Goal: Information Seeking & Learning: Learn about a topic

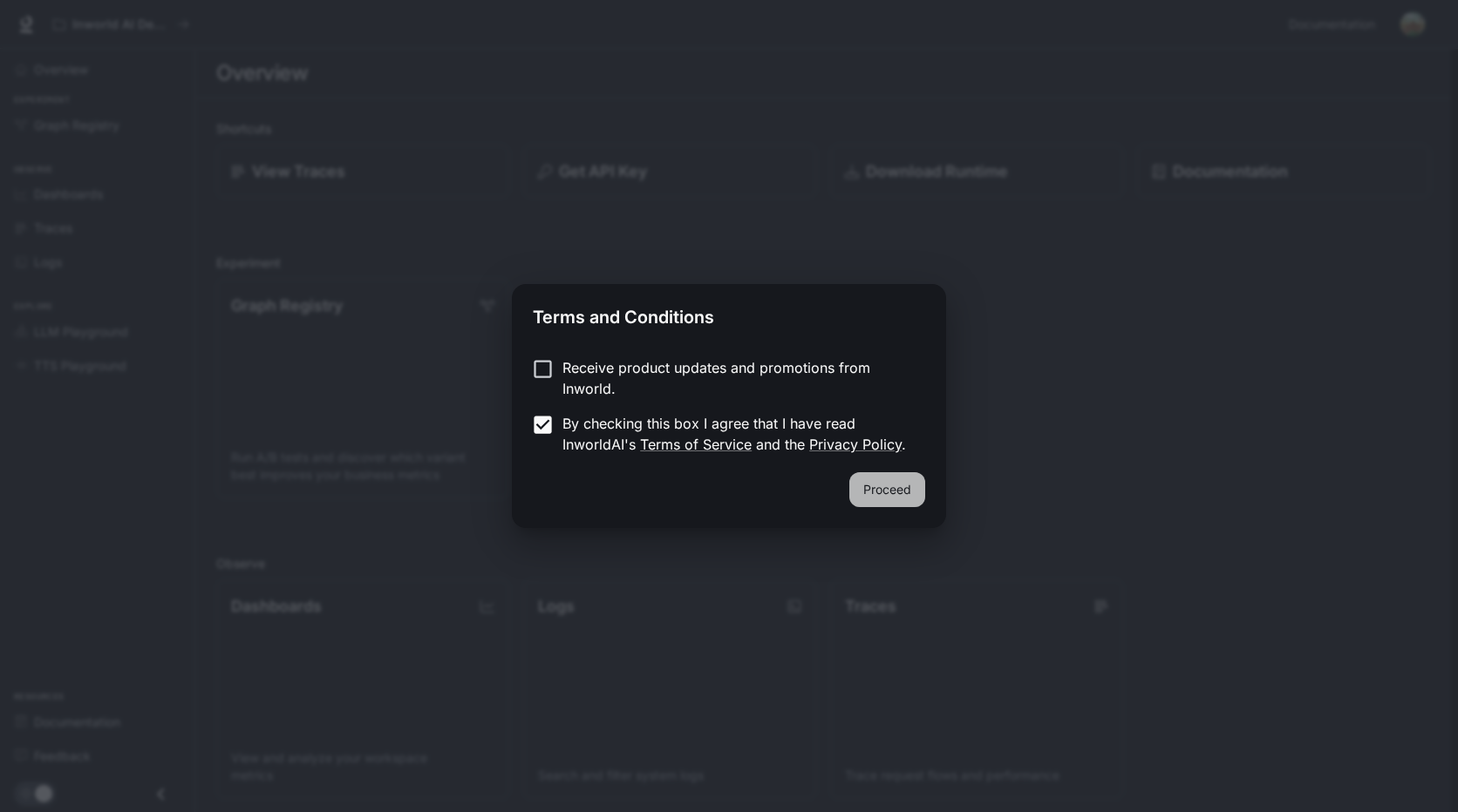
click at [878, 486] on button "Proceed" at bounding box center [887, 490] width 76 height 35
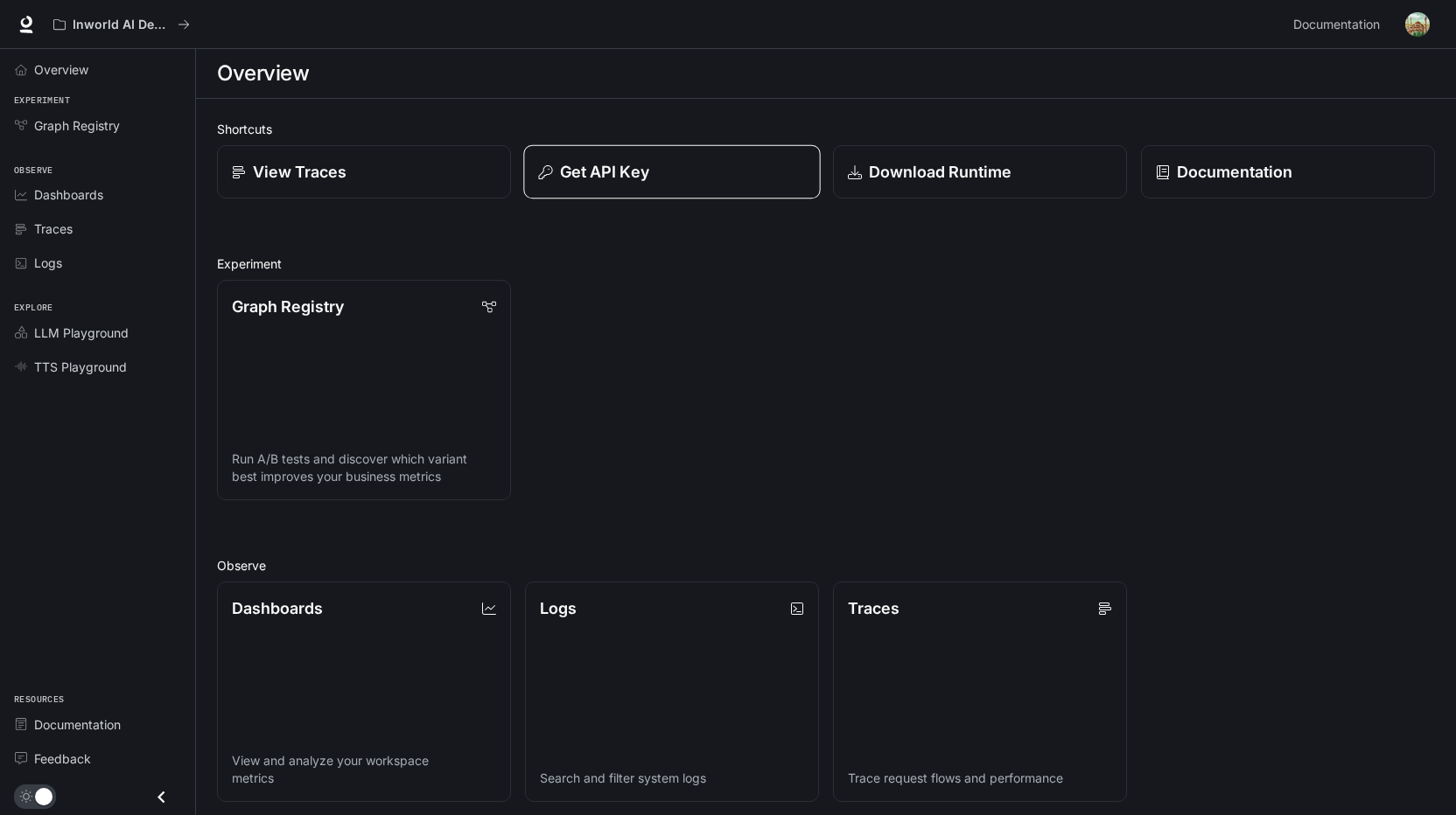
click at [630, 170] on p "Get API Key" at bounding box center [604, 171] width 89 height 24
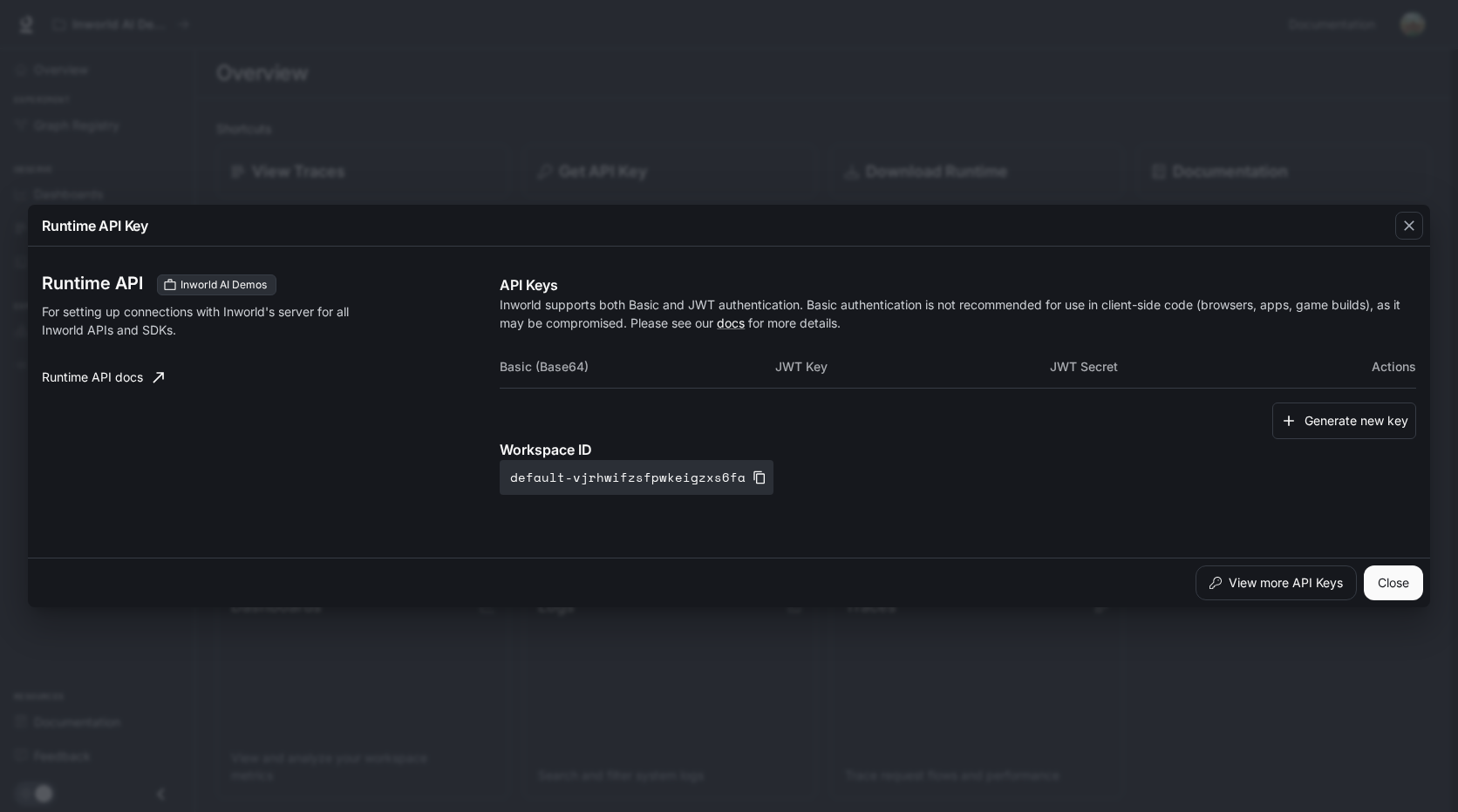
click at [1219, 333] on div "API Keys Inworld supports both Basic and JWT authentication. Basic authenticati…" at bounding box center [958, 385] width 916 height 220
click at [754, 472] on icon "button" at bounding box center [759, 477] width 11 height 13
click at [752, 478] on icon "button" at bounding box center [759, 477] width 14 height 14
click at [602, 475] on button "default-vjrhwifzsfpwkeigzxs6fa" at bounding box center [636, 478] width 274 height 35
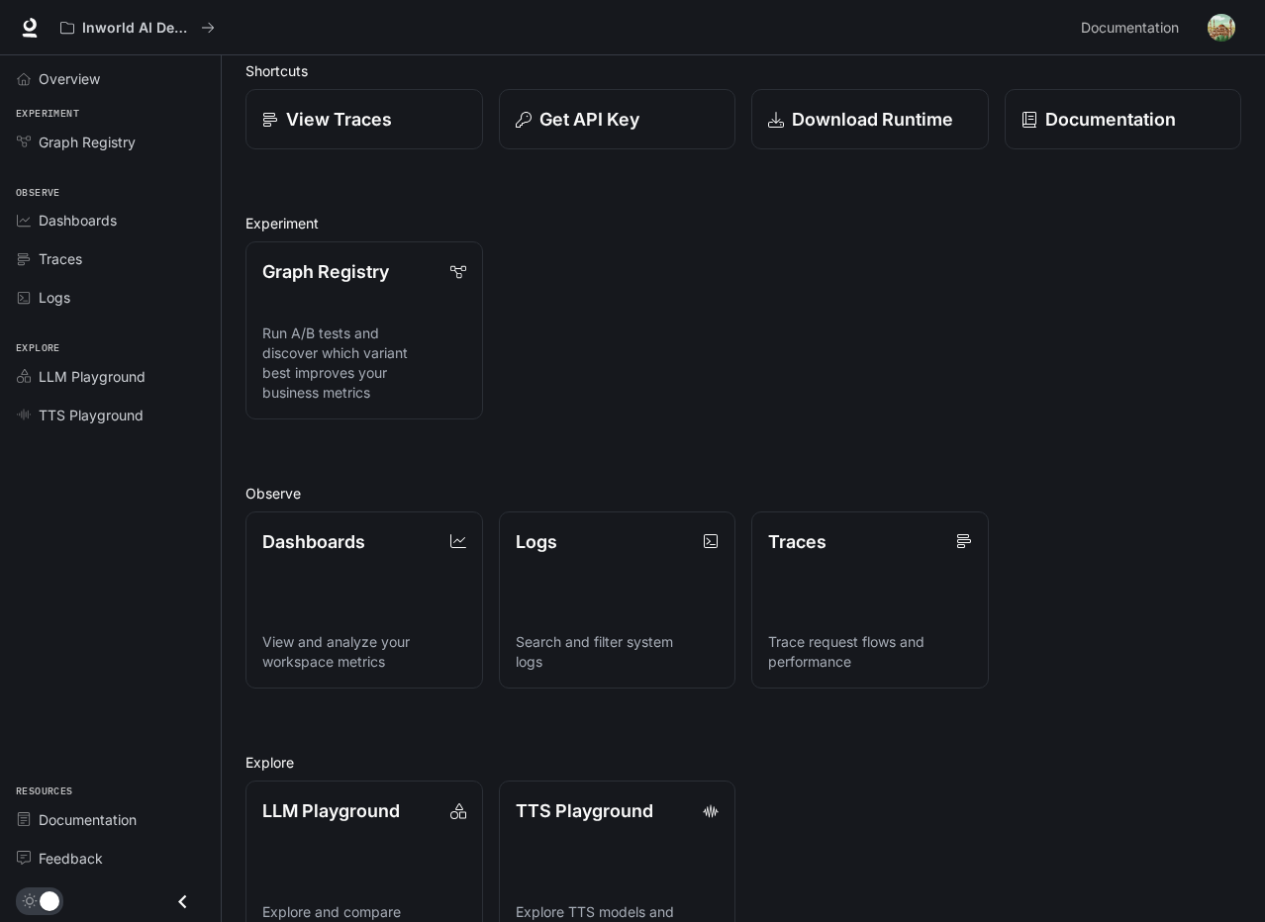
scroll to position [136, 0]
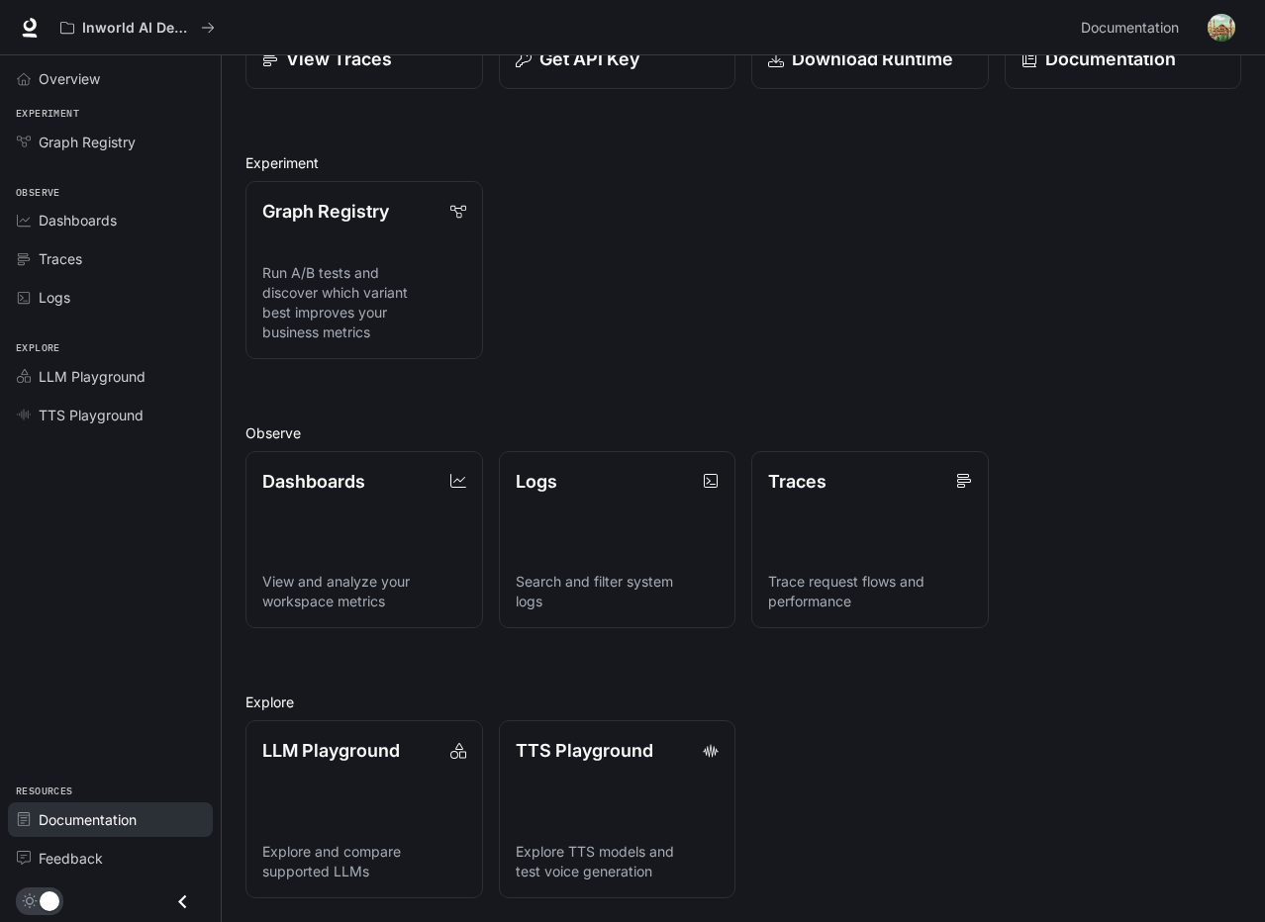
click at [115, 817] on span "Documentation" at bounding box center [88, 820] width 98 height 21
click at [55, 790] on span "Resources" at bounding box center [110, 792] width 221 height 17
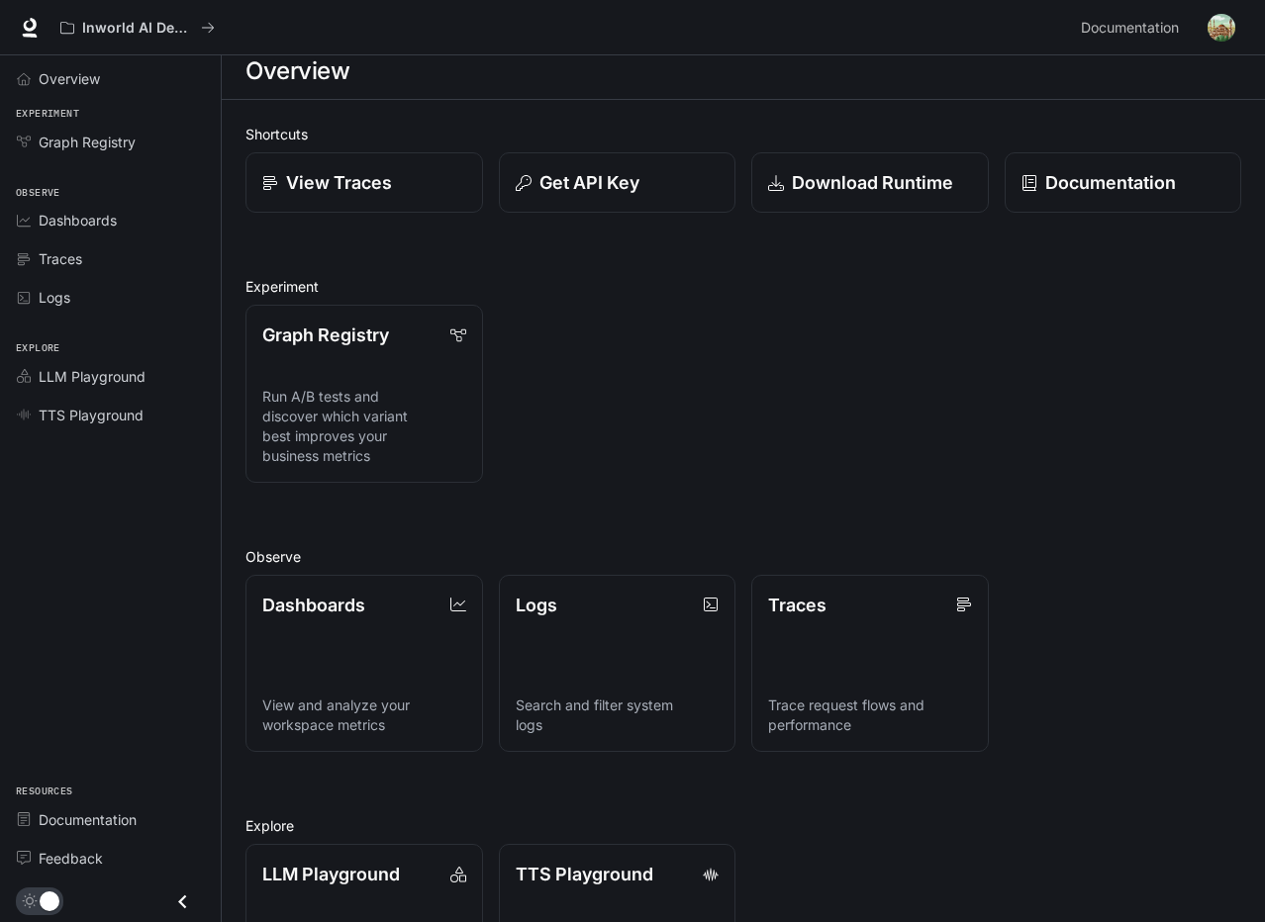
scroll to position [0, 0]
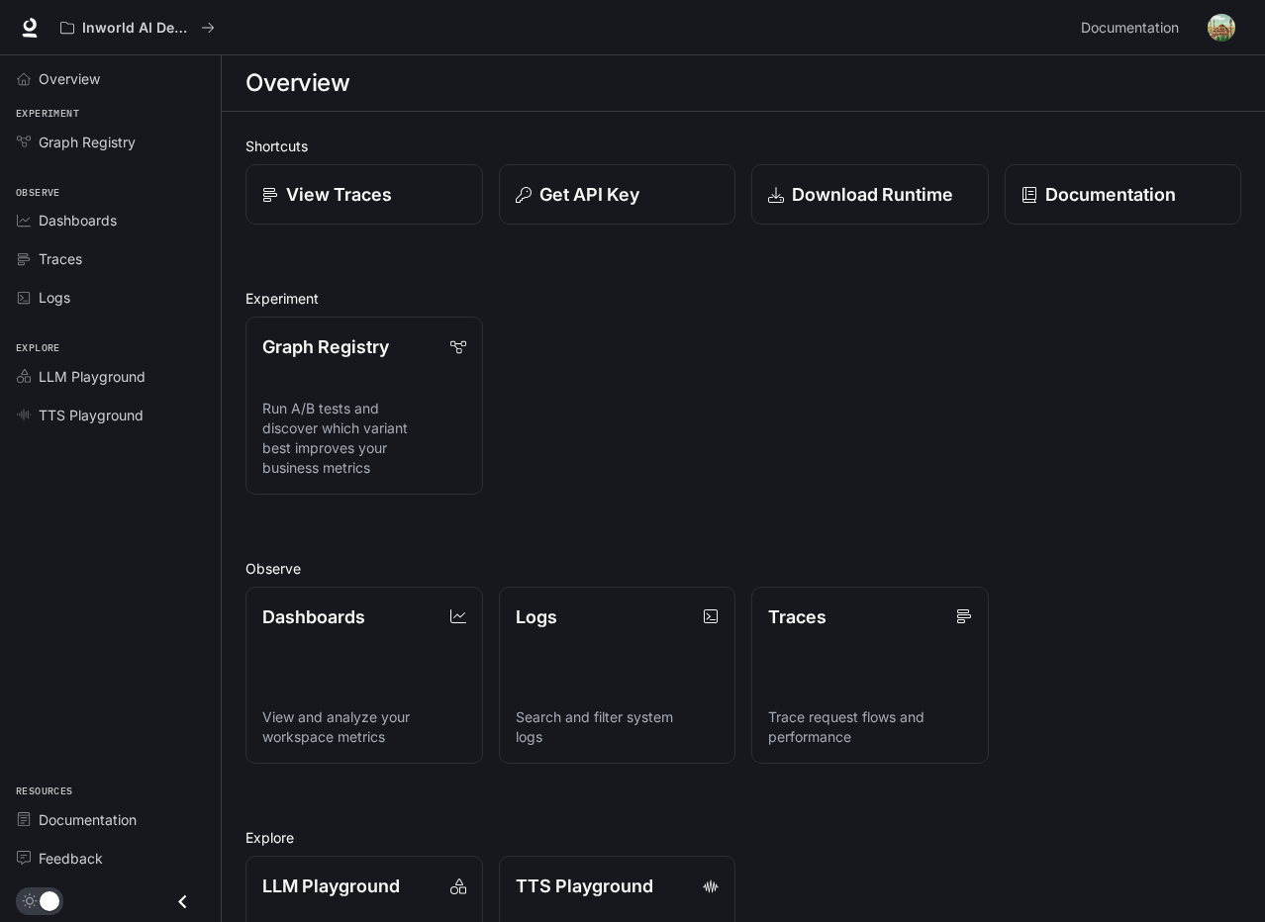
click at [715, 349] on div "Graph Registry Run A/B tests and discover which variant best improves your busi…" at bounding box center [735, 398] width 1011 height 194
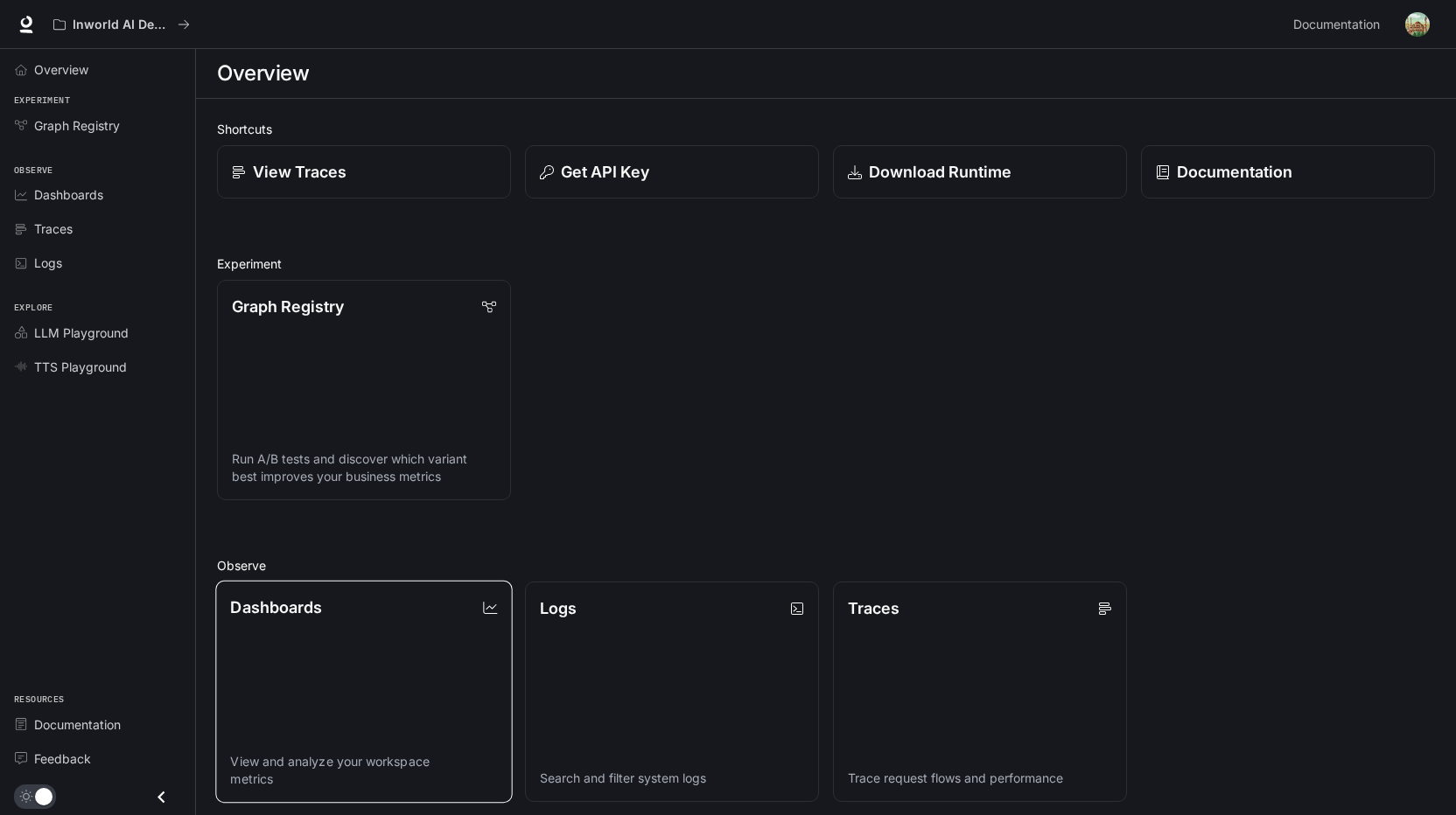
click at [350, 705] on link "Dashboards View and analyze your workspace metrics" at bounding box center [362, 692] width 296 height 223
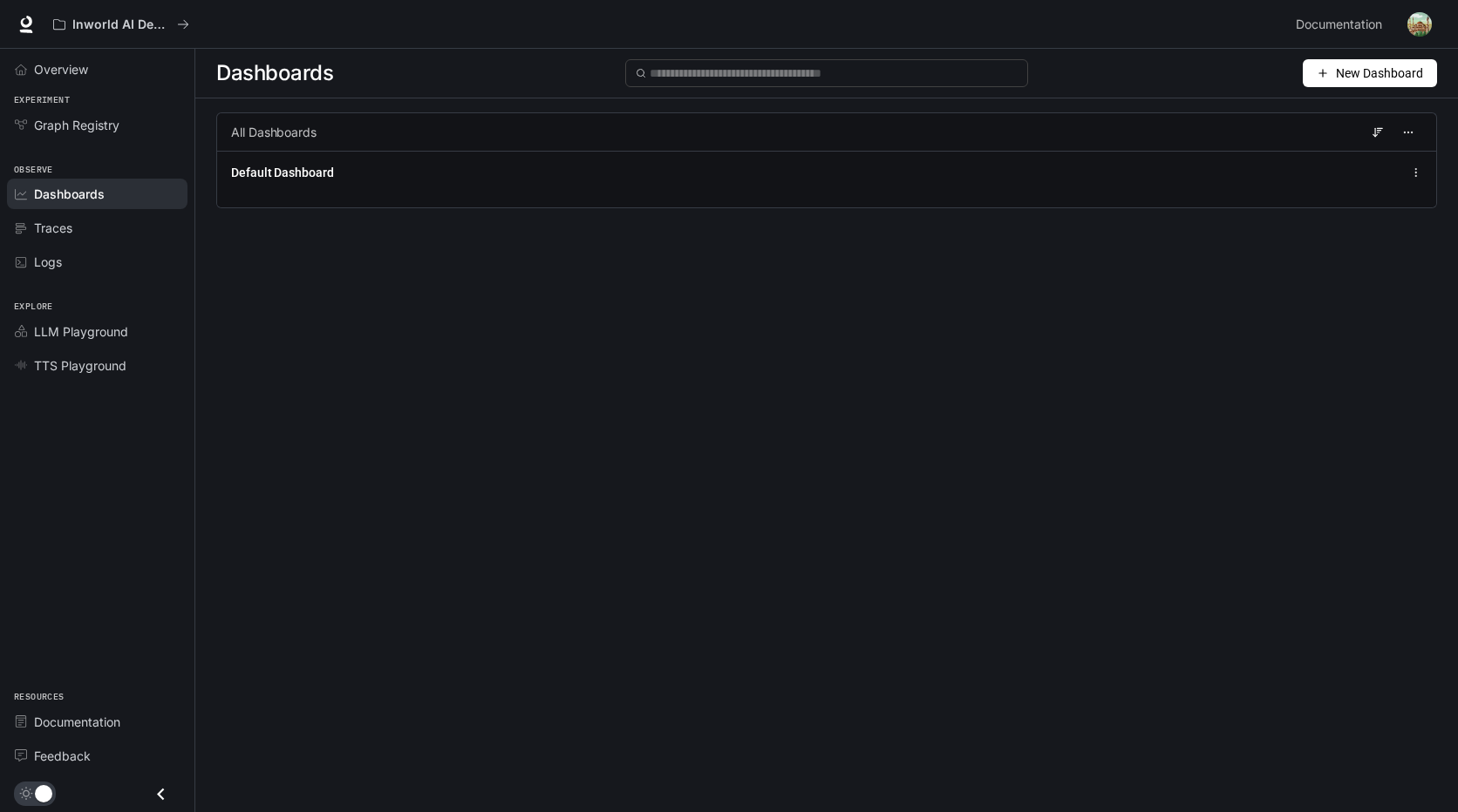
click at [1114, 70] on icon "button" at bounding box center [1322, 73] width 12 height 12
click at [1114, 111] on div "Create dashboard" at bounding box center [1350, 111] width 144 height 19
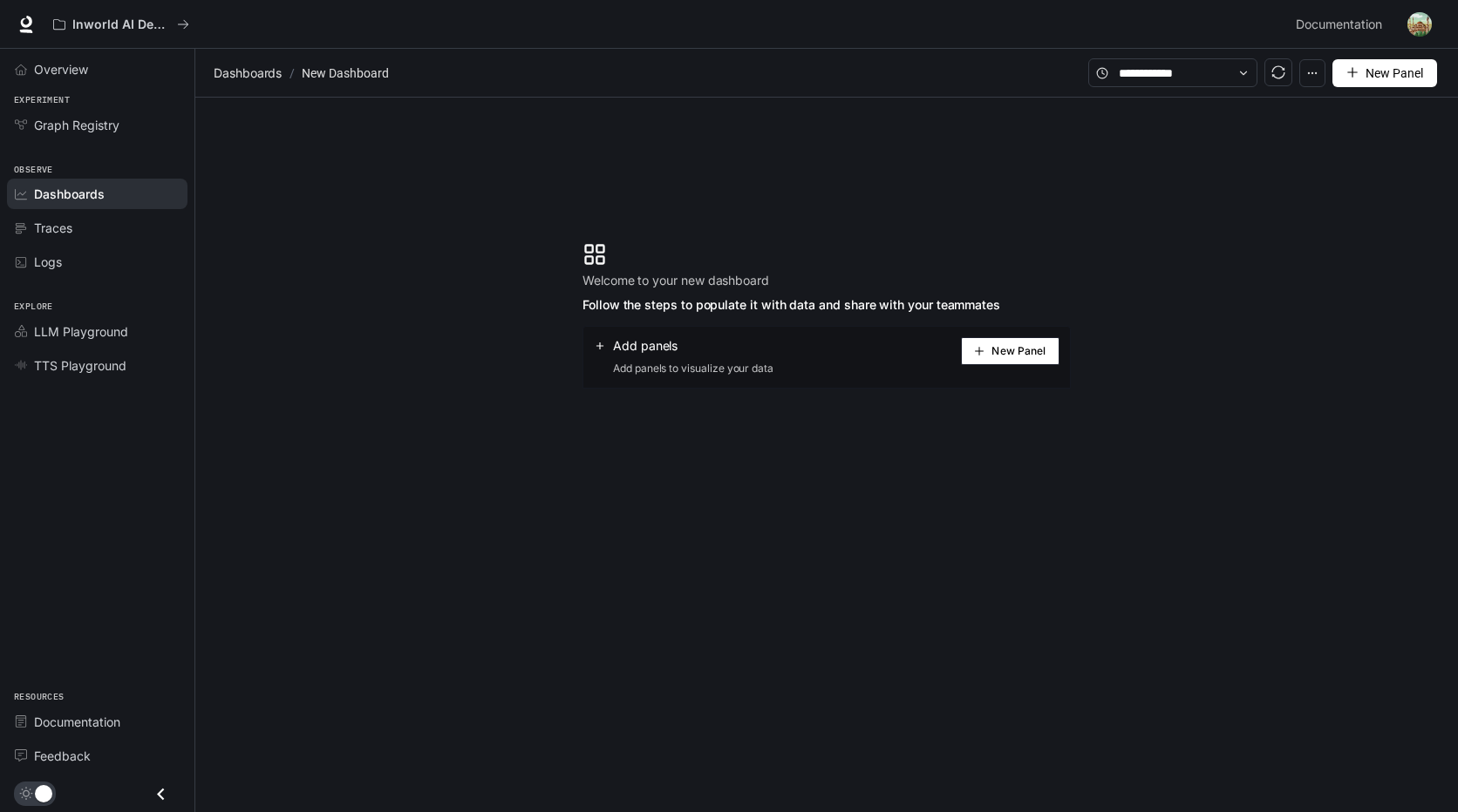
click at [988, 351] on button "New Panel" at bounding box center [1010, 351] width 99 height 28
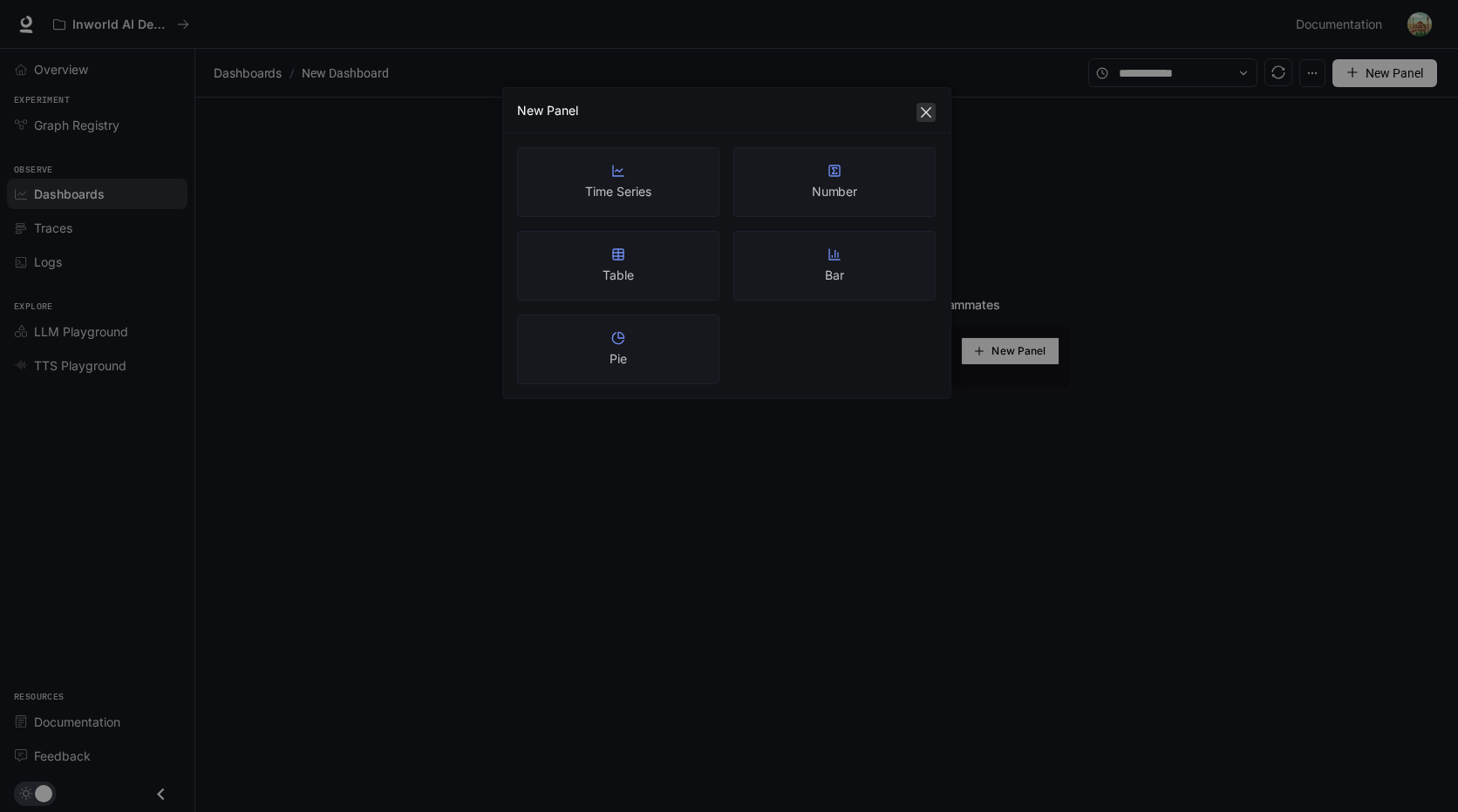
drag, startPoint x: 930, startPoint y: 112, endPoint x: 898, endPoint y: 109, distance: 32.1
click at [929, 112] on icon "close" at bounding box center [926, 113] width 14 height 14
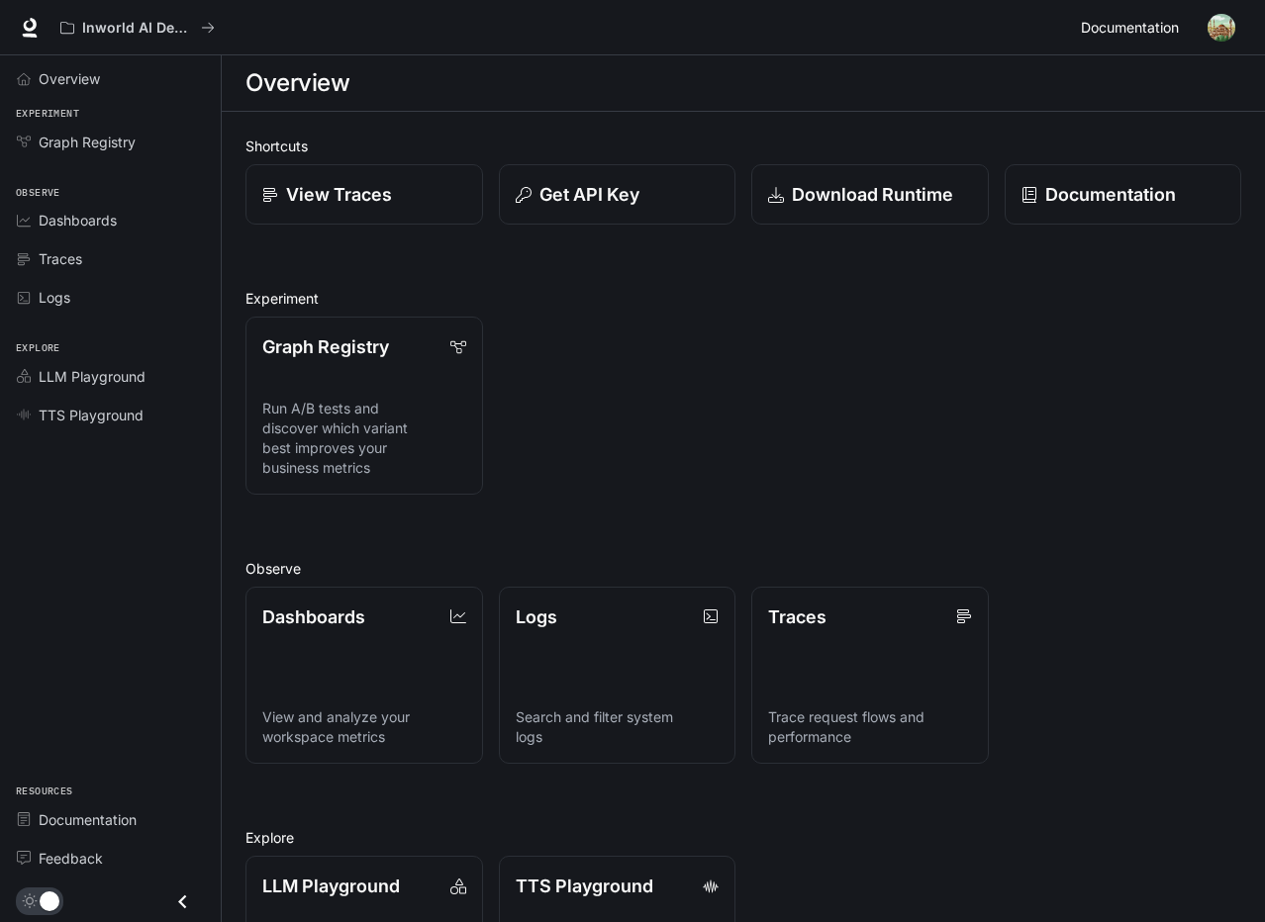
click at [1186, 30] on link "Documentation Documentation" at bounding box center [1133, 28] width 121 height 40
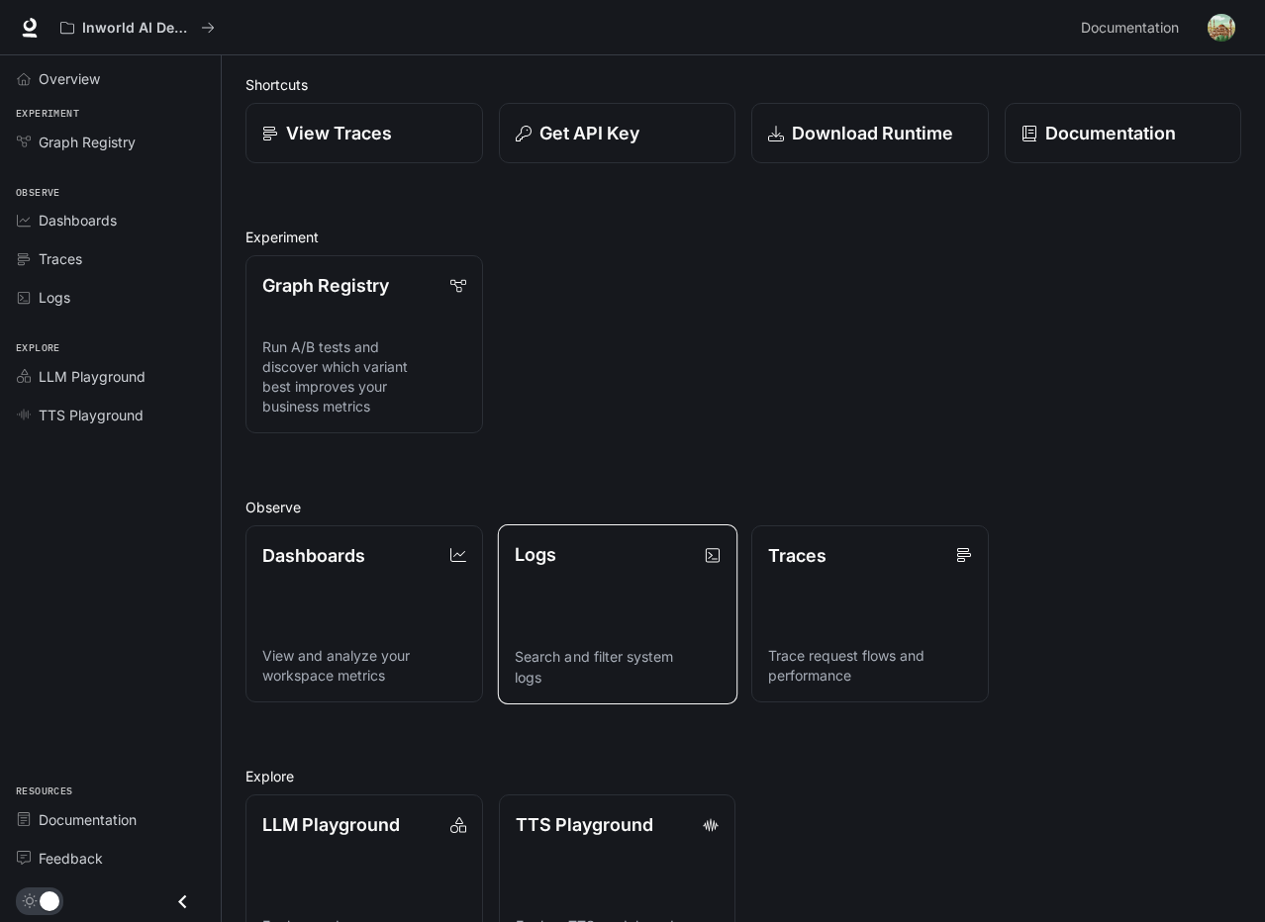
scroll to position [136, 0]
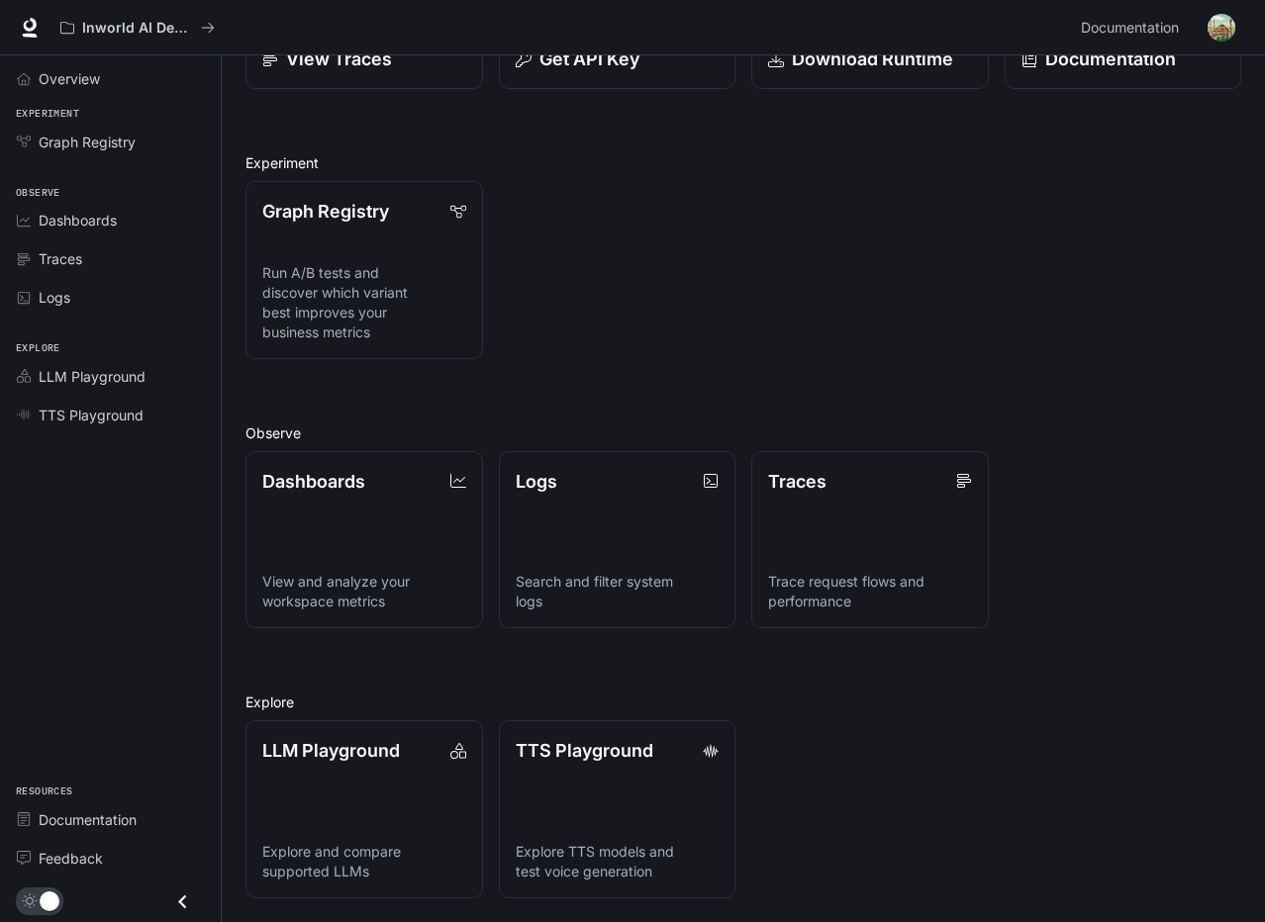
drag, startPoint x: 980, startPoint y: 199, endPoint x: 986, endPoint y: 157, distance: 42.0
click at [980, 199] on div "Graph Registry Run A/B tests and discover which variant best improves your busi…" at bounding box center [735, 262] width 1011 height 194
click at [1085, 291] on div "Graph Registry Run A/B tests and discover which variant best improves your busi…" at bounding box center [735, 262] width 1011 height 194
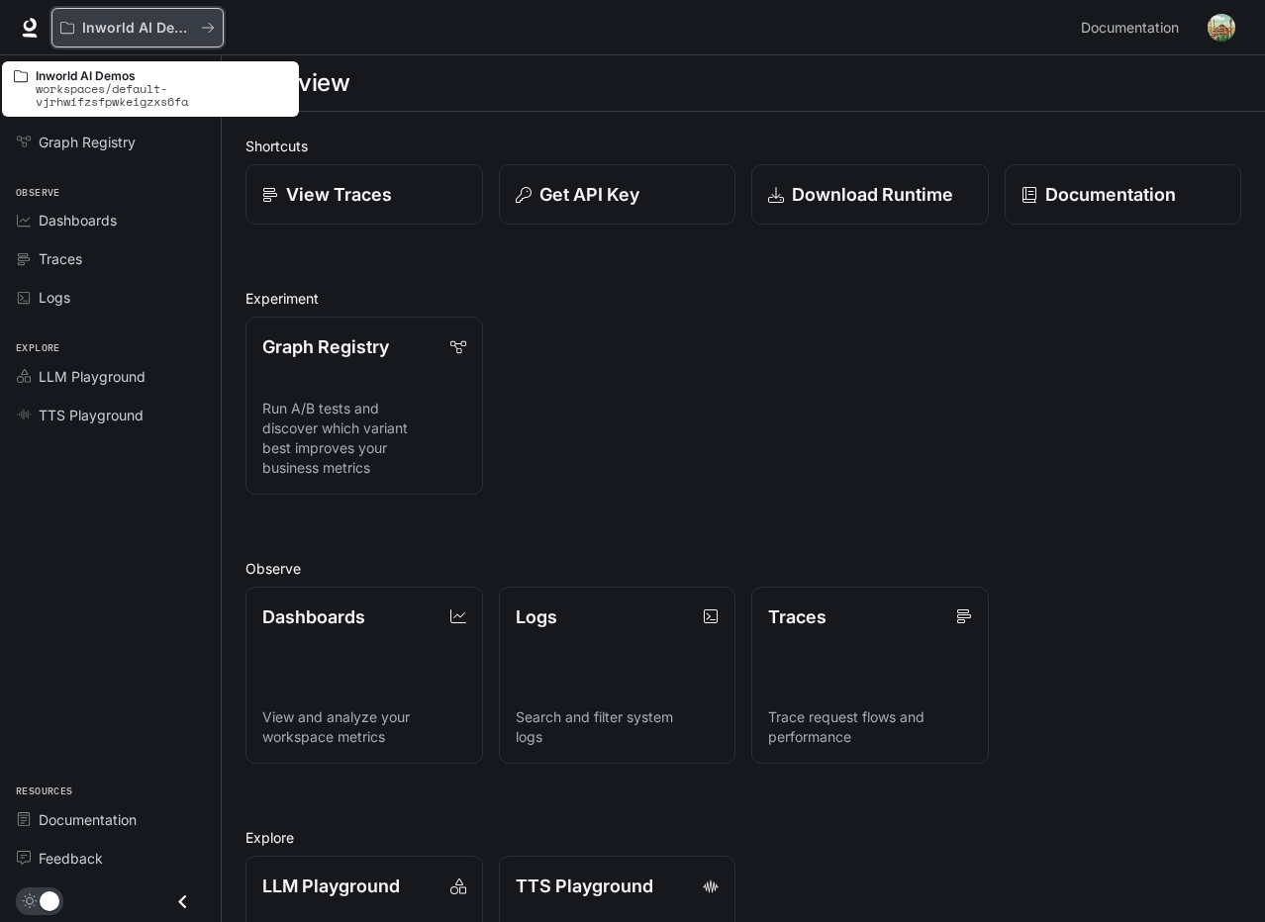
click at [111, 28] on p "Inworld AI Demos" at bounding box center [137, 28] width 111 height 17
click at [150, 28] on p "Inworld AI Demos" at bounding box center [137, 28] width 111 height 17
click at [151, 28] on p "Inworld AI Demos" at bounding box center [137, 28] width 111 height 17
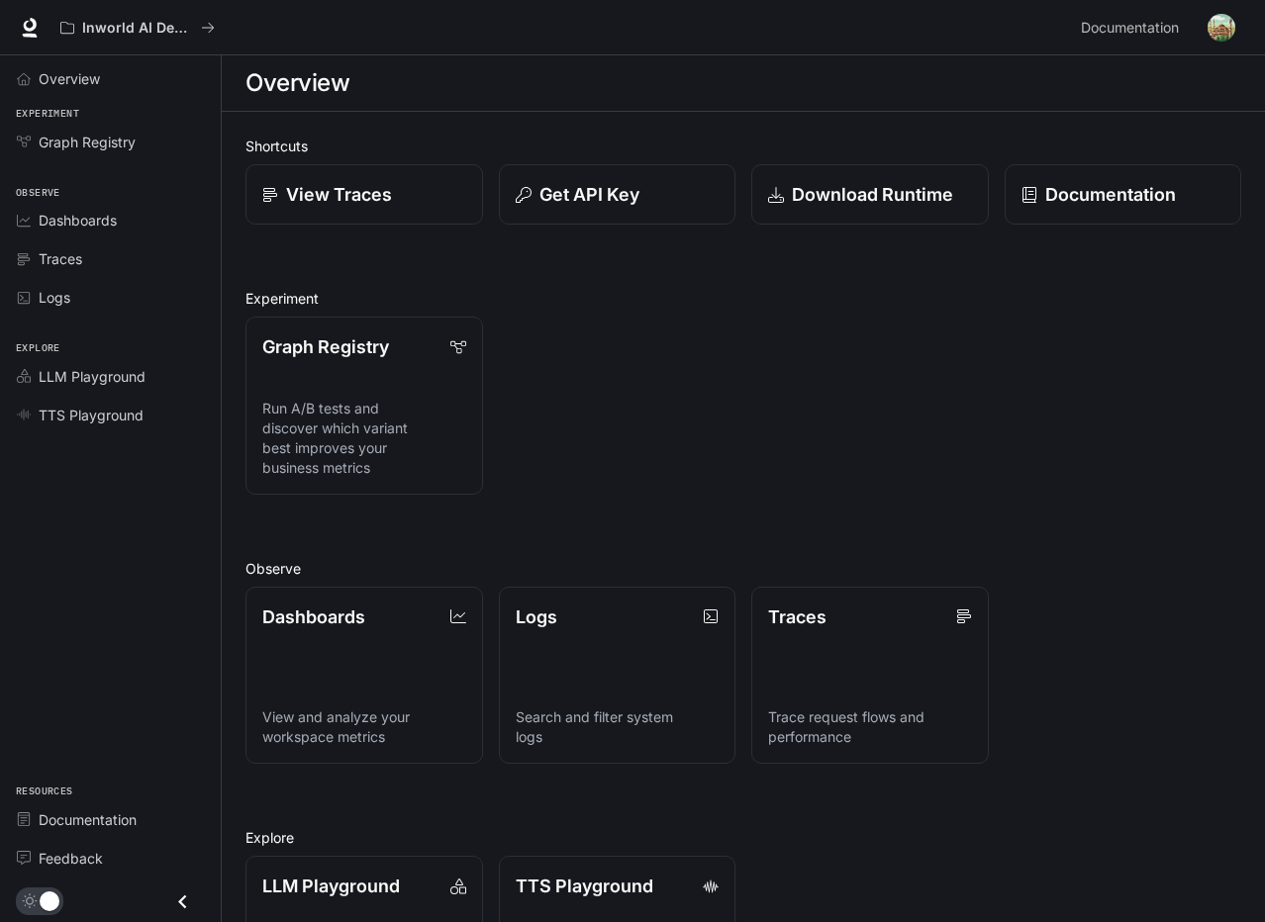
click at [1234, 34] on button "button" at bounding box center [1221, 28] width 40 height 40
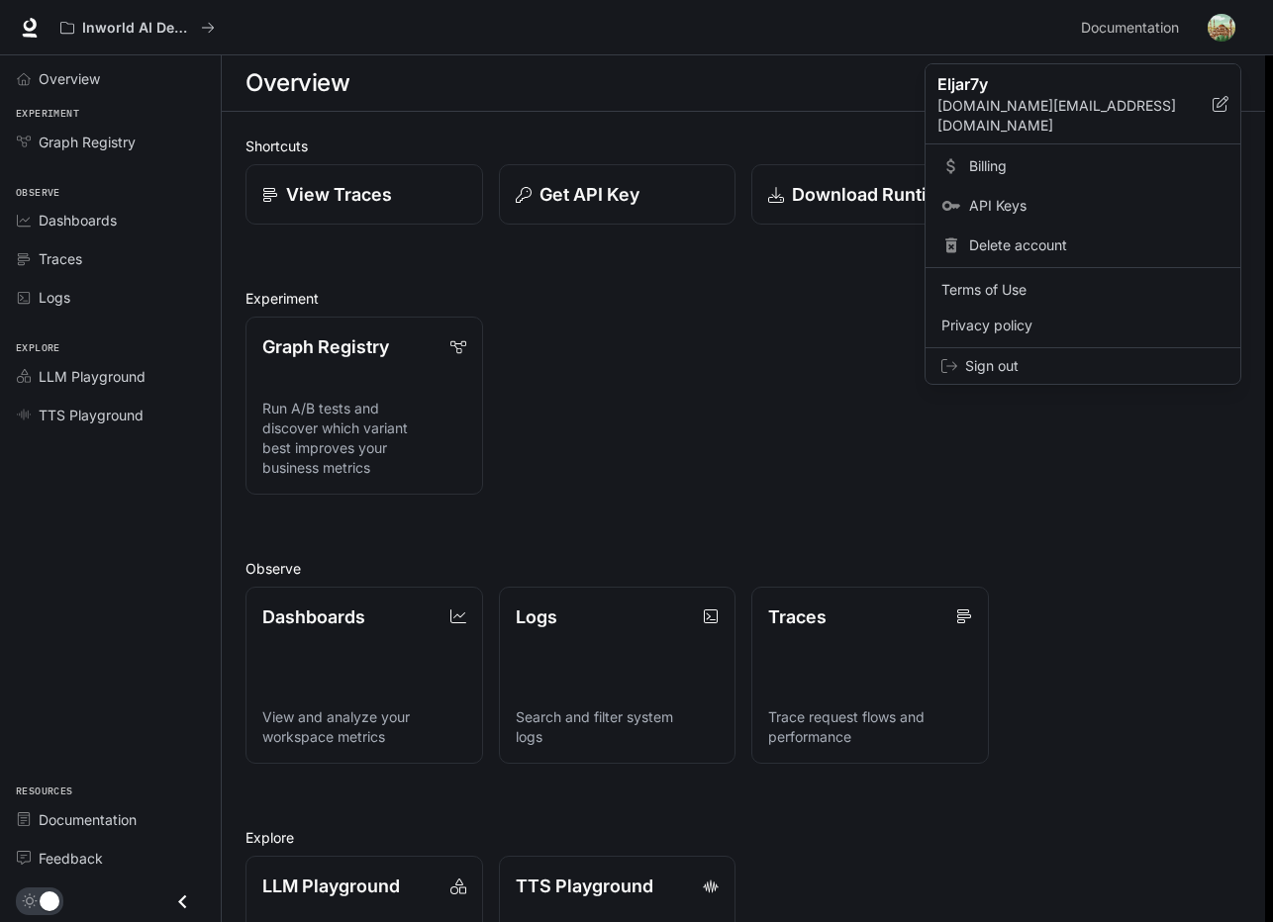
click at [1015, 99] on p "eljar7y.family@gmail.com" at bounding box center [1074, 116] width 275 height 40
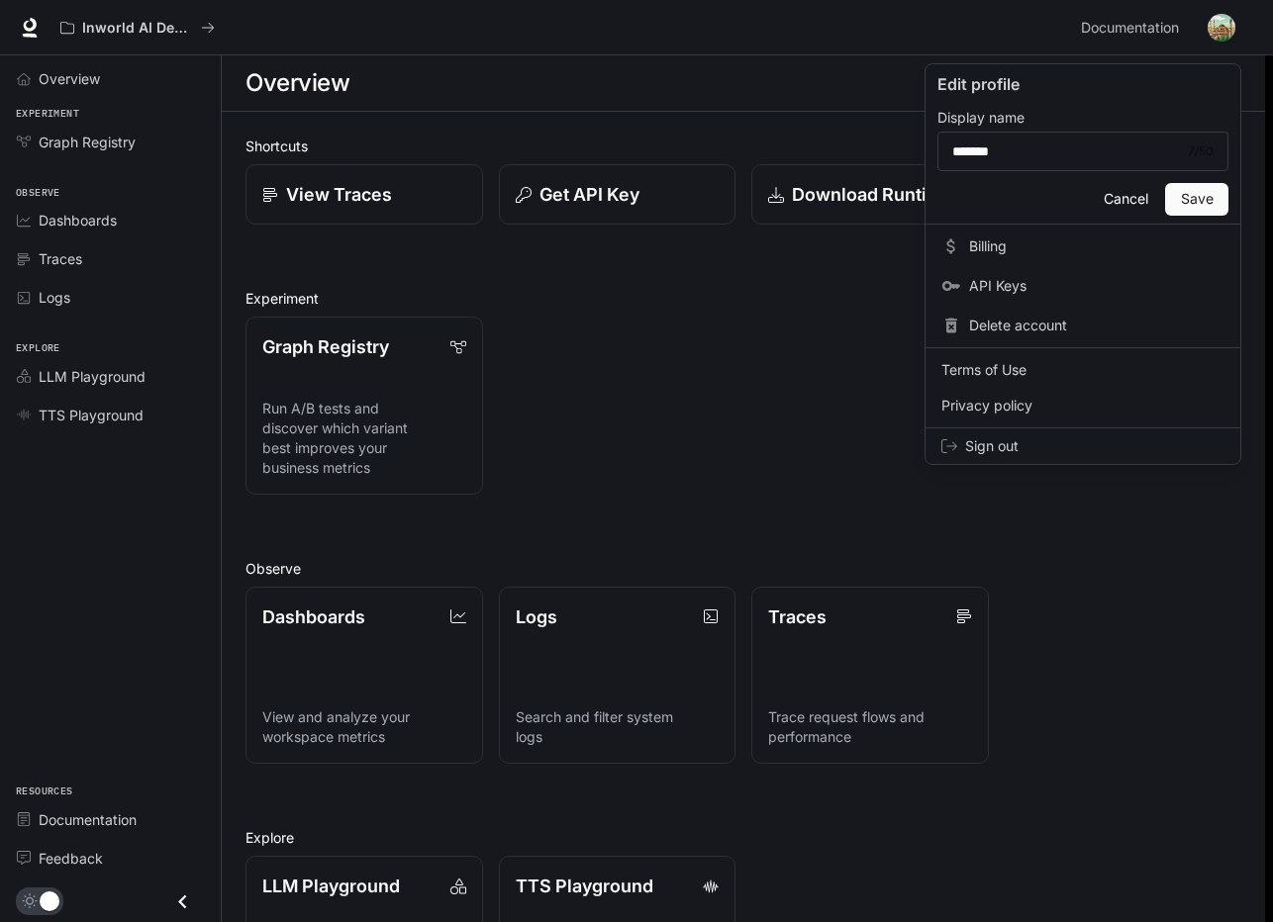
click at [831, 98] on div at bounding box center [636, 461] width 1273 height 922
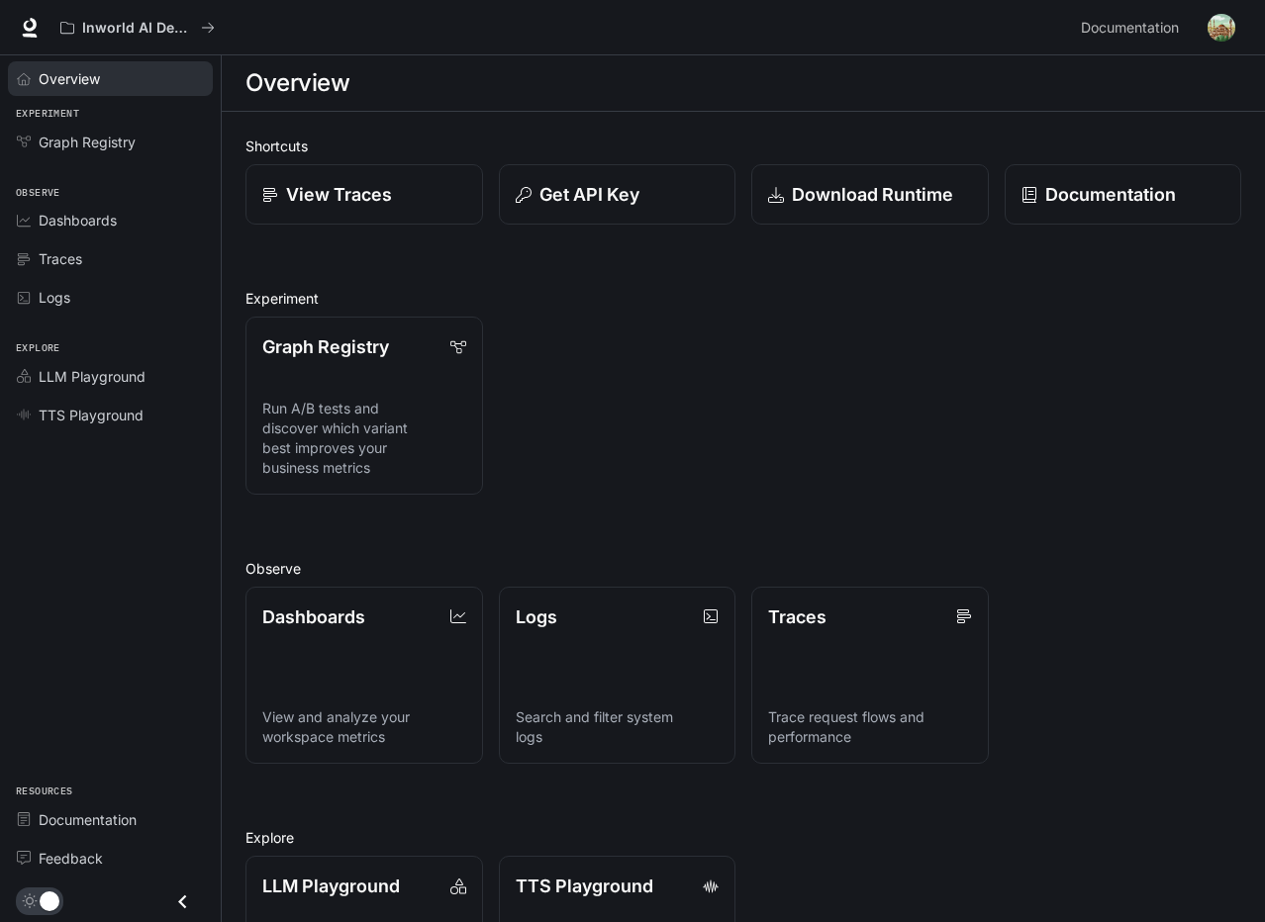
click at [130, 82] on div "Overview" at bounding box center [121, 78] width 165 height 21
click at [127, 413] on span "TTS Playground" at bounding box center [91, 415] width 105 height 21
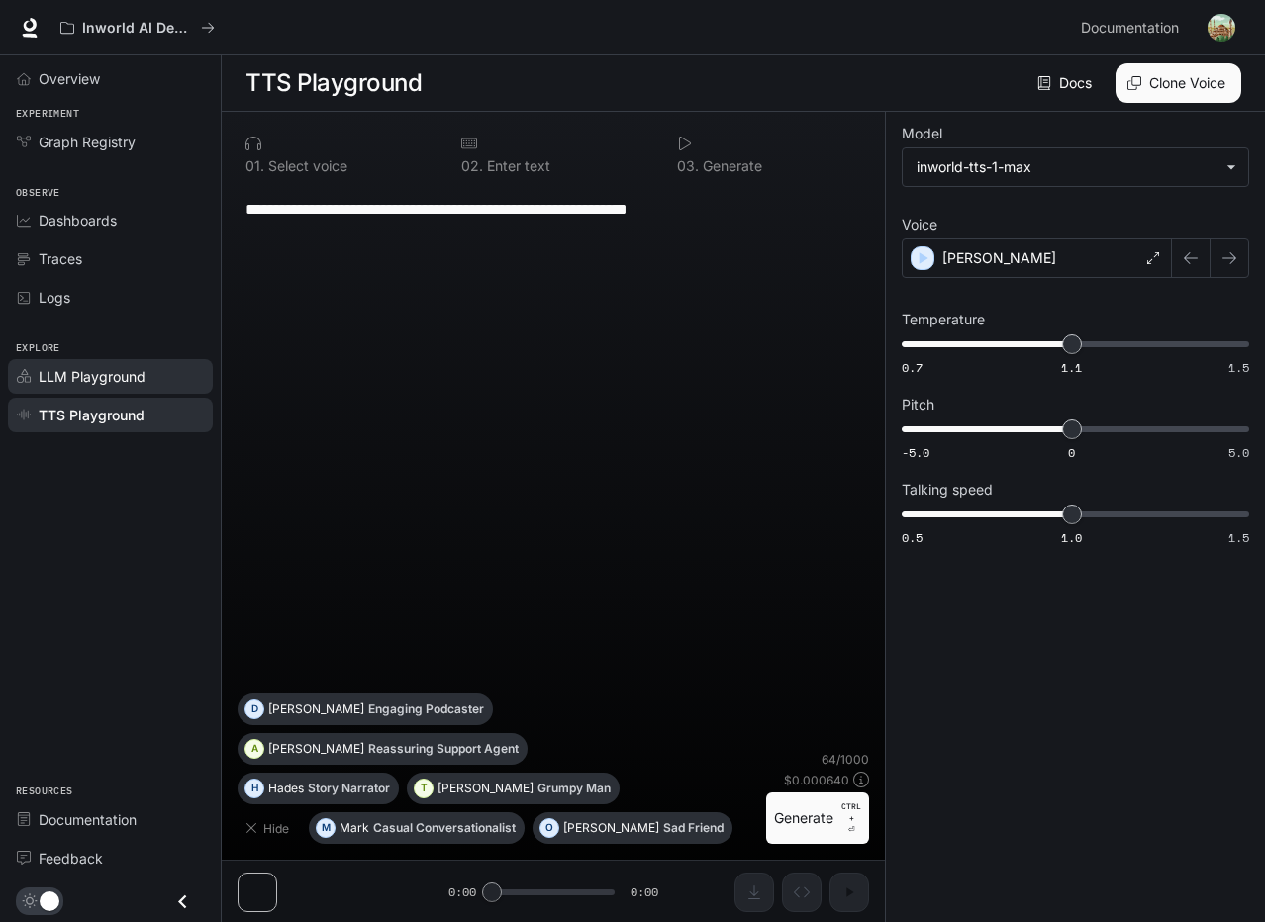
click at [135, 384] on span "LLM Playground" at bounding box center [92, 376] width 107 height 21
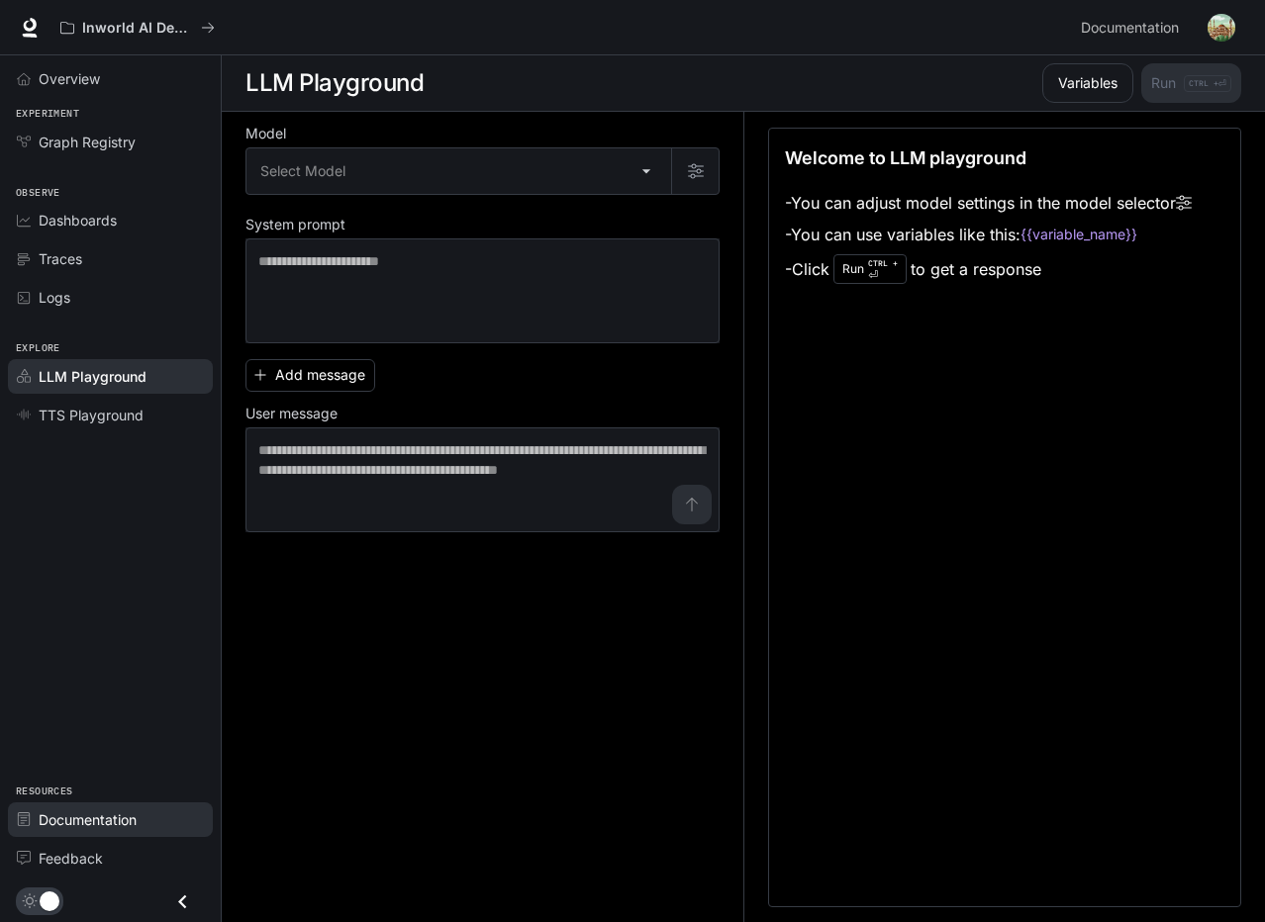
click at [120, 824] on span "Documentation" at bounding box center [88, 820] width 98 height 21
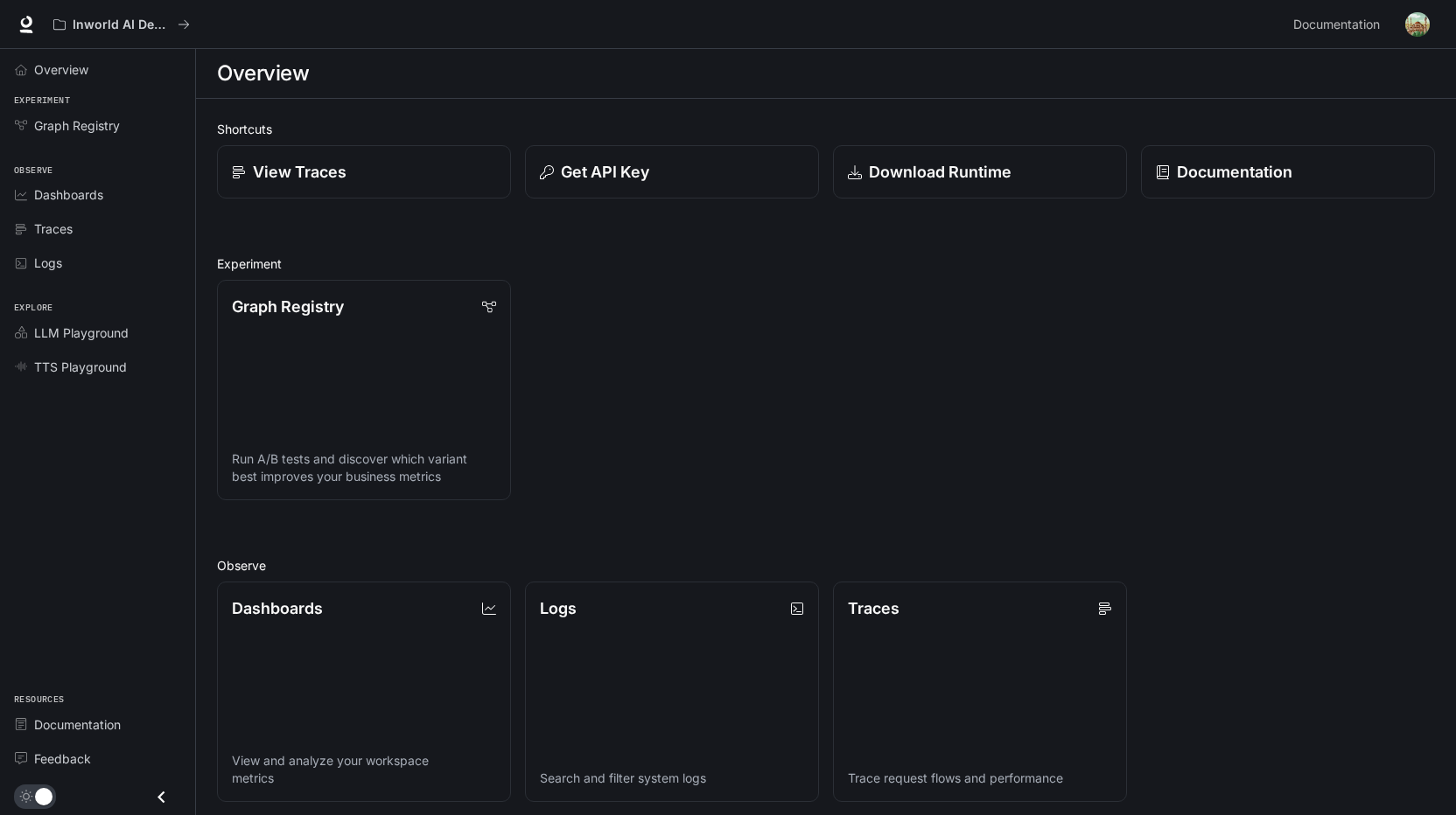
click at [1398, 30] on div "Documentation Documentation" at bounding box center [1361, 25] width 149 height 35
click at [1406, 24] on img "button" at bounding box center [1417, 25] width 25 height 25
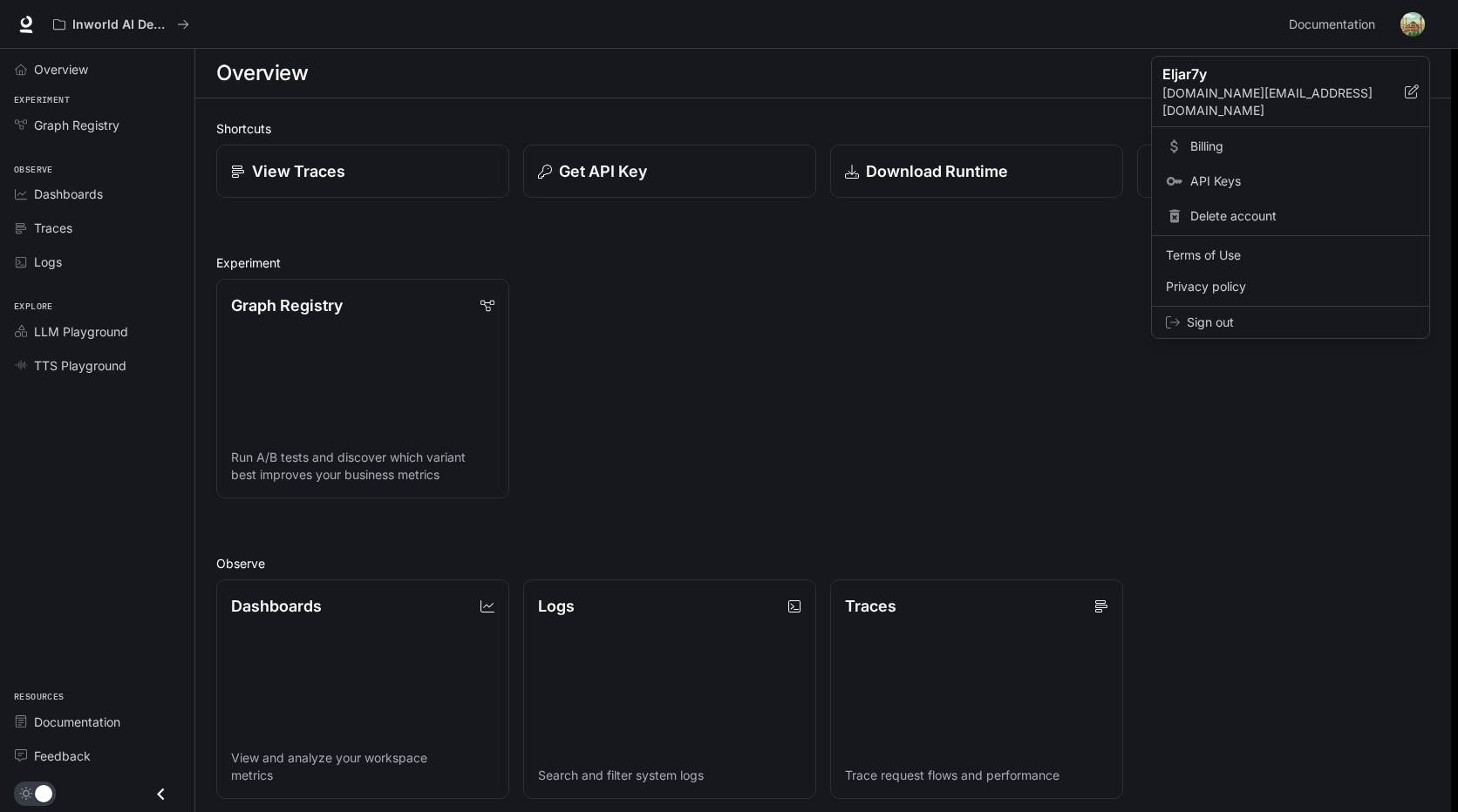
click at [1407, 23] on div at bounding box center [729, 406] width 1458 height 812
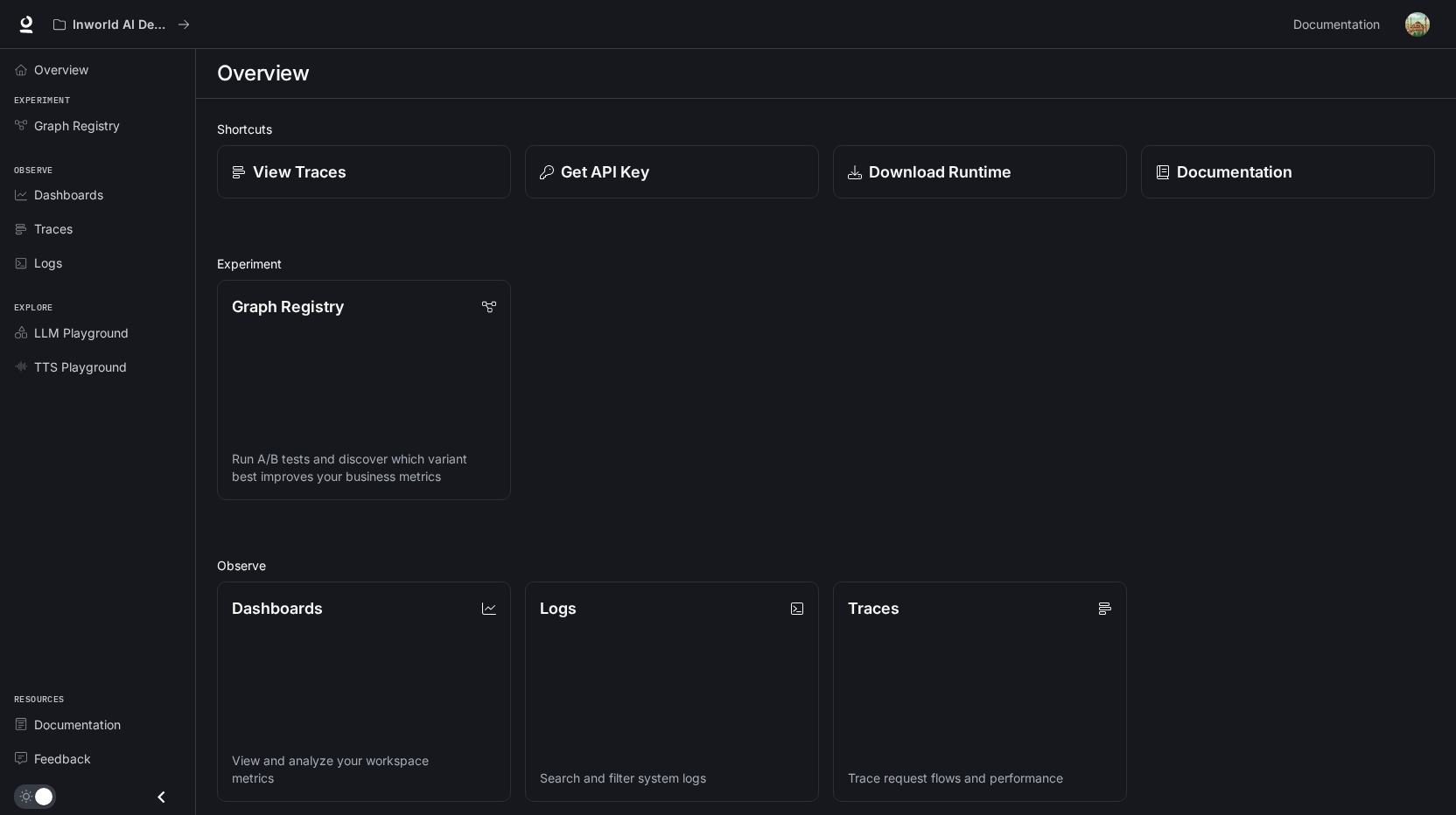
click at [1360, 28] on span "Documentation" at bounding box center [1337, 25] width 87 height 22
click at [362, 674] on link "Dashboards View and analyze your workspace metrics" at bounding box center [362, 692] width 296 height 223
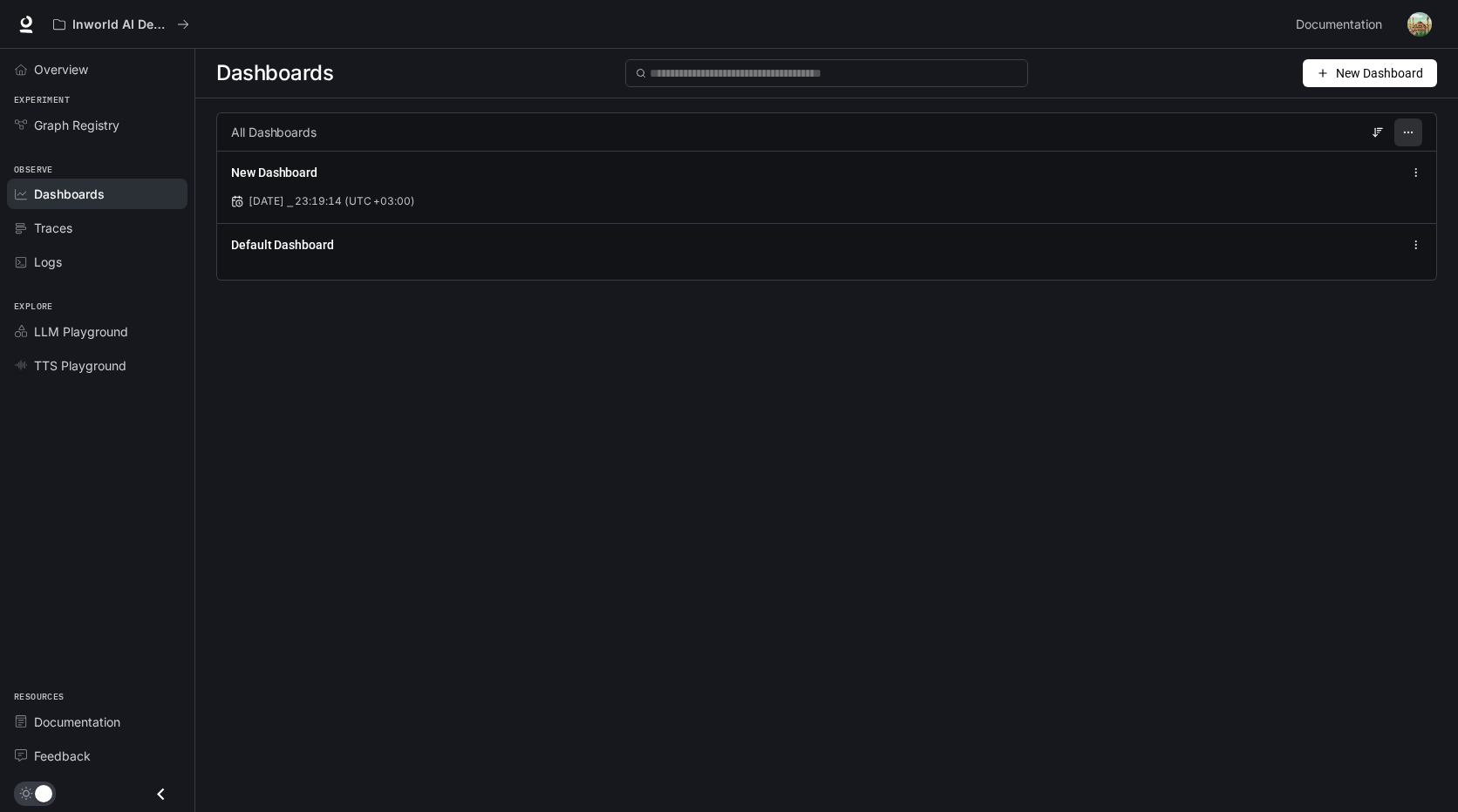
click at [1411, 136] on icon "button" at bounding box center [1408, 132] width 12 height 12
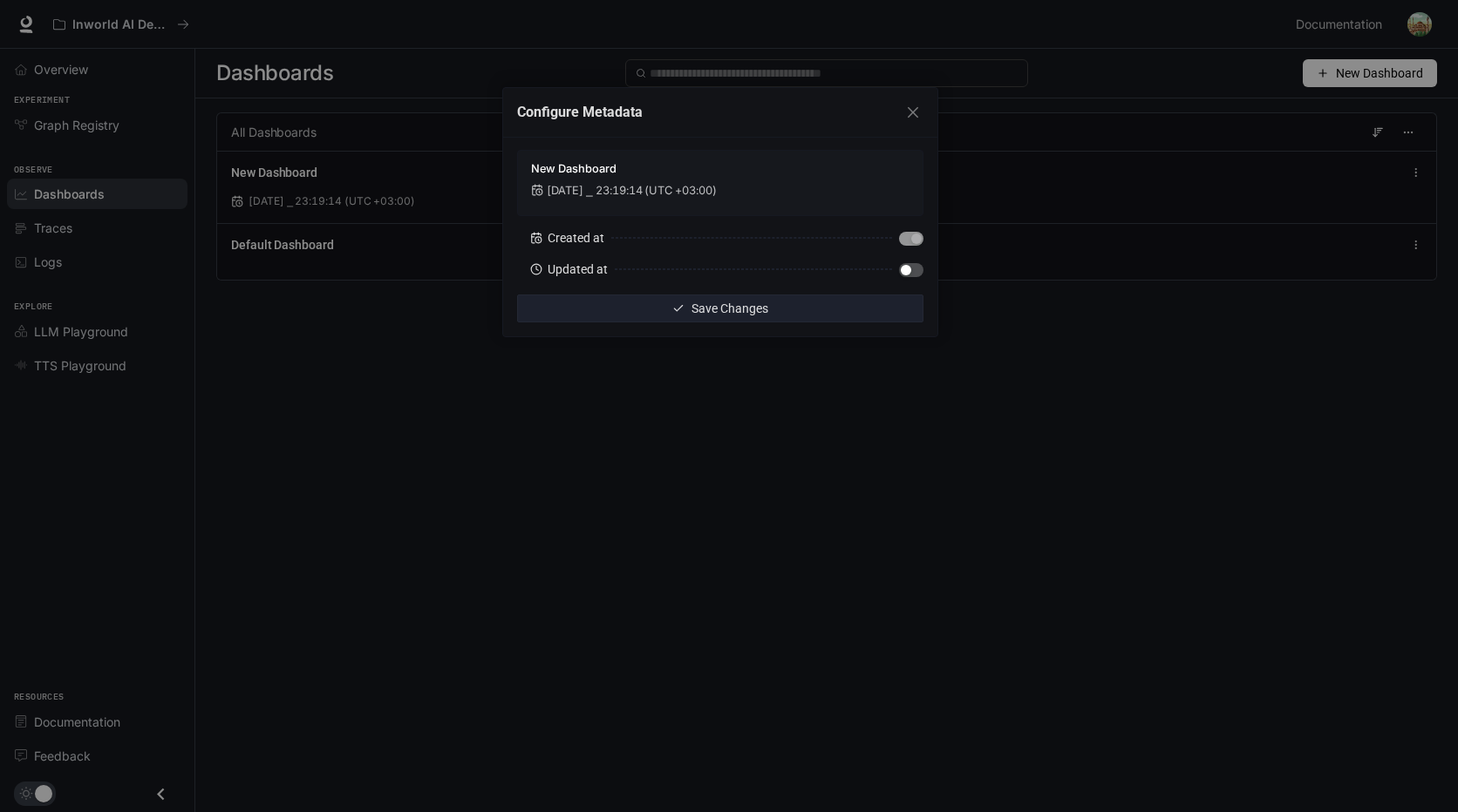
click at [1028, 76] on div "Configure Metadata New Dashboard Aug 24, 2025 ⎯ 23:19:14 (UTC +03:00) Created a…" at bounding box center [729, 406] width 1458 height 812
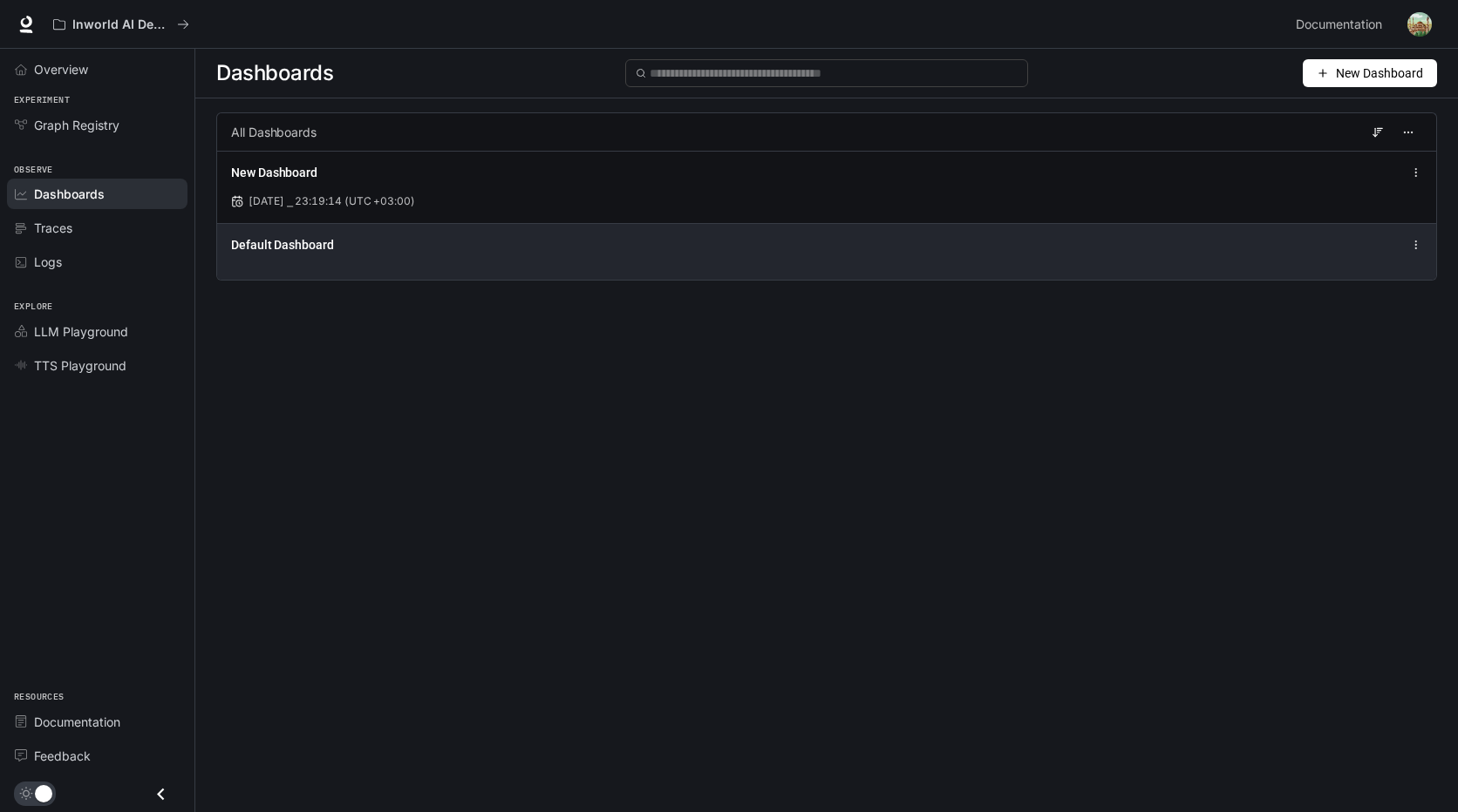
click at [1418, 250] on icon at bounding box center [1416, 245] width 12 height 12
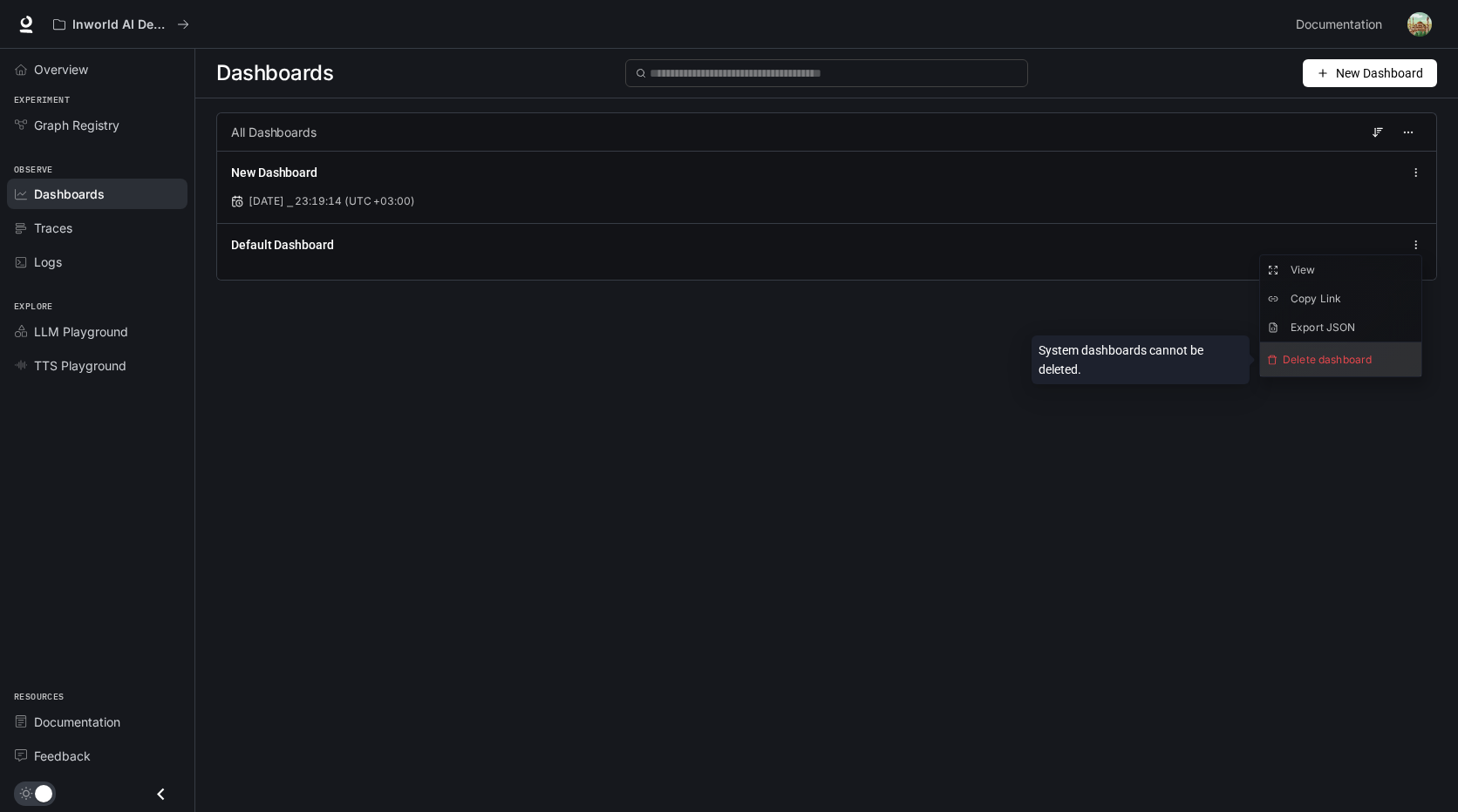
click at [1376, 363] on span "Delete dashboard" at bounding box center [1340, 359] width 161 height 34
click at [1289, 365] on span "Delete dashboard" at bounding box center [1340, 359] width 161 height 34
click at [869, 359] on div "Dashboards New Dashboard All Dashboards New Dashboard Aug 24, 2025 ⎯ 23:19:14 (…" at bounding box center [826, 399] width 1262 height 701
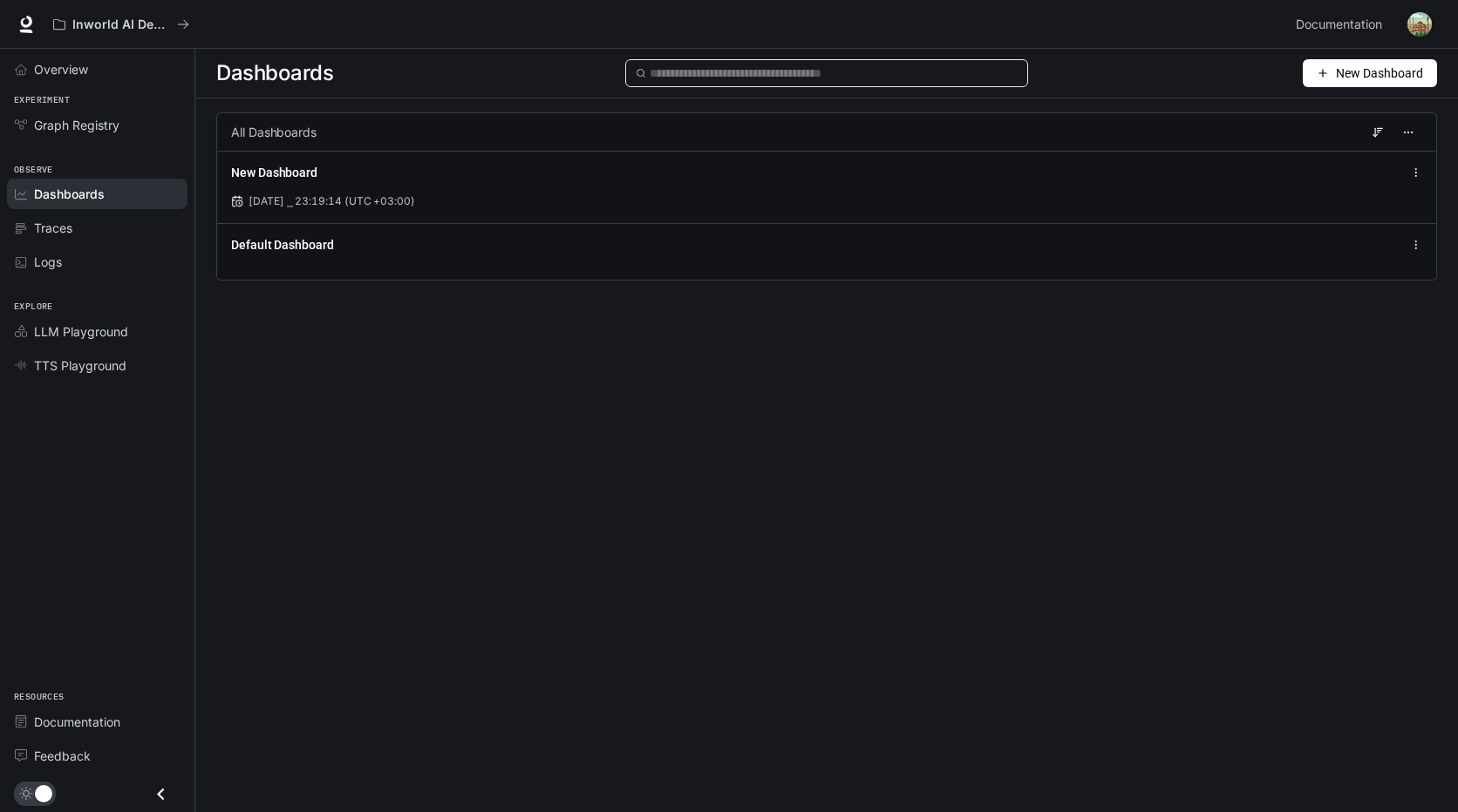
click at [724, 86] on span at bounding box center [826, 73] width 402 height 28
click at [735, 71] on input "text" at bounding box center [833, 73] width 367 height 19
paste input "**********"
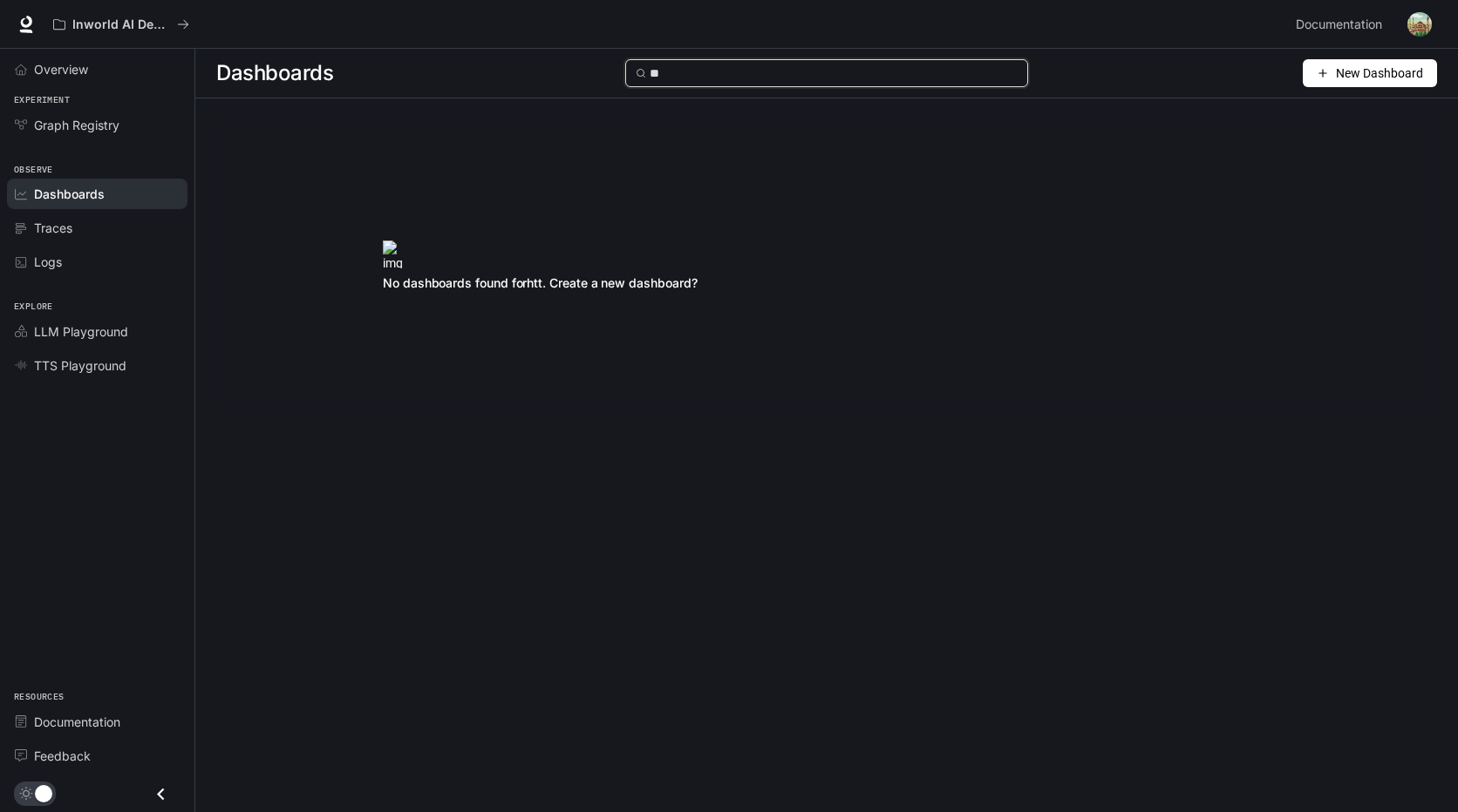
type input "*"
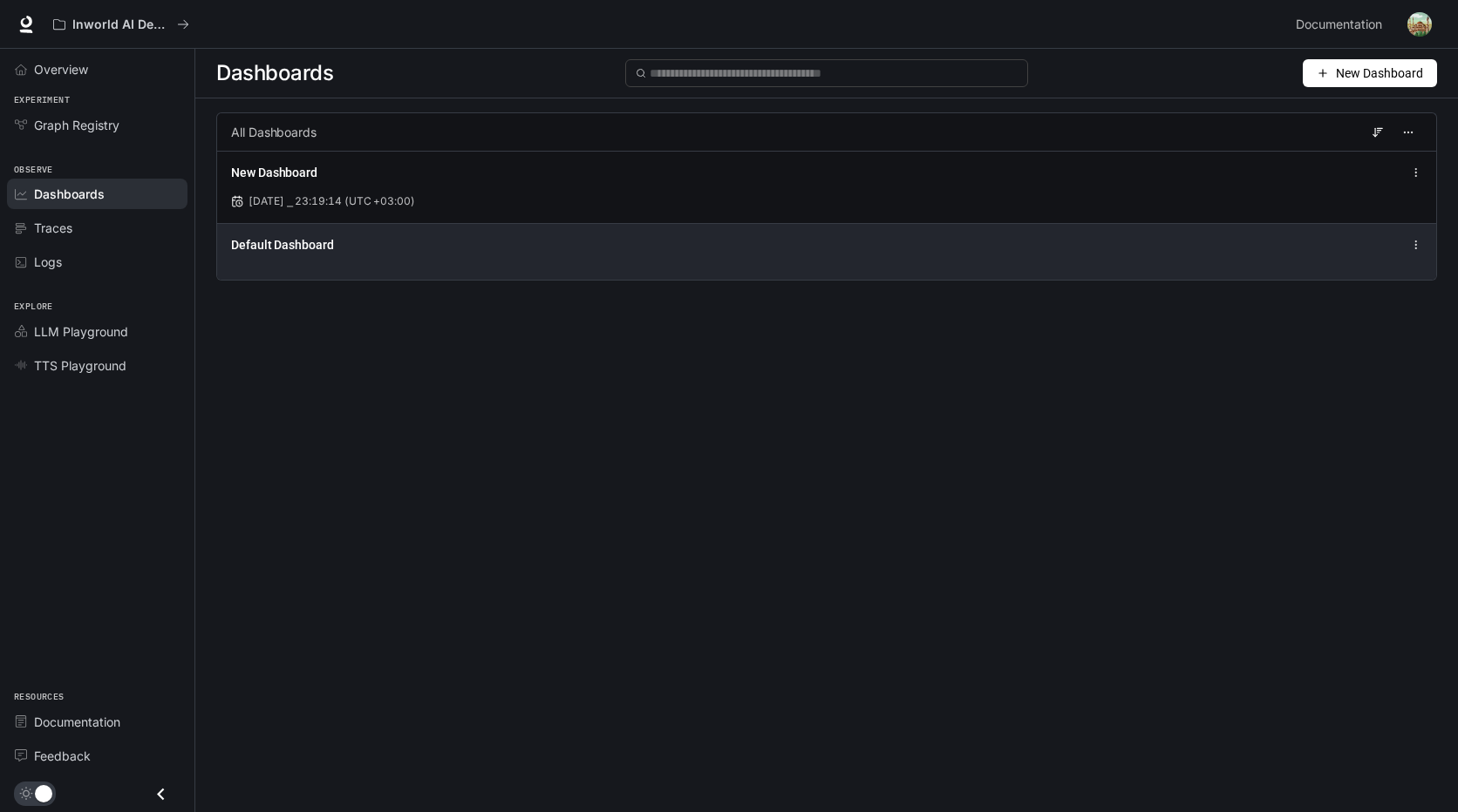
click at [329, 260] on div "Default Dashboard" at bounding box center [825, 251] width 1218 height 56
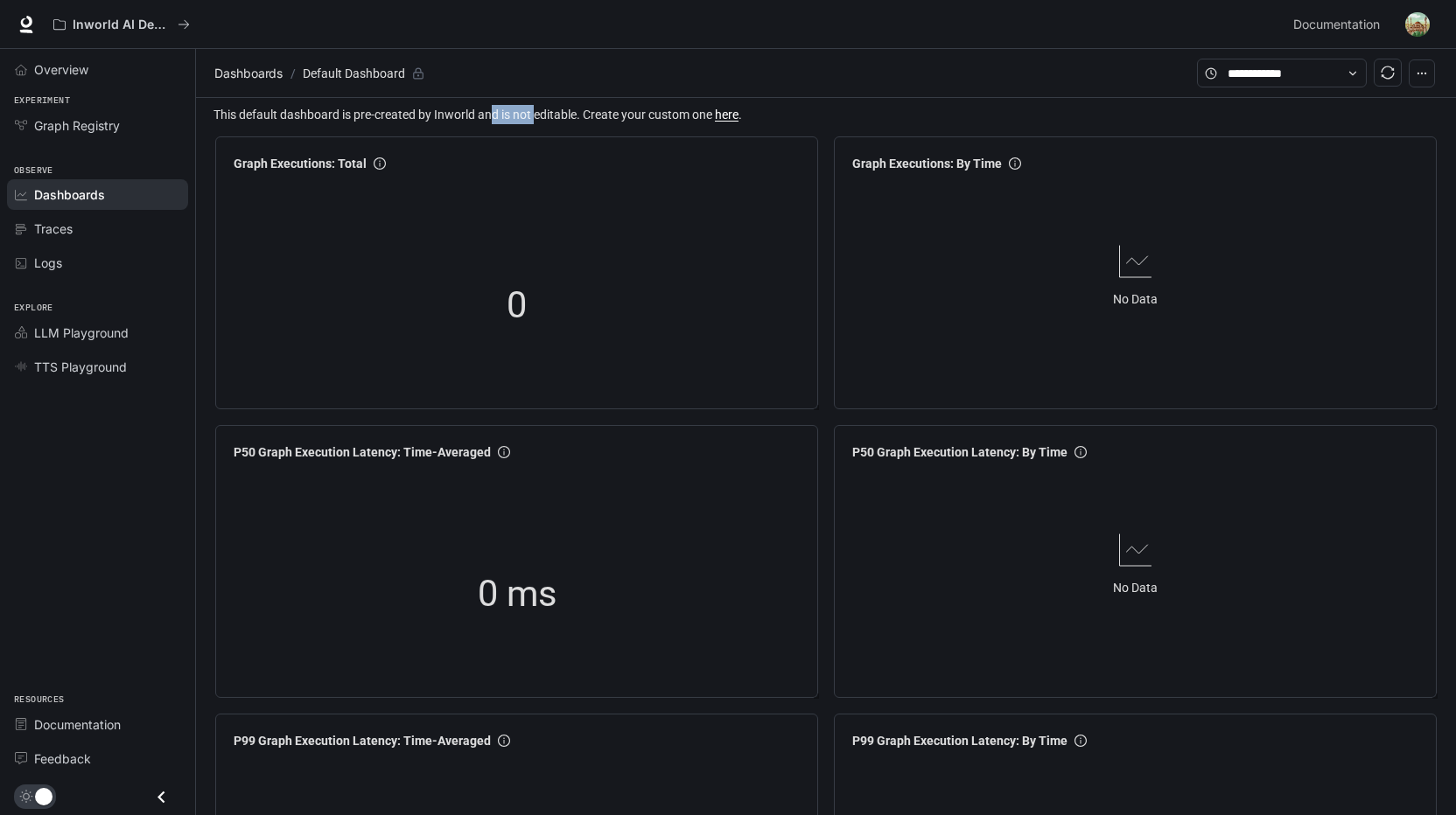
drag, startPoint x: 492, startPoint y: 115, endPoint x: 542, endPoint y: 117, distance: 50.0
click at [542, 117] on span "This default dashboard is pre-created by Inworld and is not editable. Create yo…" at bounding box center [827, 115] width 1228 height 19
drag, startPoint x: 542, startPoint y: 117, endPoint x: 720, endPoint y: 67, distance: 184.9
click at [720, 67] on section "Dashboards / Default Dashboard" at bounding box center [704, 73] width 987 height 34
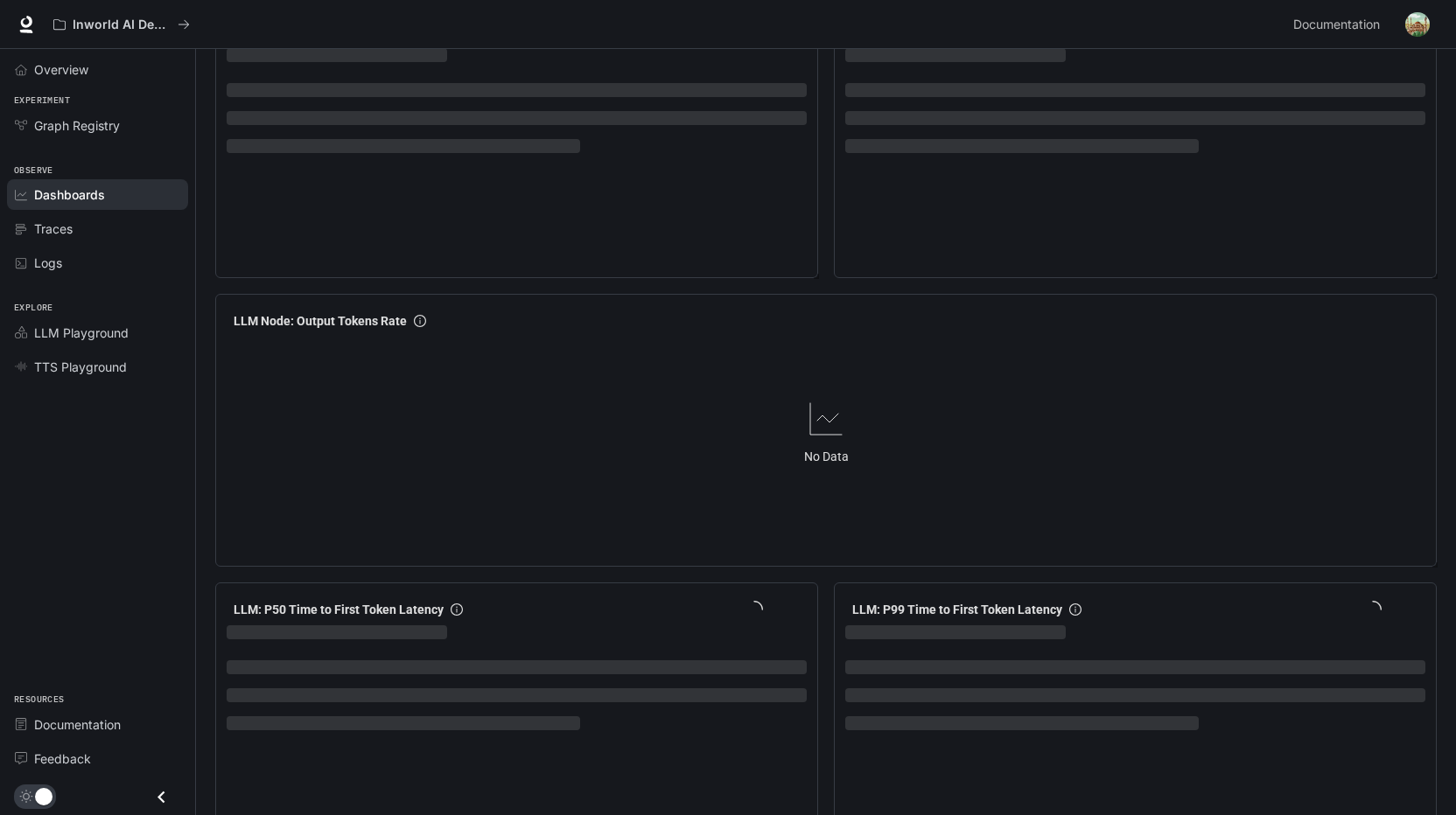
scroll to position [1971, 0]
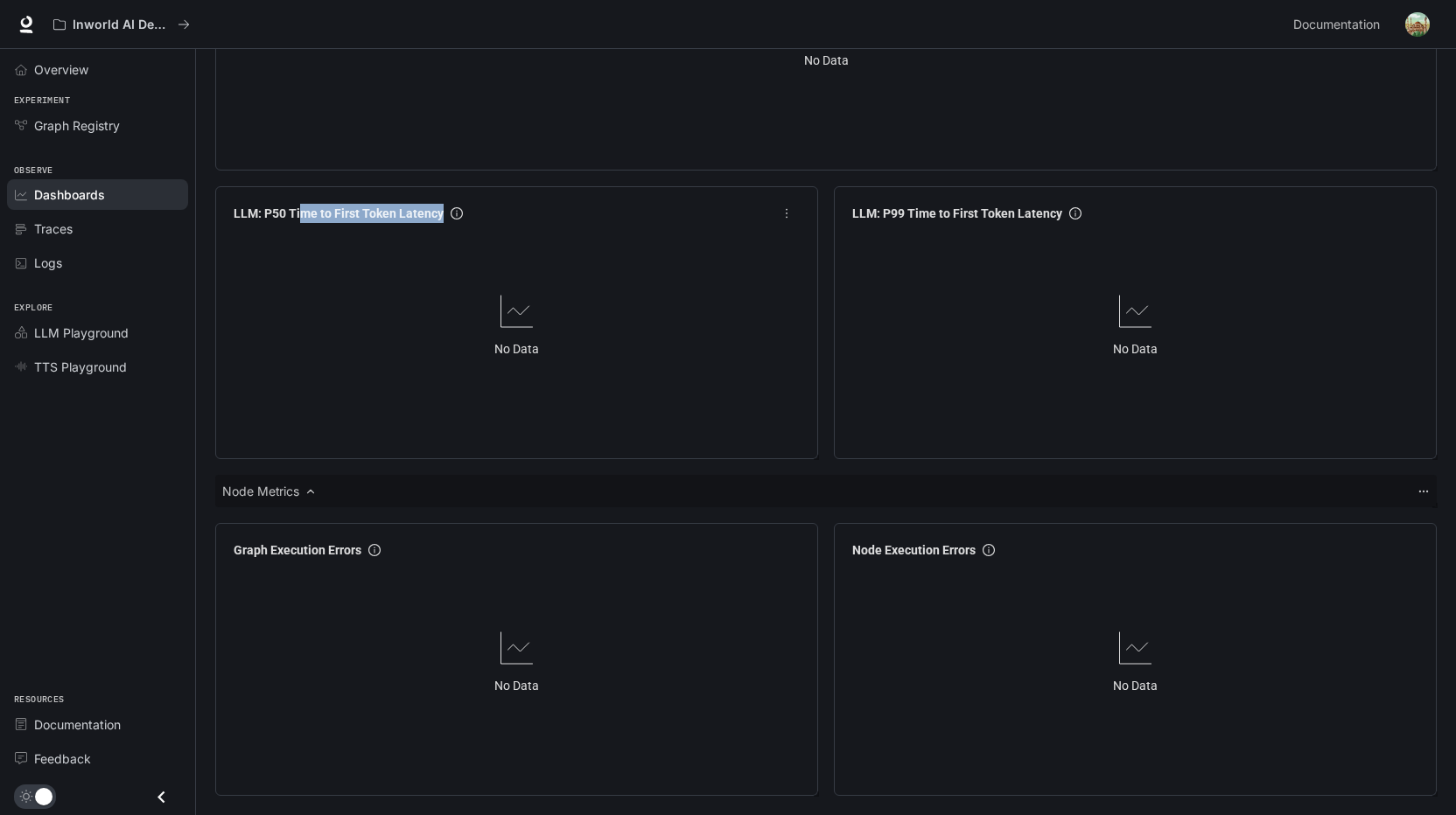
drag, startPoint x: 306, startPoint y: 194, endPoint x: 487, endPoint y: 260, distance: 192.7
click at [487, 260] on div "LLM: P50 Time to First Token Latency No Data" at bounding box center [516, 323] width 603 height 273
drag, startPoint x: 487, startPoint y: 260, endPoint x: 569, endPoint y: 242, distance: 84.0
click at [569, 242] on div "No Data" at bounding box center [516, 324] width 580 height 191
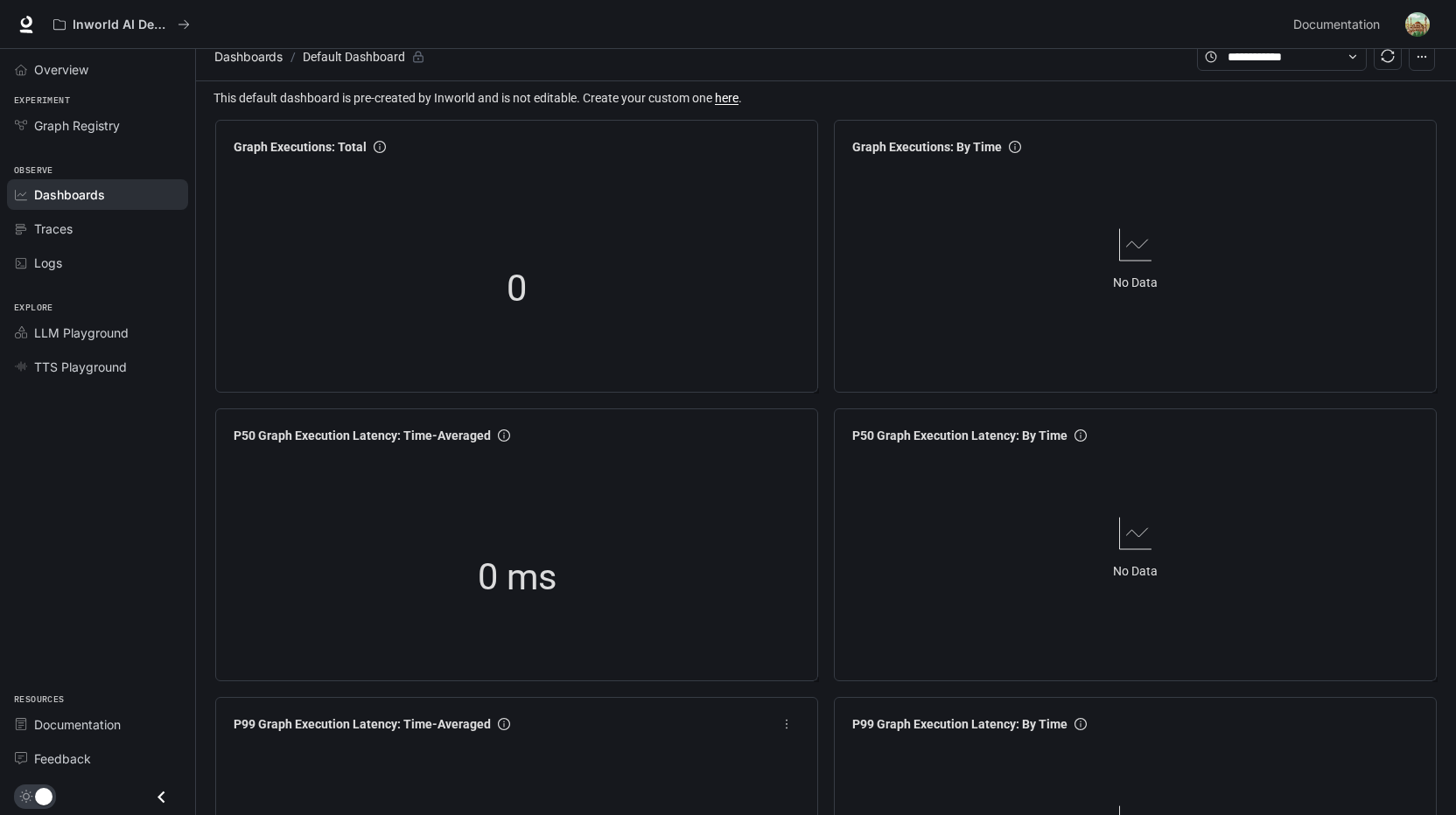
scroll to position [0, 0]
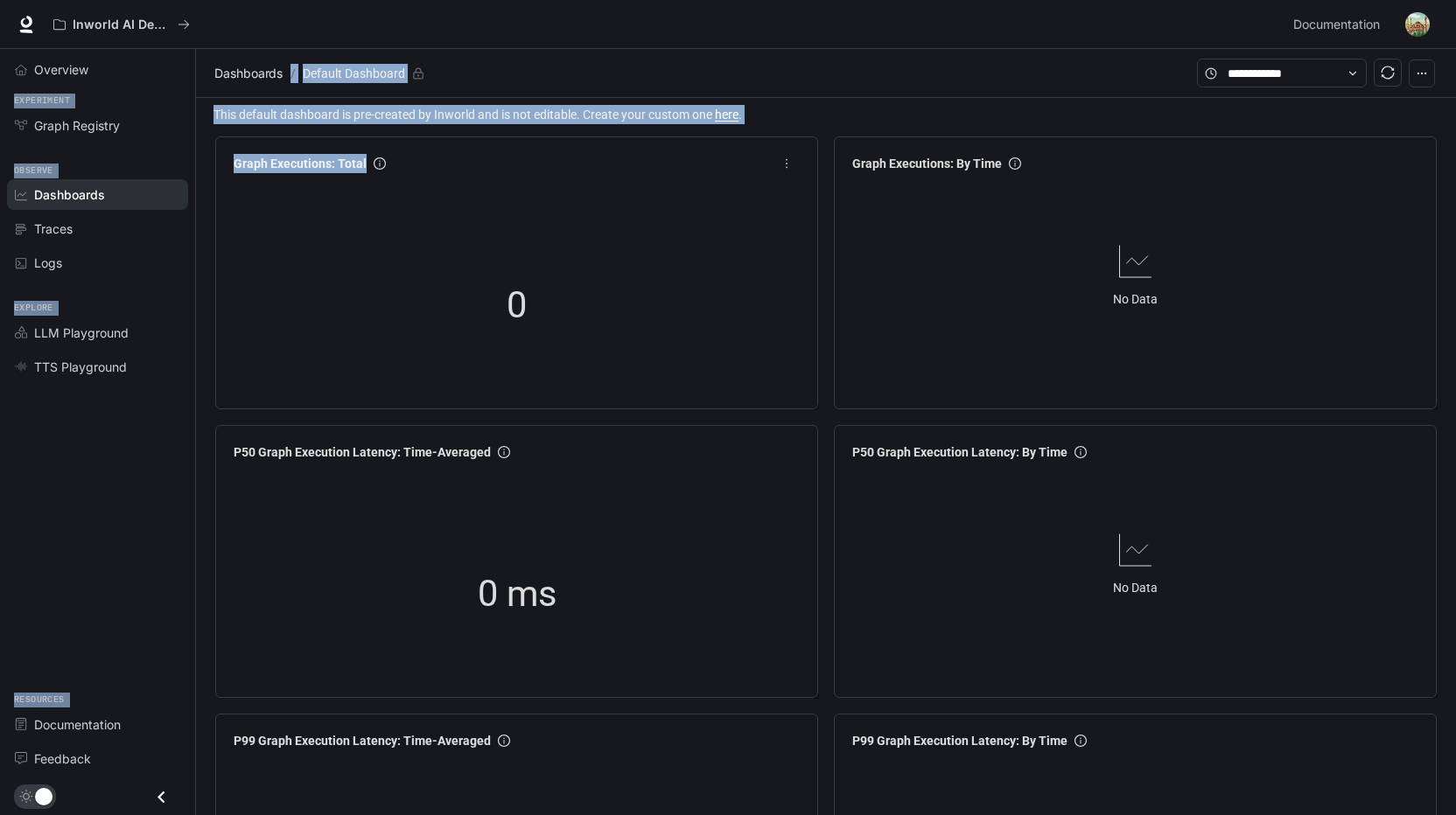
drag, startPoint x: 214, startPoint y: 29, endPoint x: 431, endPoint y: 389, distance: 420.3
drag, startPoint x: 431, startPoint y: 389, endPoint x: 629, endPoint y: 67, distance: 378.0
click at [629, 67] on section "Dashboards / Default Dashboard" at bounding box center [704, 73] width 987 height 34
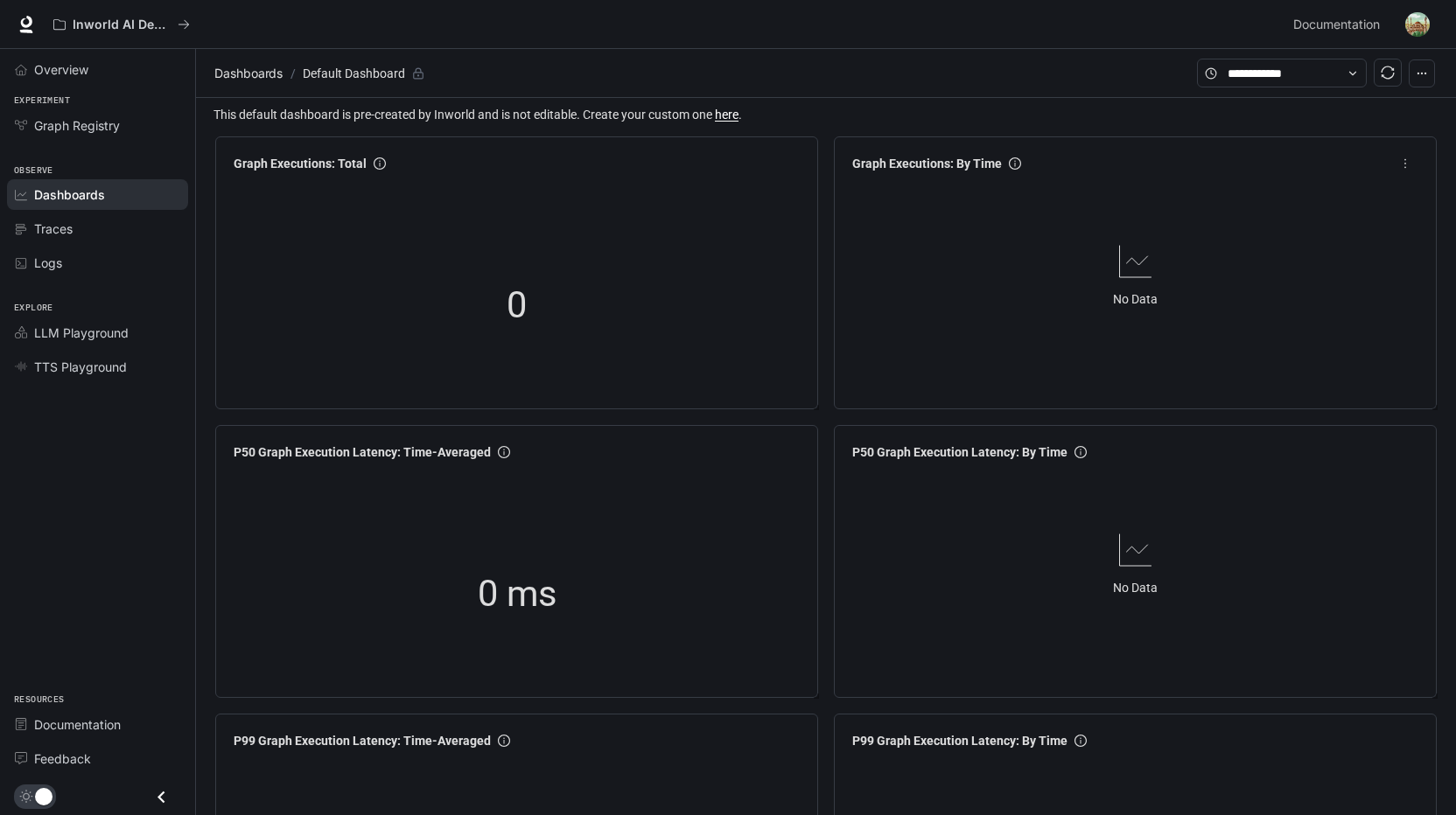
click at [1007, 203] on div "No Data" at bounding box center [1135, 275] width 580 height 191
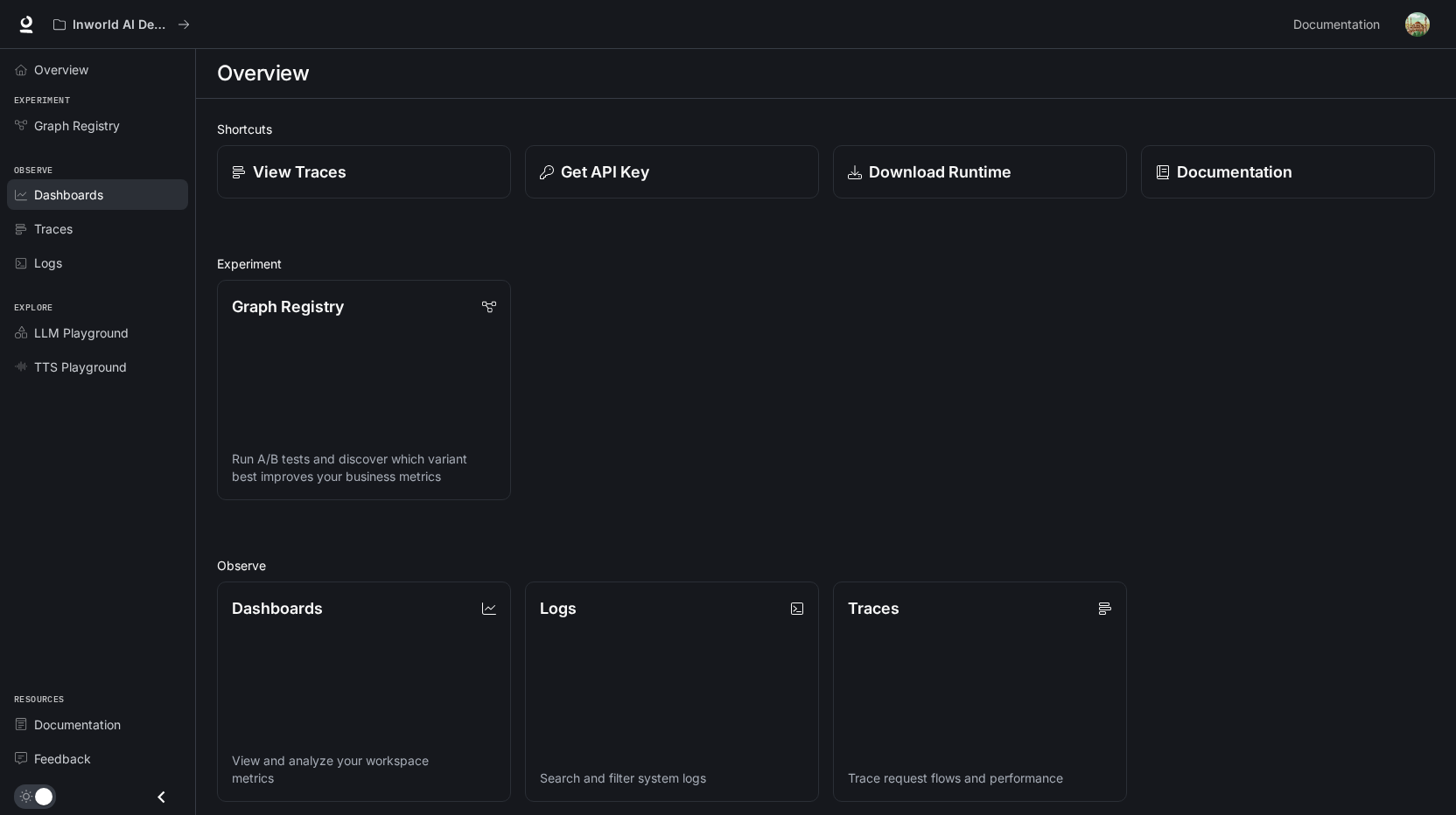
click at [126, 201] on div "Dashboards" at bounding box center [107, 194] width 146 height 19
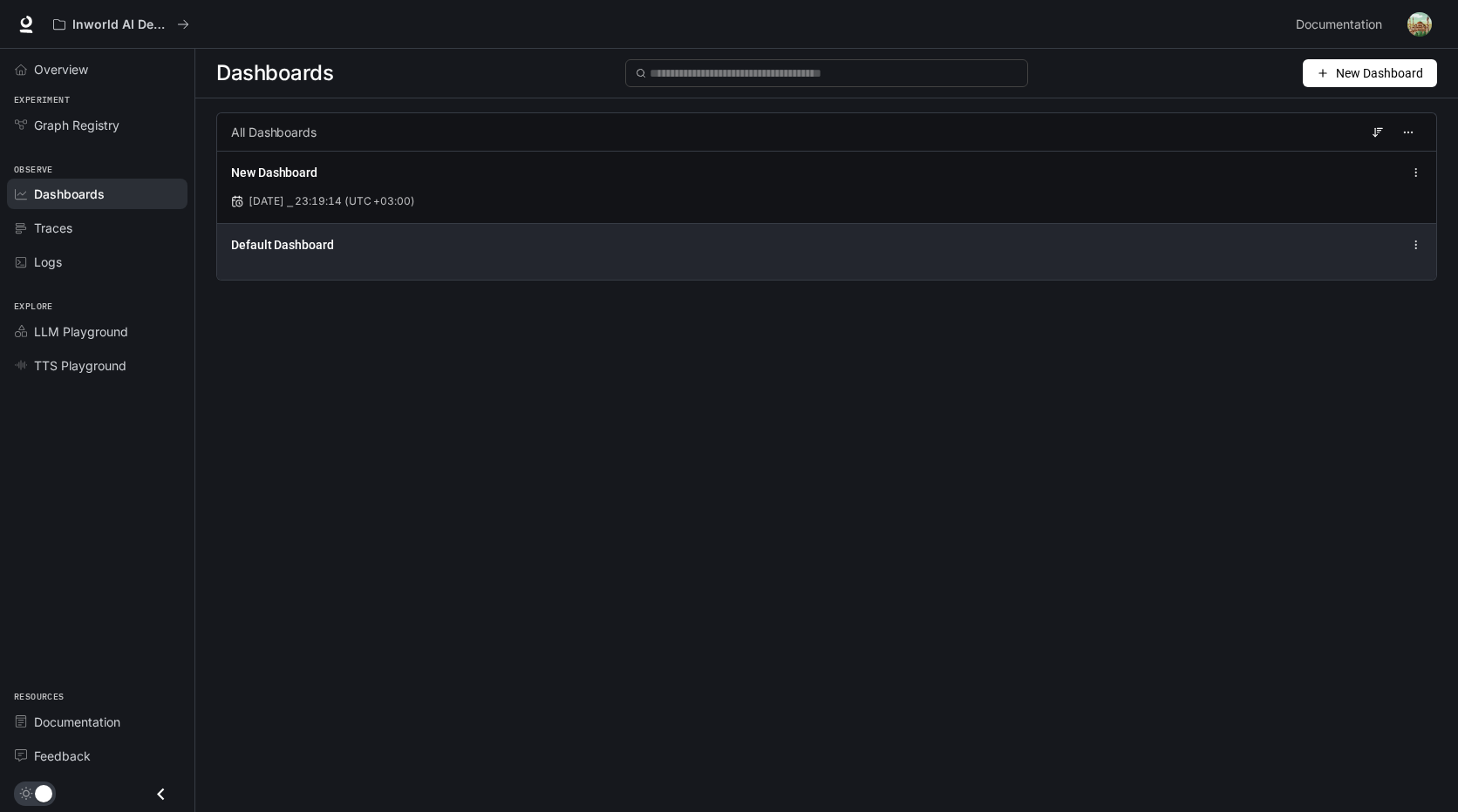
click at [295, 257] on div "Default Dashboard" at bounding box center [825, 251] width 1218 height 56
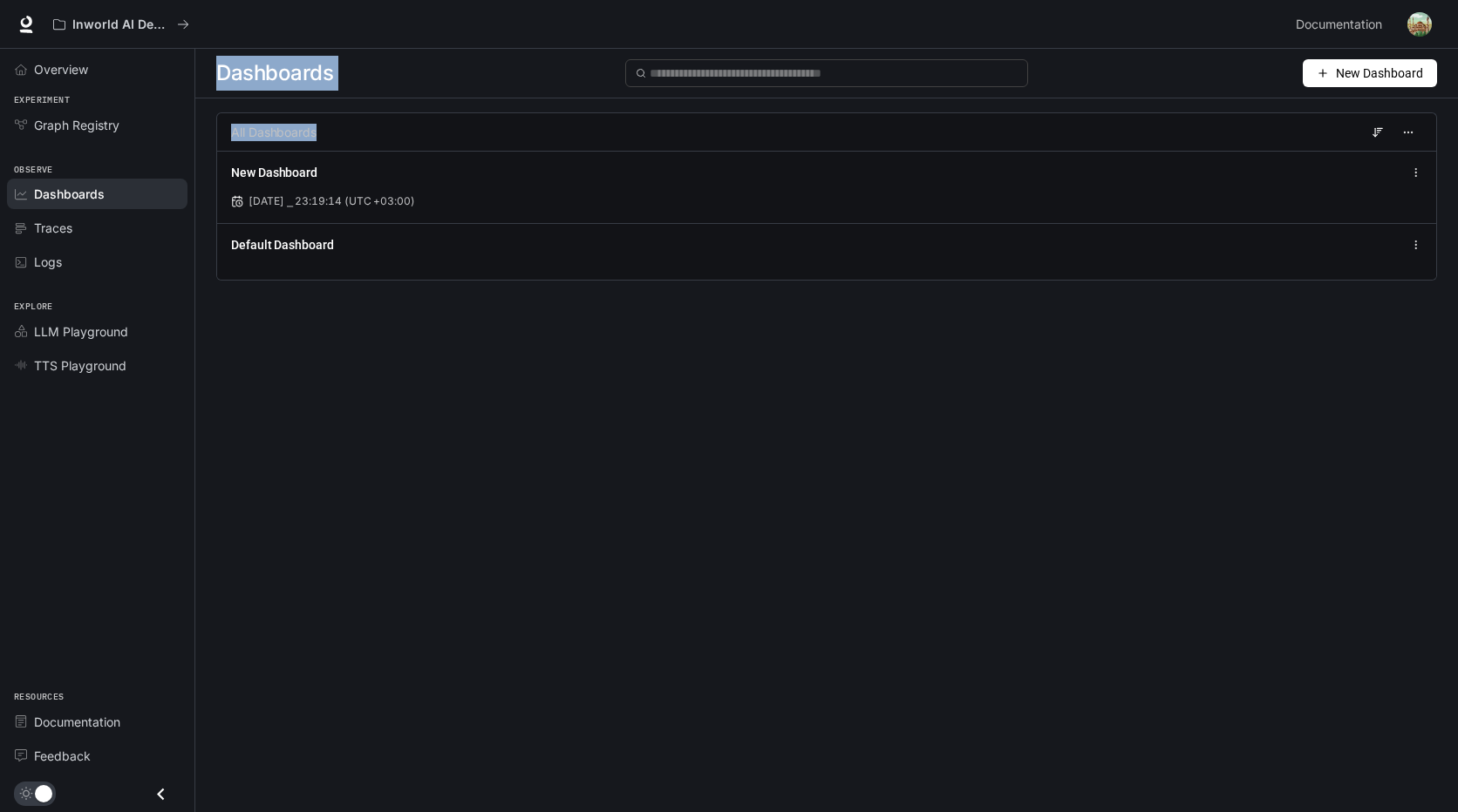
drag, startPoint x: 214, startPoint y: 58, endPoint x: 1444, endPoint y: 254, distance: 1245.5
click at [1444, 254] on div "Dashboards New Dashboard All Dashboards New Dashboard Aug 24, 2025 ⎯ 23:19:14 (…" at bounding box center [826, 177] width 1262 height 258
copy div "Dashboards New Dashboard All Dashboards"
click at [463, 372] on div "Dashboards New Dashboard All Dashboards New Dashboard Aug 24, 2025 ⎯ 23:19:14 (…" at bounding box center [826, 399] width 1262 height 701
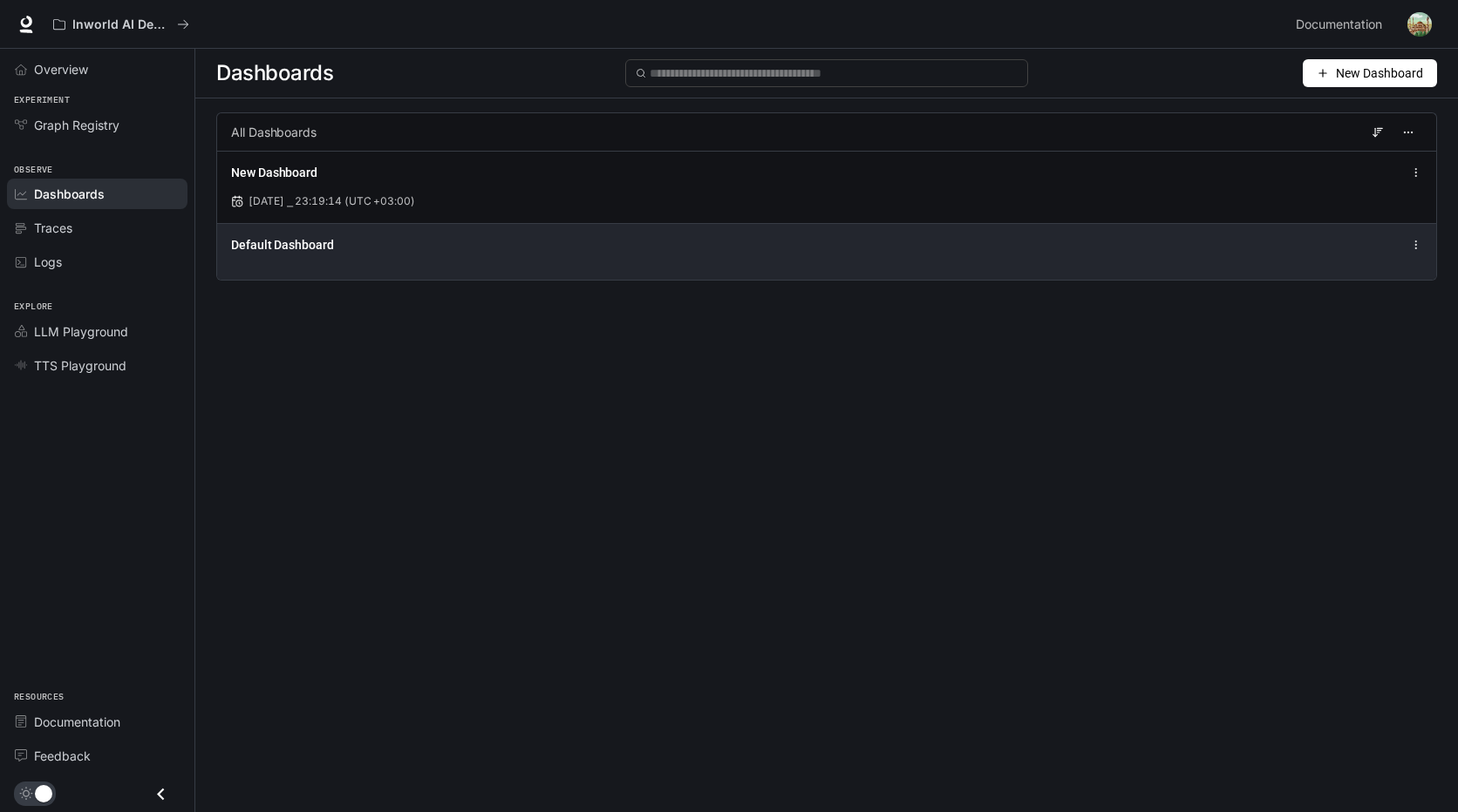
click at [386, 263] on div "Default Dashboard" at bounding box center [825, 251] width 1218 height 56
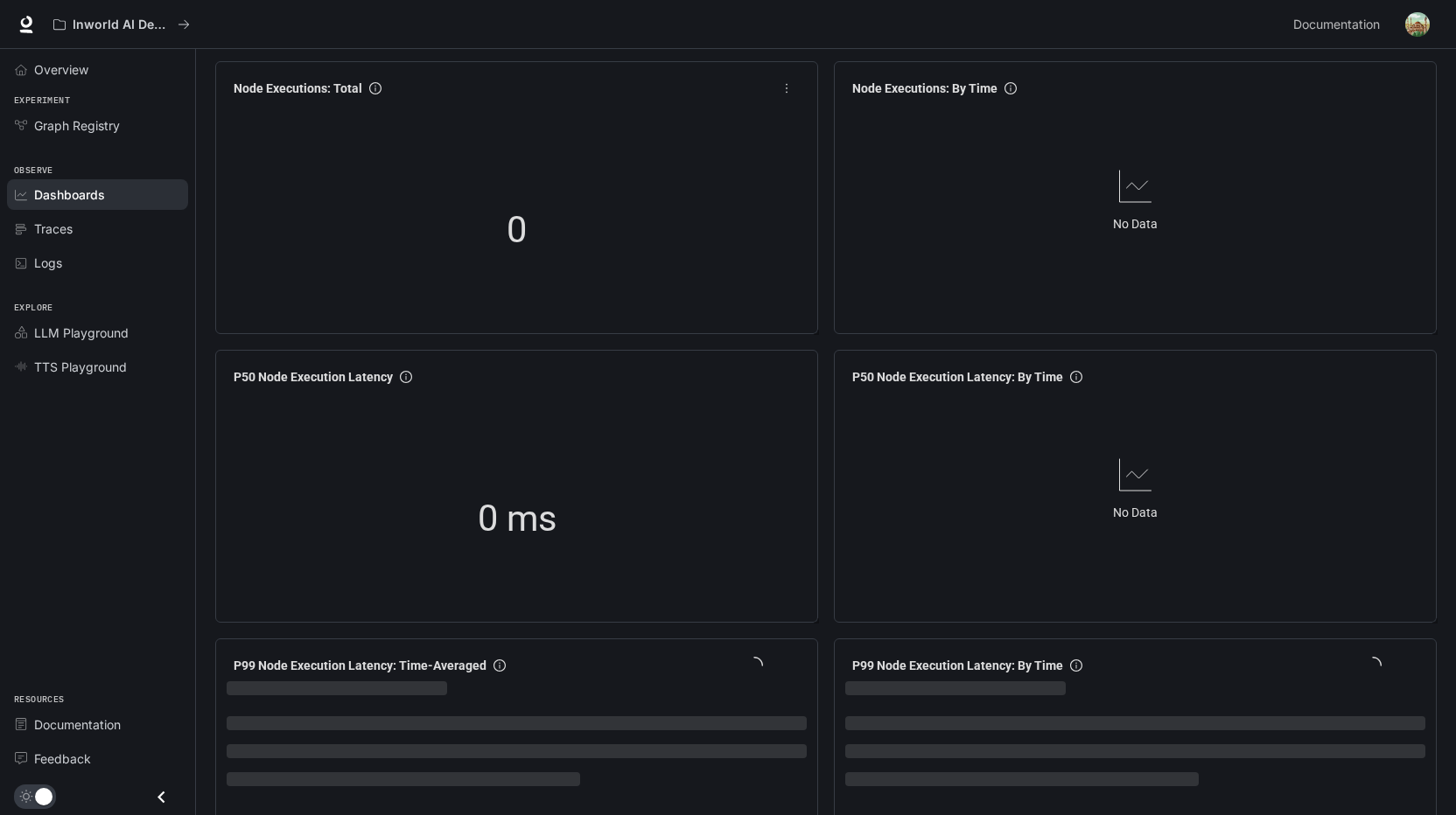
scroll to position [1138, 0]
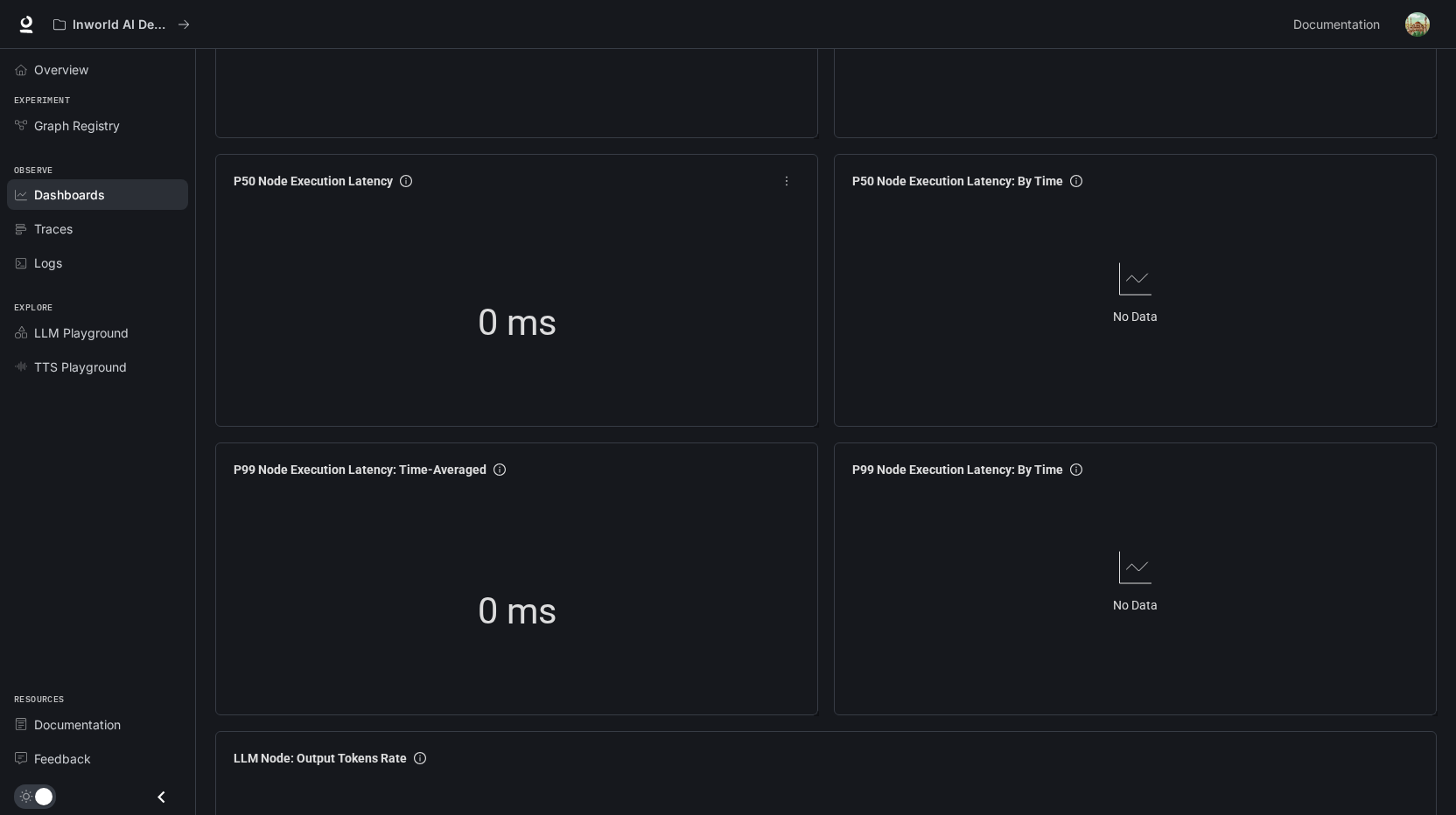
click at [537, 299] on span "0 ms" at bounding box center [516, 323] width 79 height 57
drag, startPoint x: 341, startPoint y: 189, endPoint x: 344, endPoint y: 207, distance: 18.2
click at [344, 207] on div "P50 Node Execution Latency 0 ms" at bounding box center [516, 277] width 580 height 224
drag, startPoint x: 344, startPoint y: 207, endPoint x: 429, endPoint y: 250, distance: 95.3
click at [423, 250] on div "0 ms" at bounding box center [516, 322] width 580 height 224
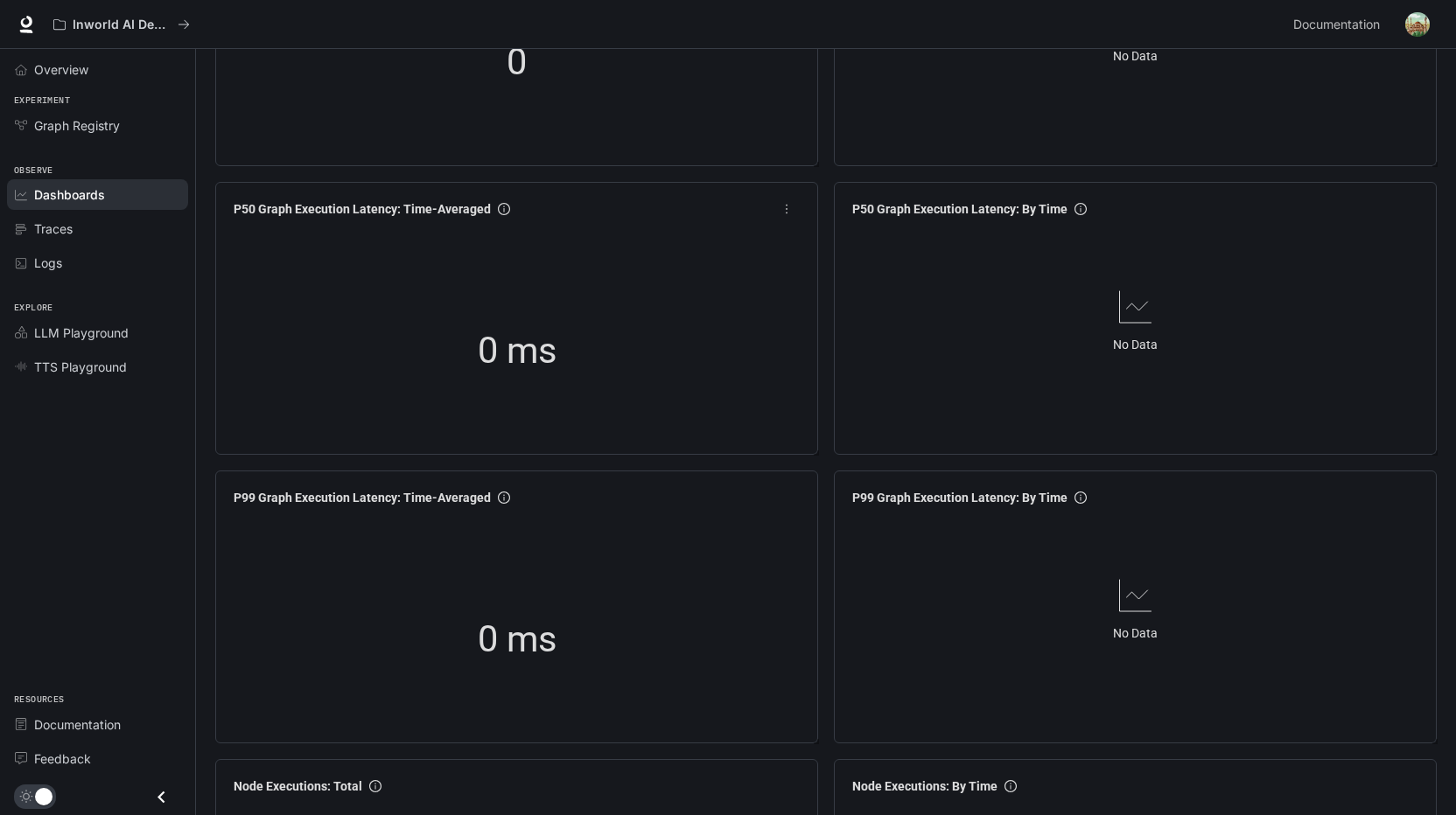
scroll to position [0, 0]
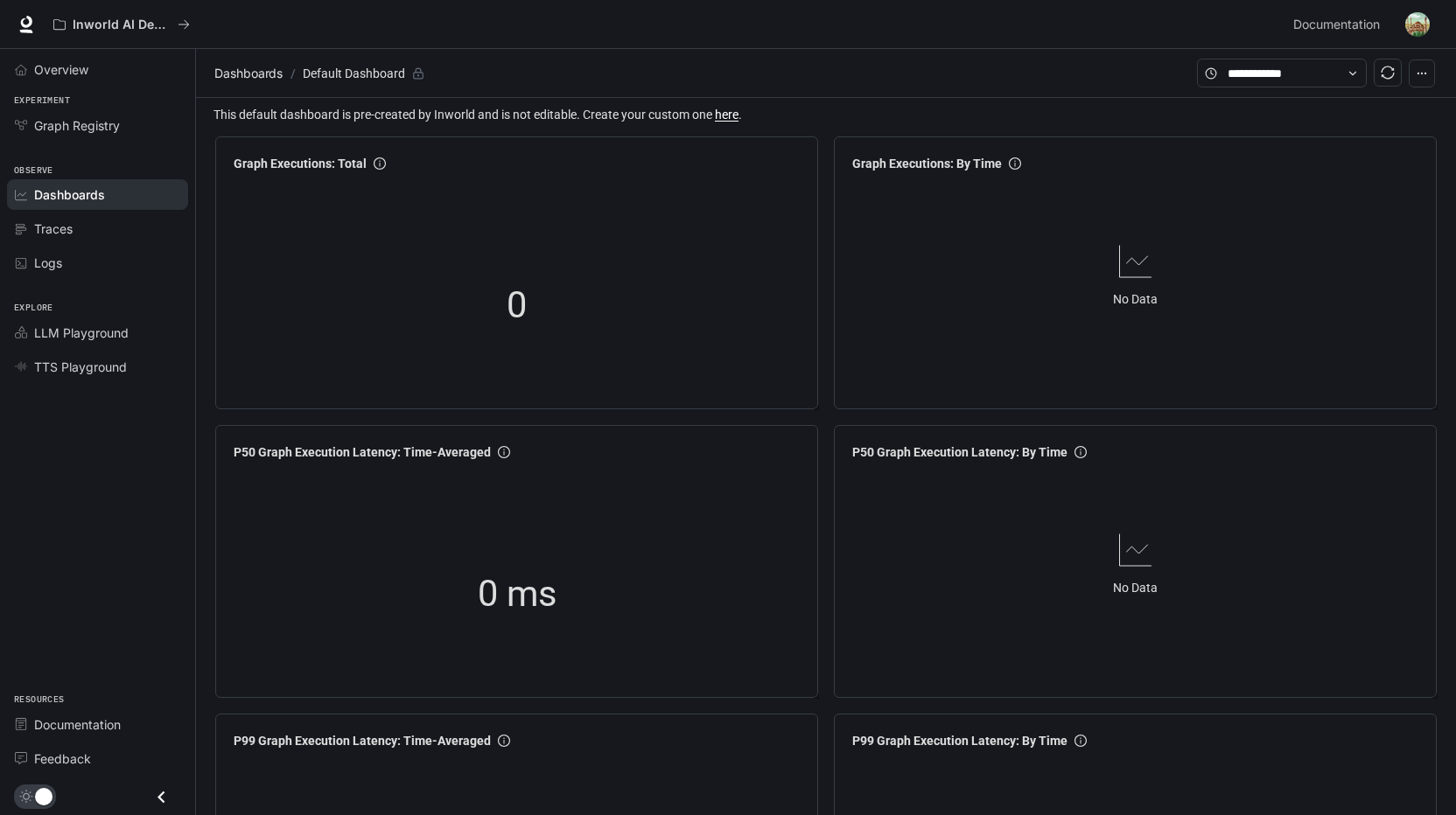
click at [727, 120] on link "here" at bounding box center [727, 115] width 24 height 14
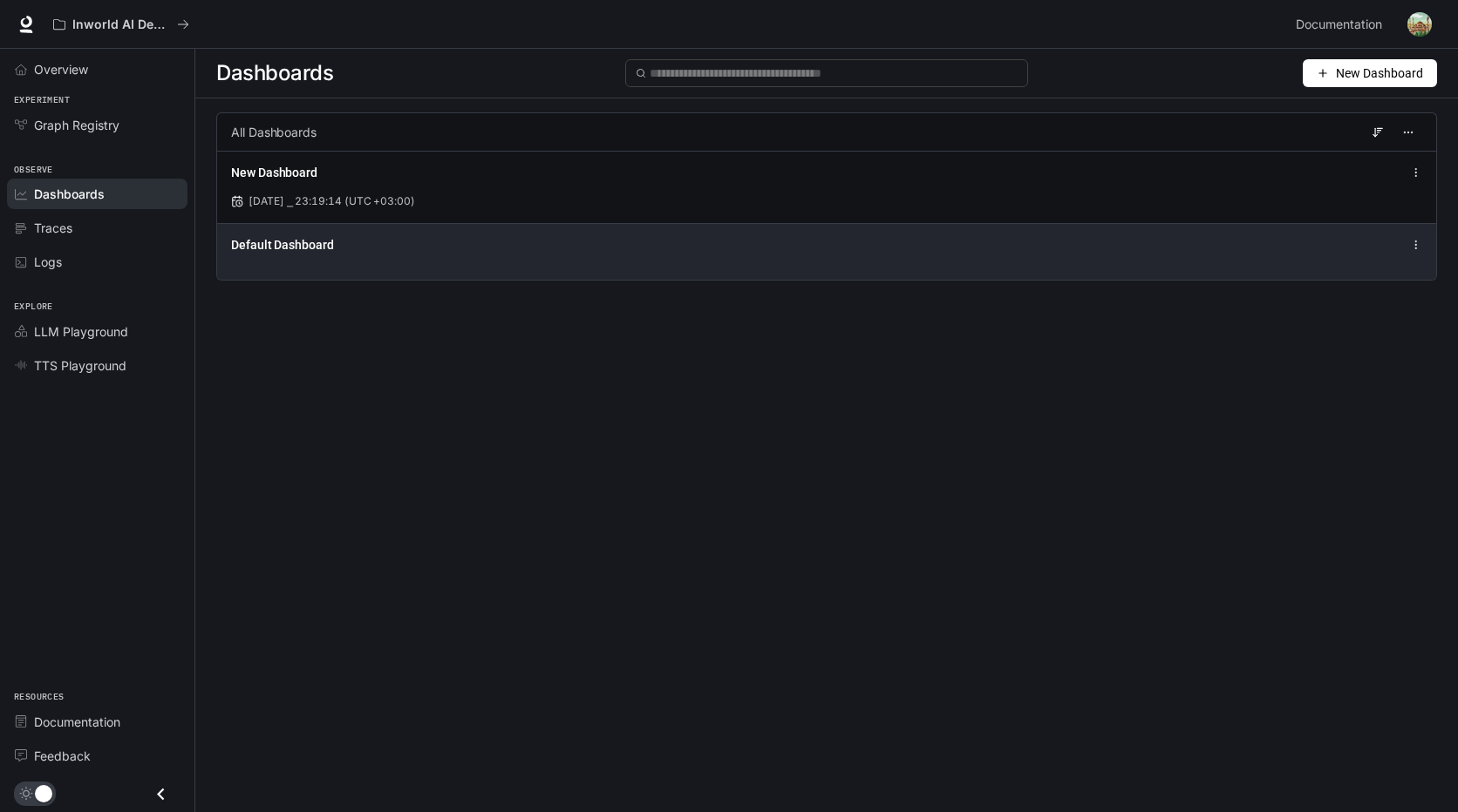
click at [293, 255] on div "Default Dashboard" at bounding box center [826, 245] width 1191 height 21
click at [388, 266] on div "Default Dashboard" at bounding box center [825, 251] width 1218 height 56
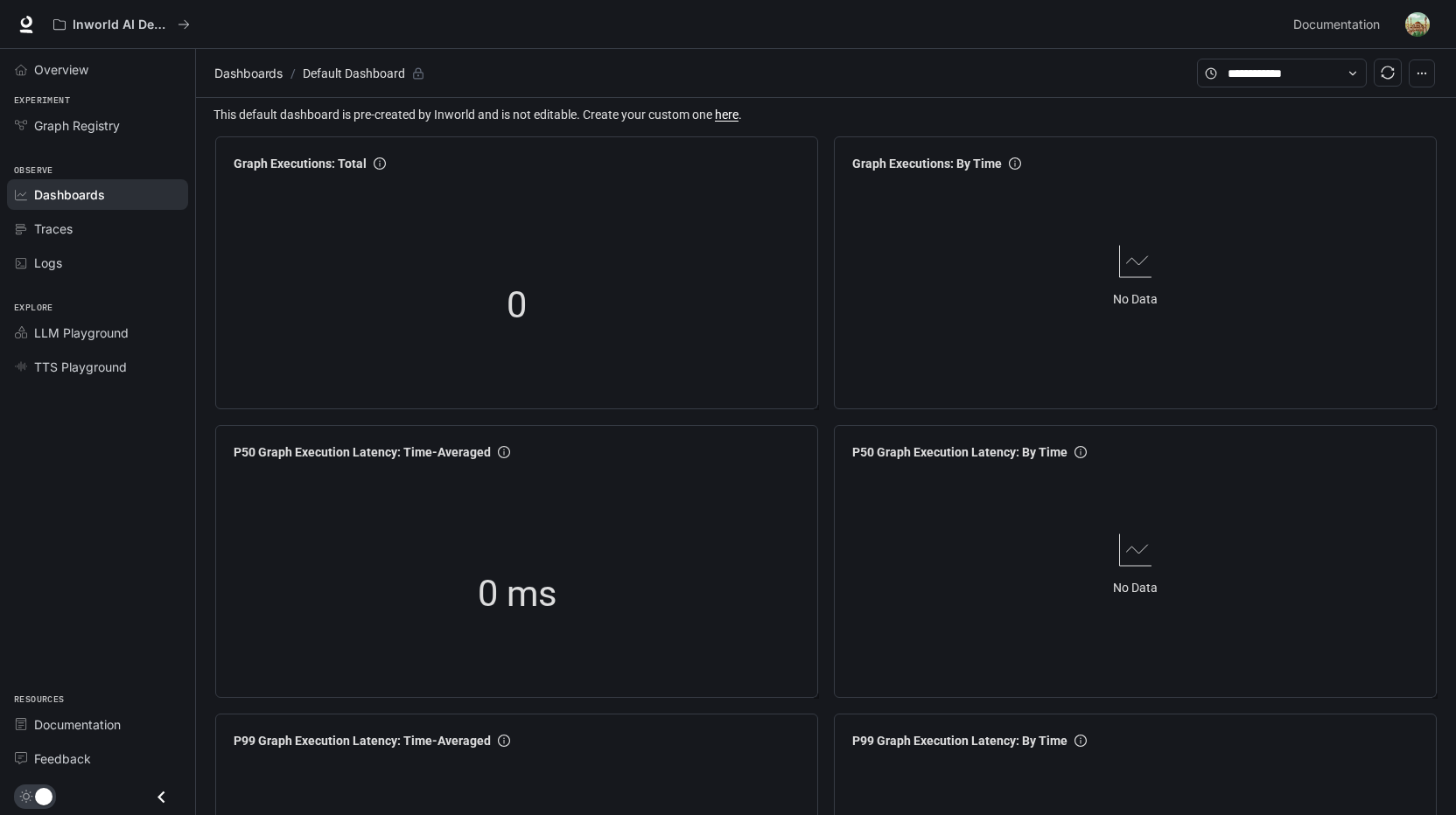
click at [732, 115] on link "here" at bounding box center [727, 115] width 24 height 14
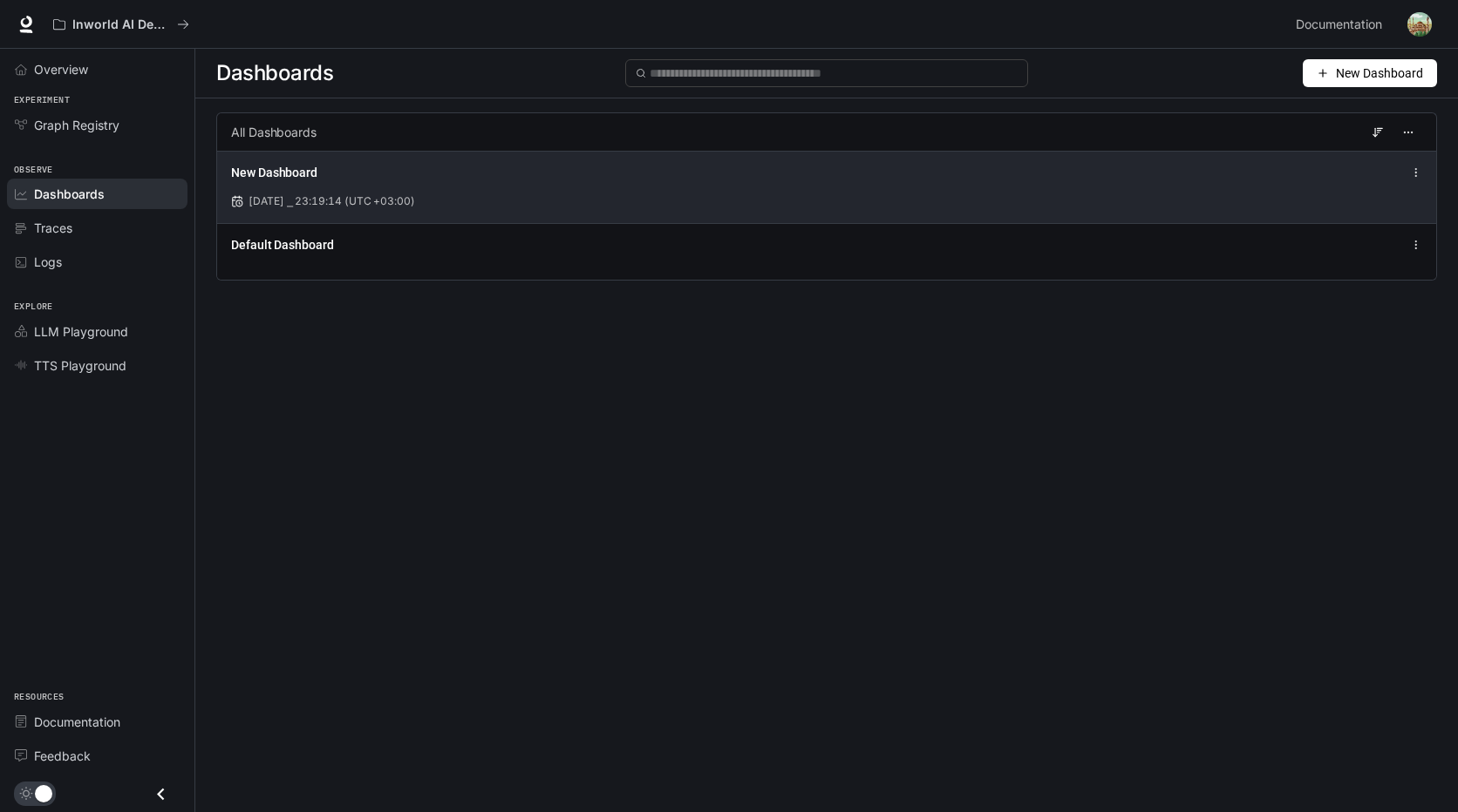
click at [490, 189] on div "New Dashboard Aug 24, 2025 ⎯ 23:19:14 (UTC +03:00)" at bounding box center [825, 187] width 1218 height 72
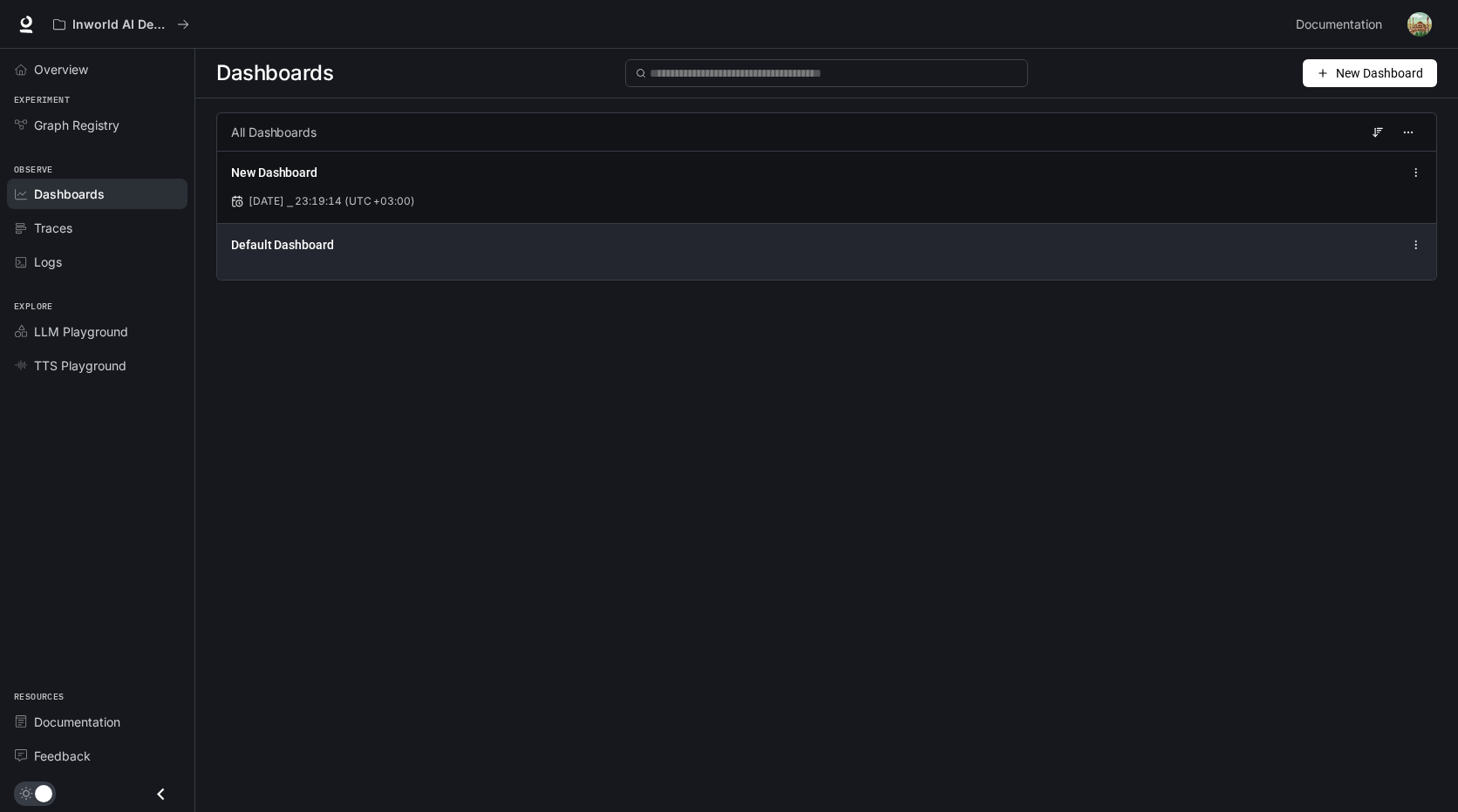
click at [544, 261] on div "Default Dashboard" at bounding box center [825, 251] width 1218 height 56
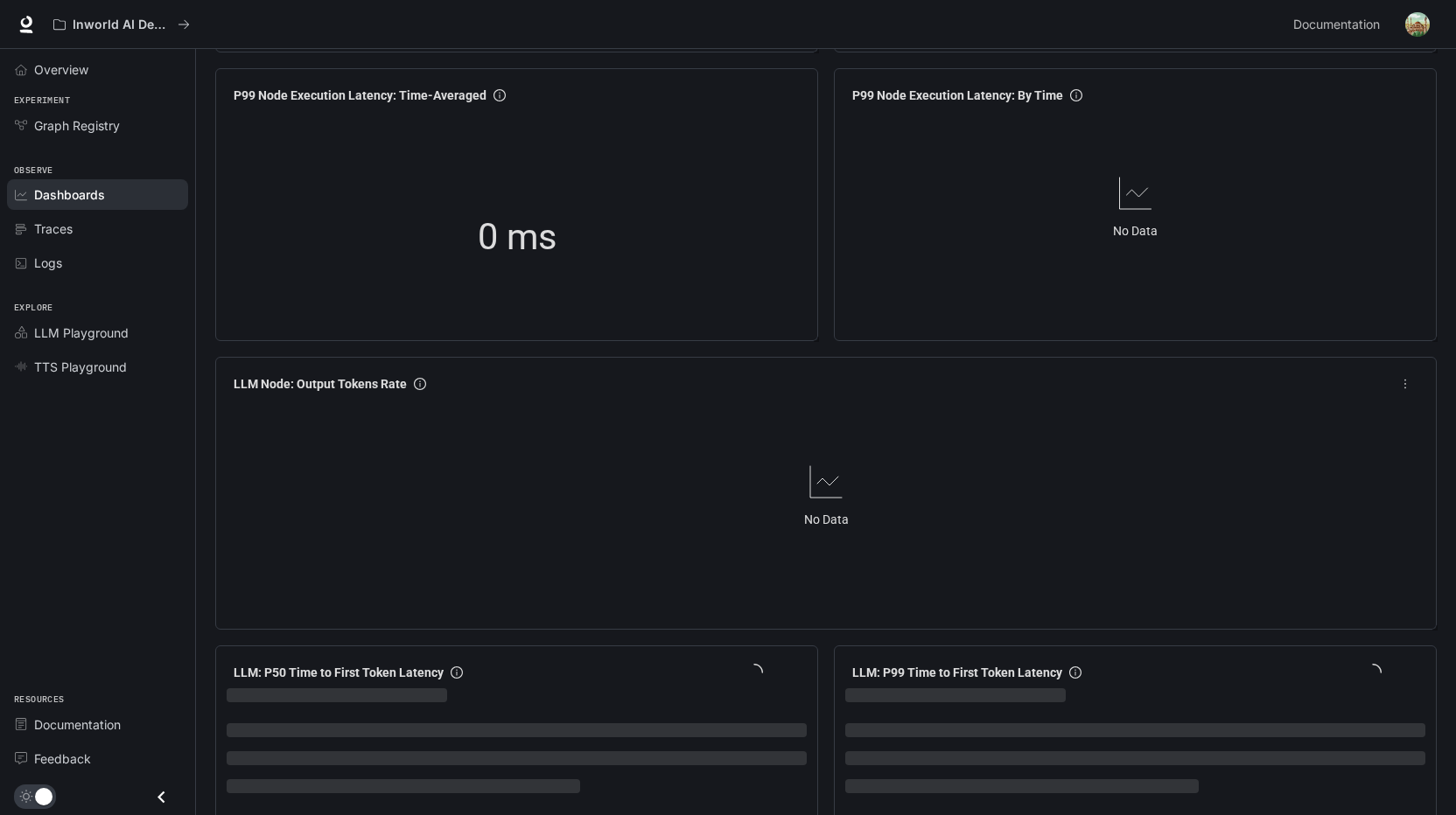
scroll to position [1971, 0]
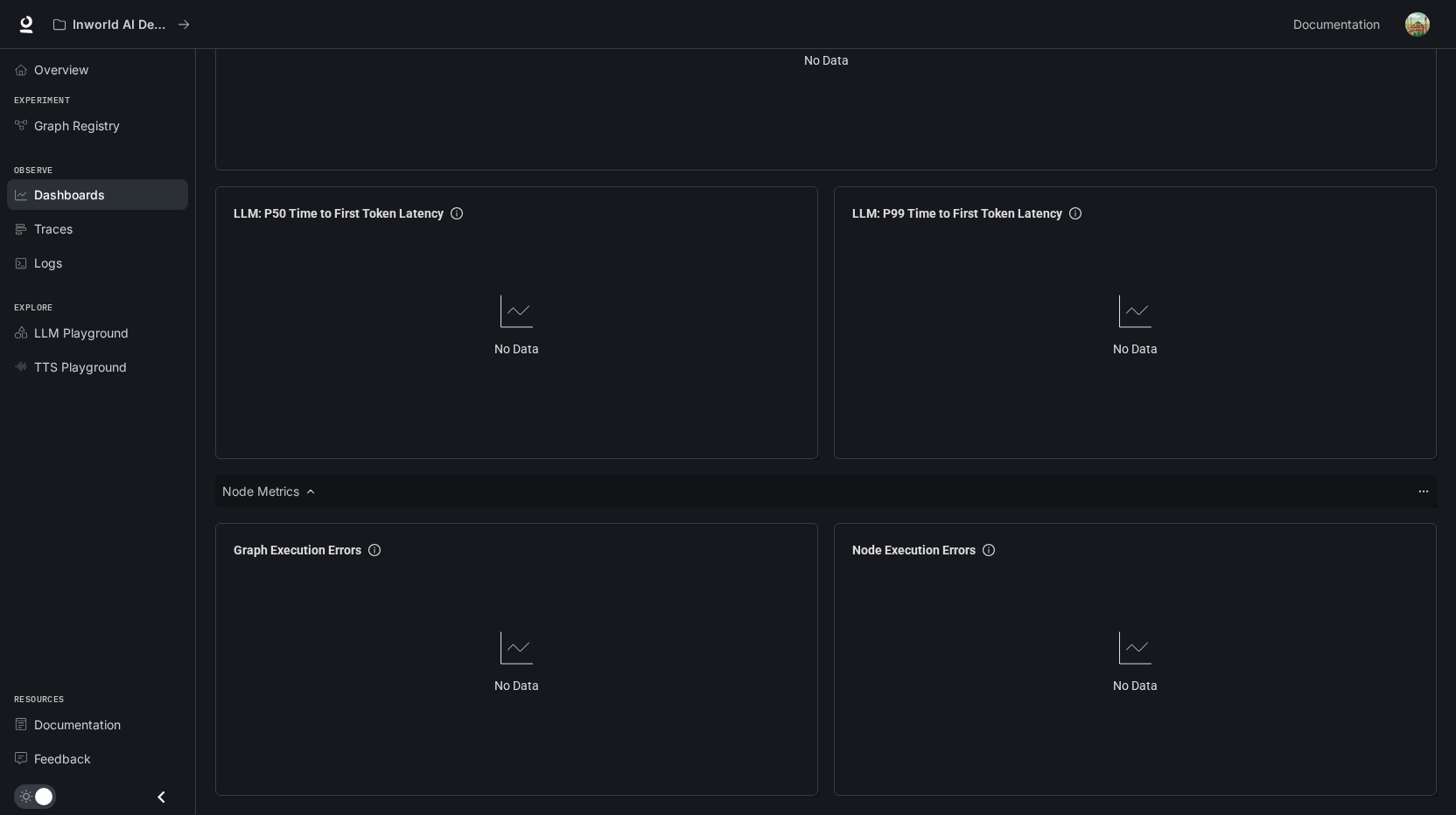
click at [1018, 489] on div "Node Metrics" at bounding box center [826, 491] width 1222 height 33
click at [1416, 485] on div "Node Metrics" at bounding box center [826, 491] width 1222 height 33
click at [1424, 494] on span at bounding box center [1431, 502] width 18 height 18
click at [1418, 491] on icon at bounding box center [1423, 491] width 12 height 12
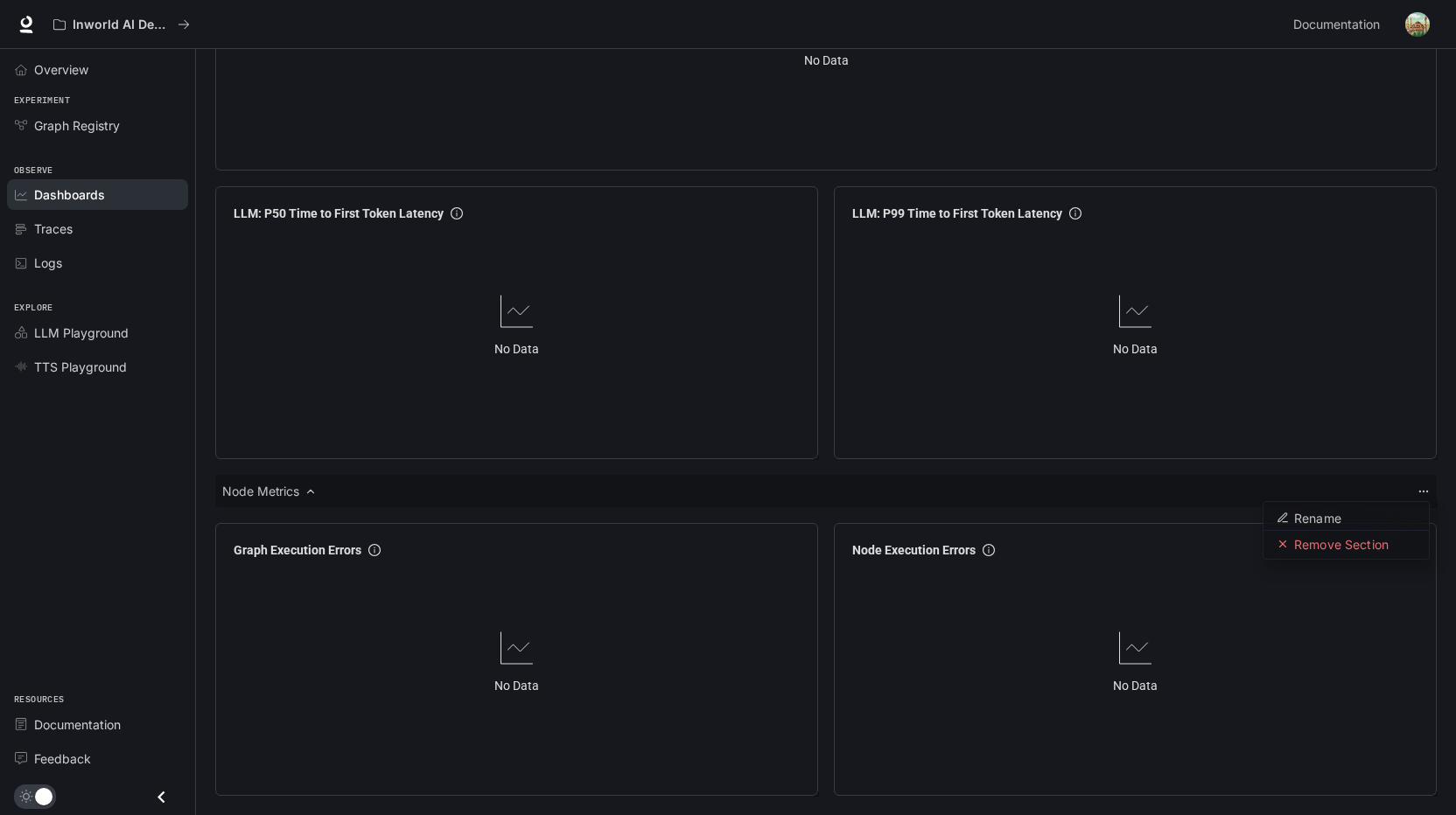
click at [1418, 491] on icon at bounding box center [1423, 491] width 12 height 12
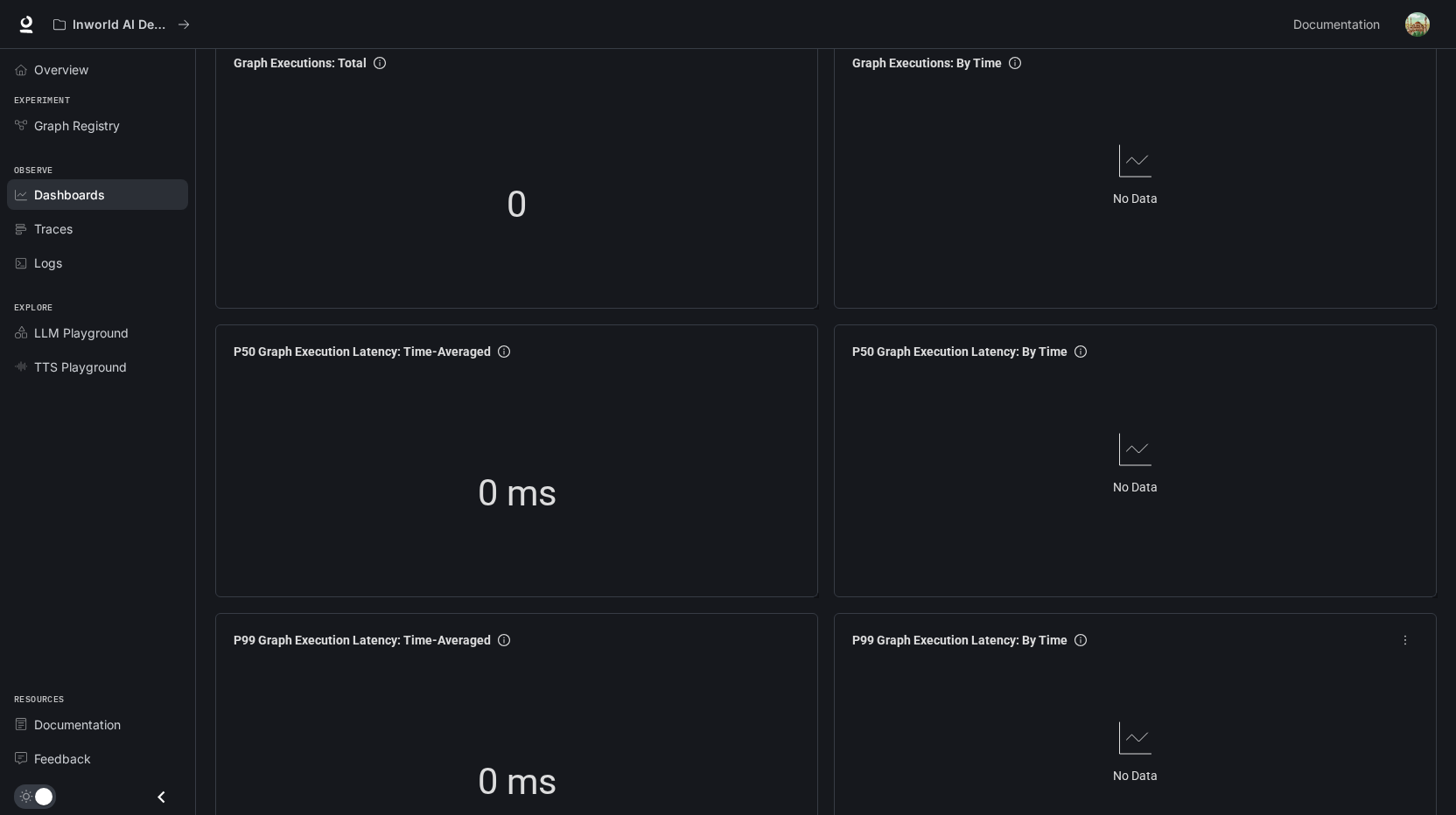
scroll to position [0, 0]
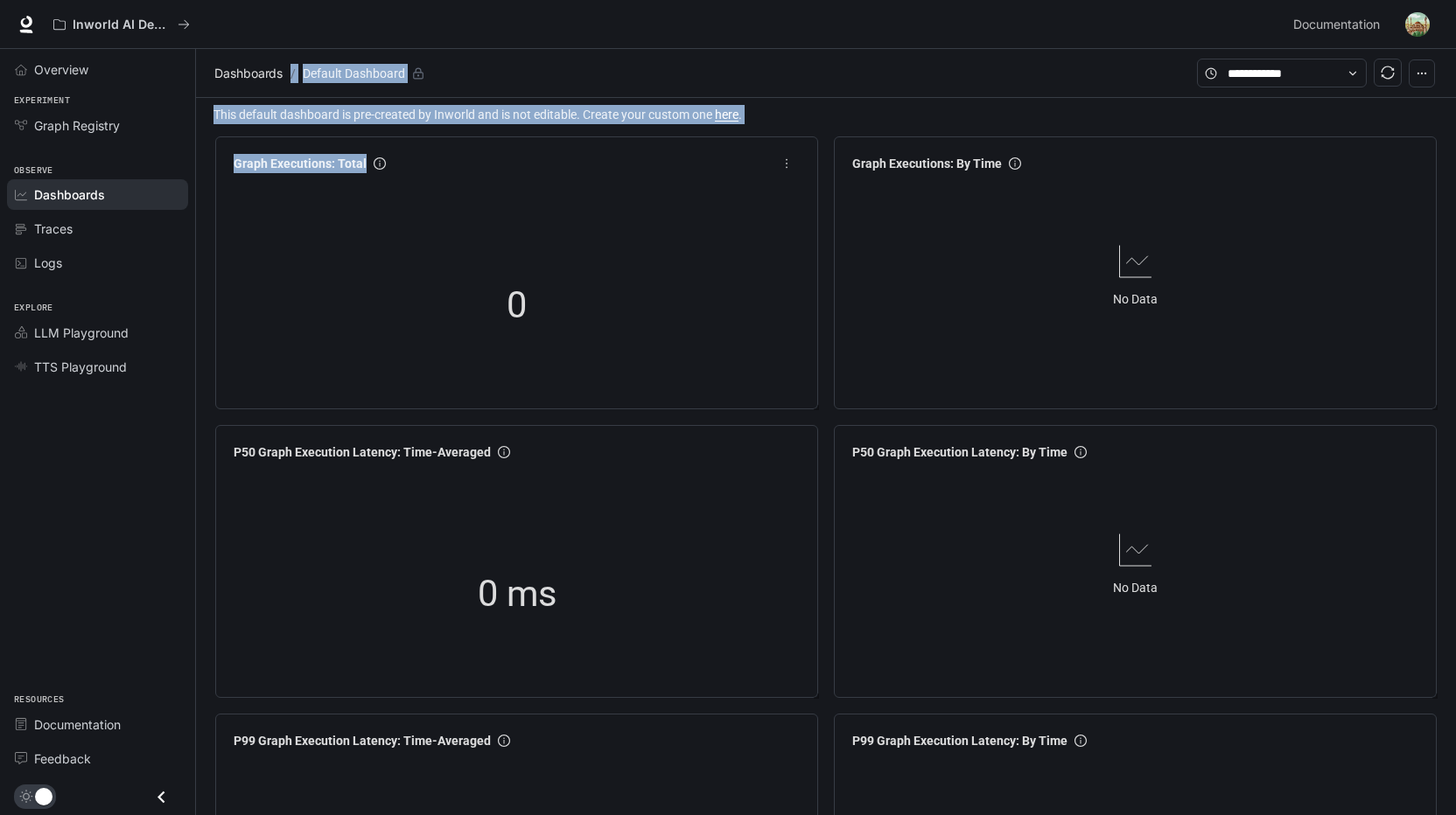
drag, startPoint x: 209, startPoint y: 63, endPoint x: 442, endPoint y: 362, distance: 379.1
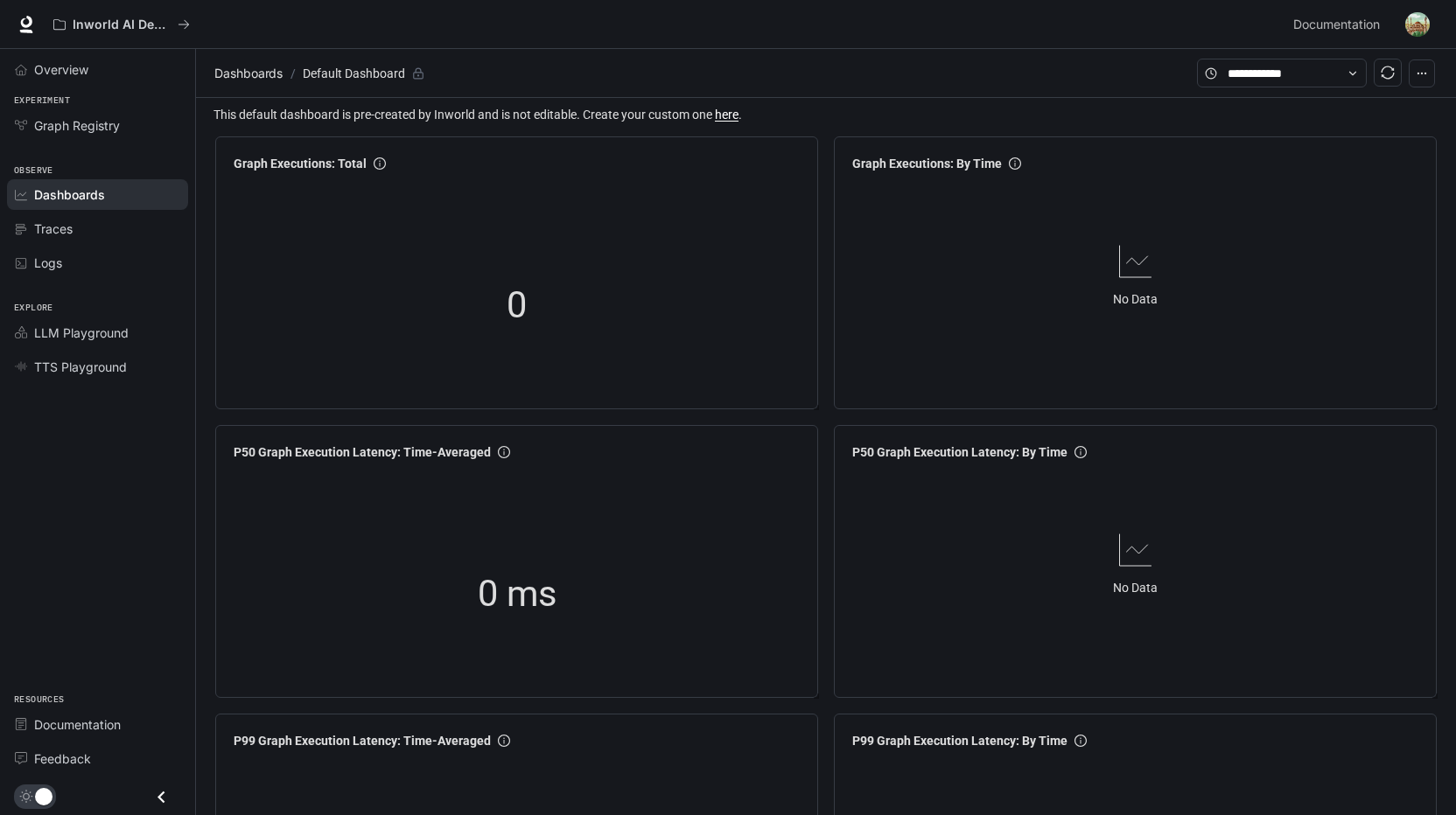
click at [226, 30] on div "Inworld AI Demos" at bounding box center [665, 25] width 1240 height 35
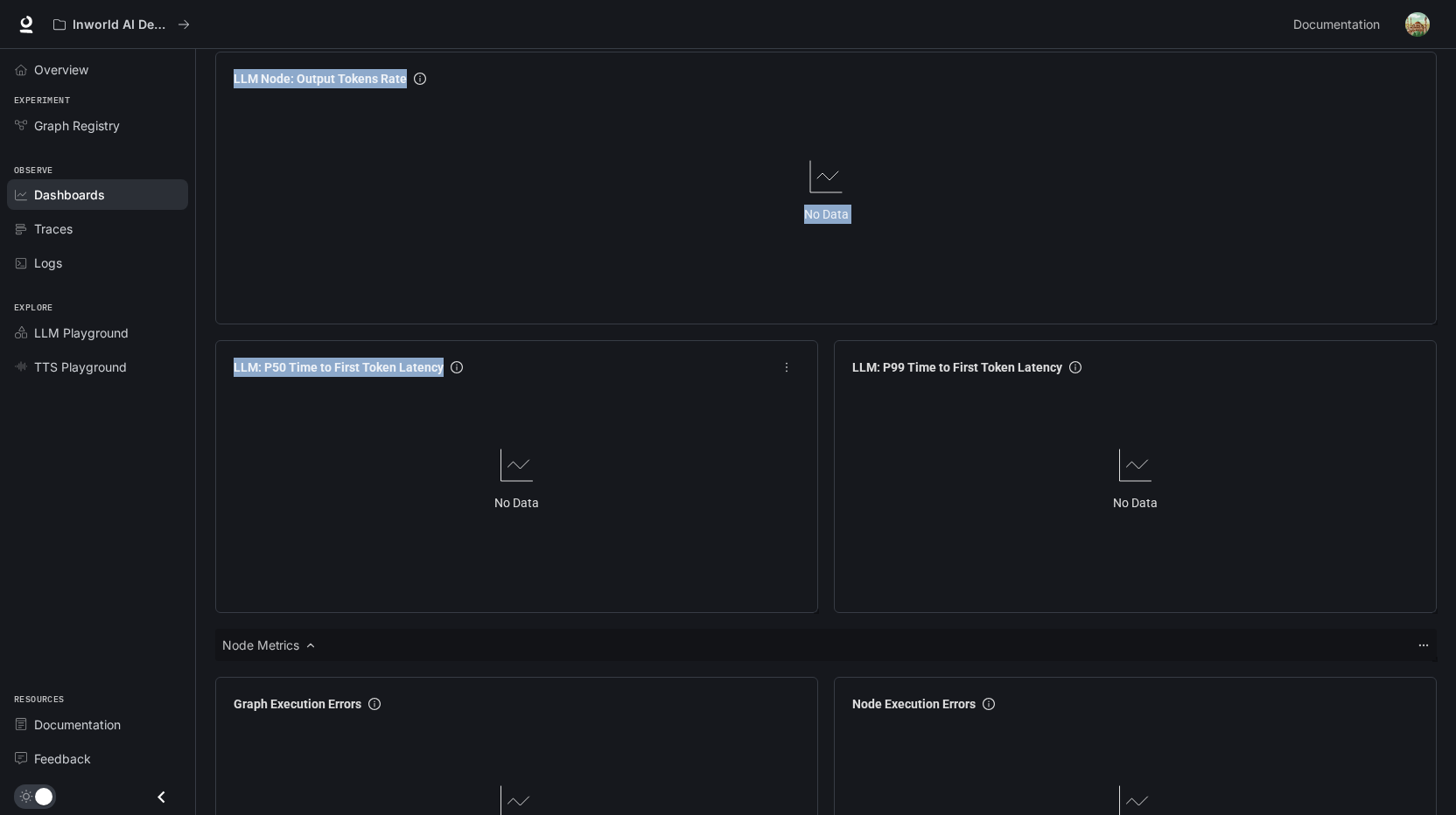
scroll to position [1971, 0]
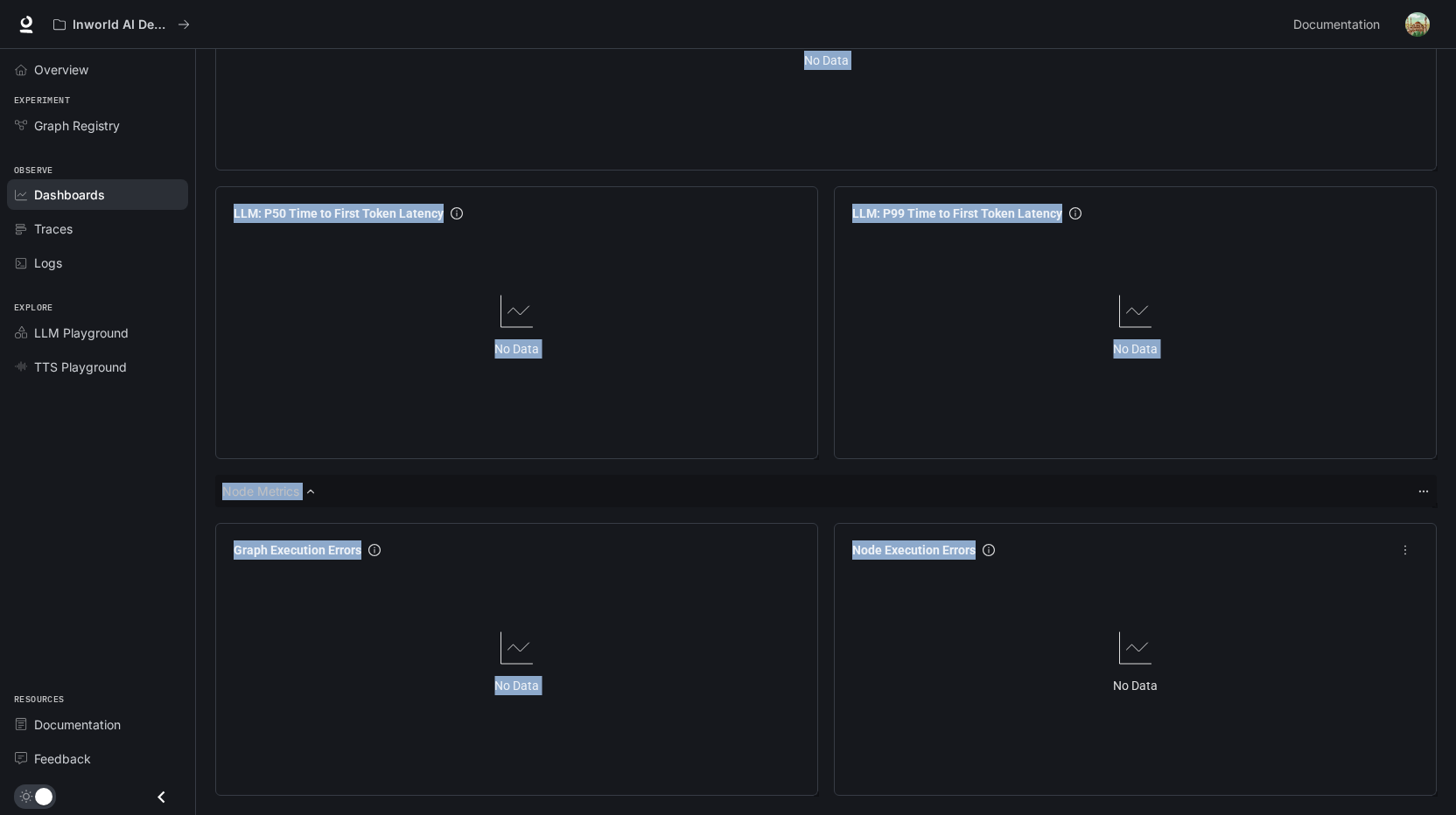
drag, startPoint x: 221, startPoint y: 50, endPoint x: 1059, endPoint y: 776, distance: 1108.7
copy div "/ Default Dashboard This default dashboard is pre-created by Inworld and is not…"
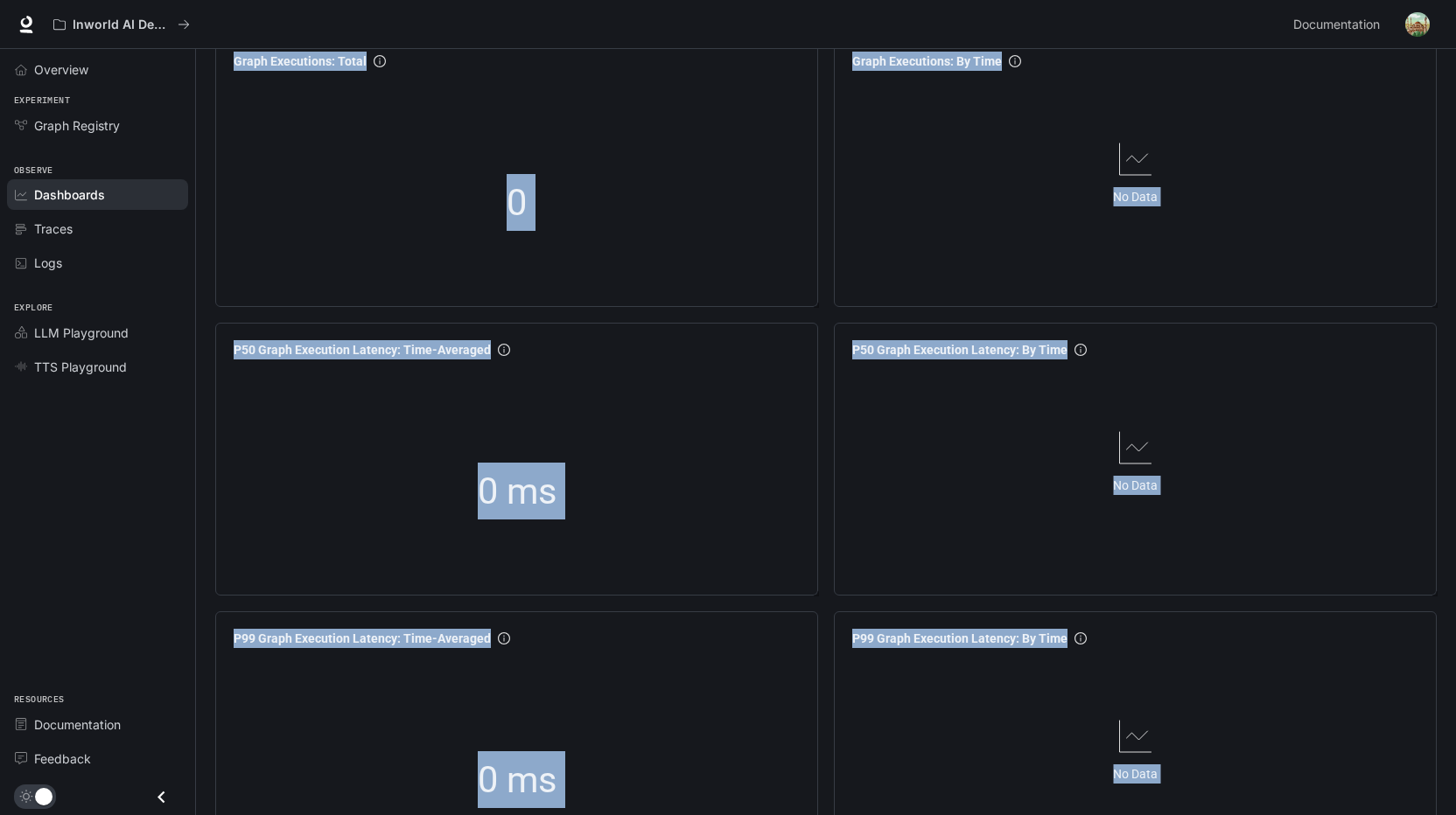
scroll to position [0, 0]
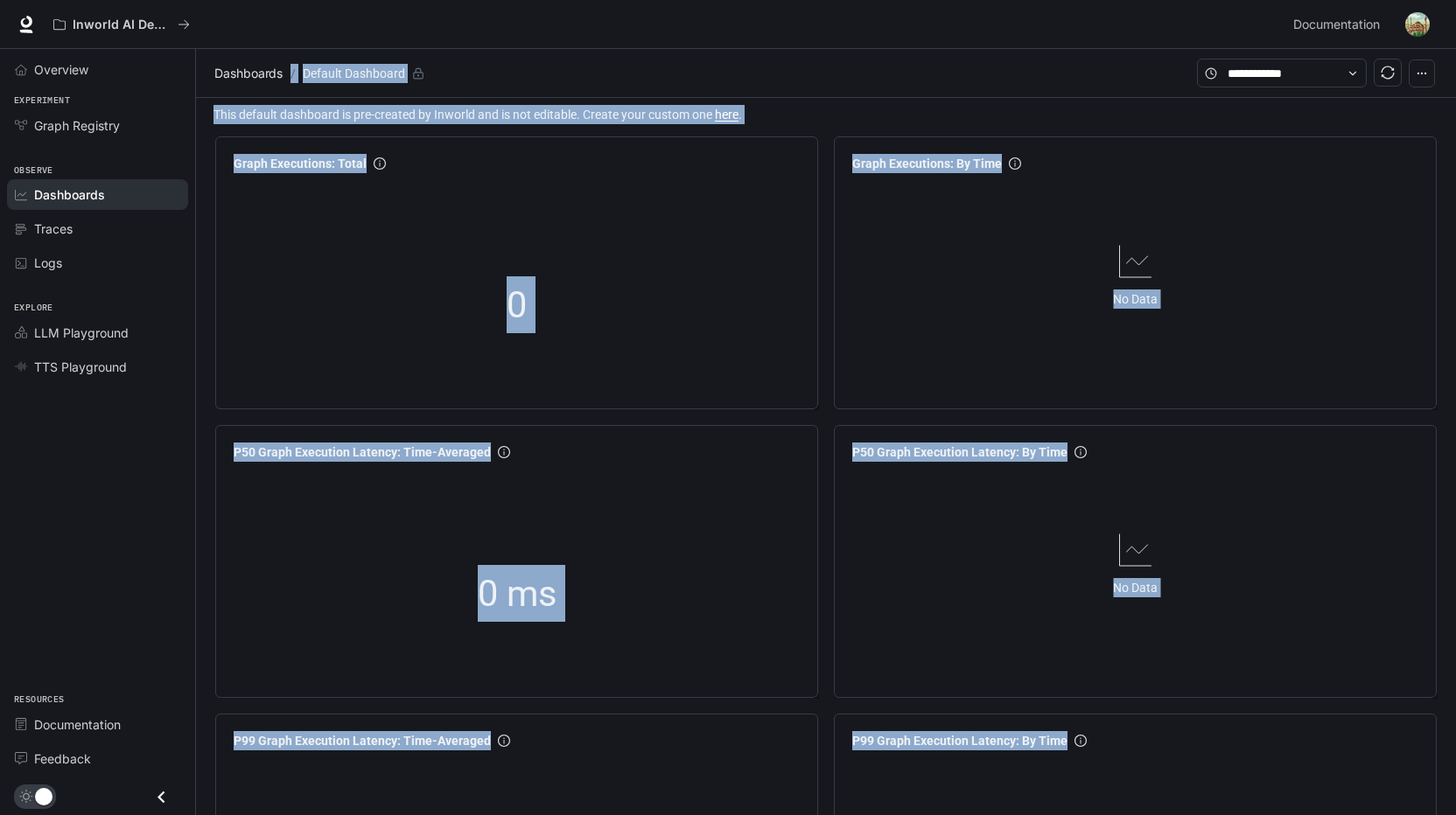
click at [551, 65] on section "Dashboards / Default Dashboard" at bounding box center [704, 73] width 987 height 34
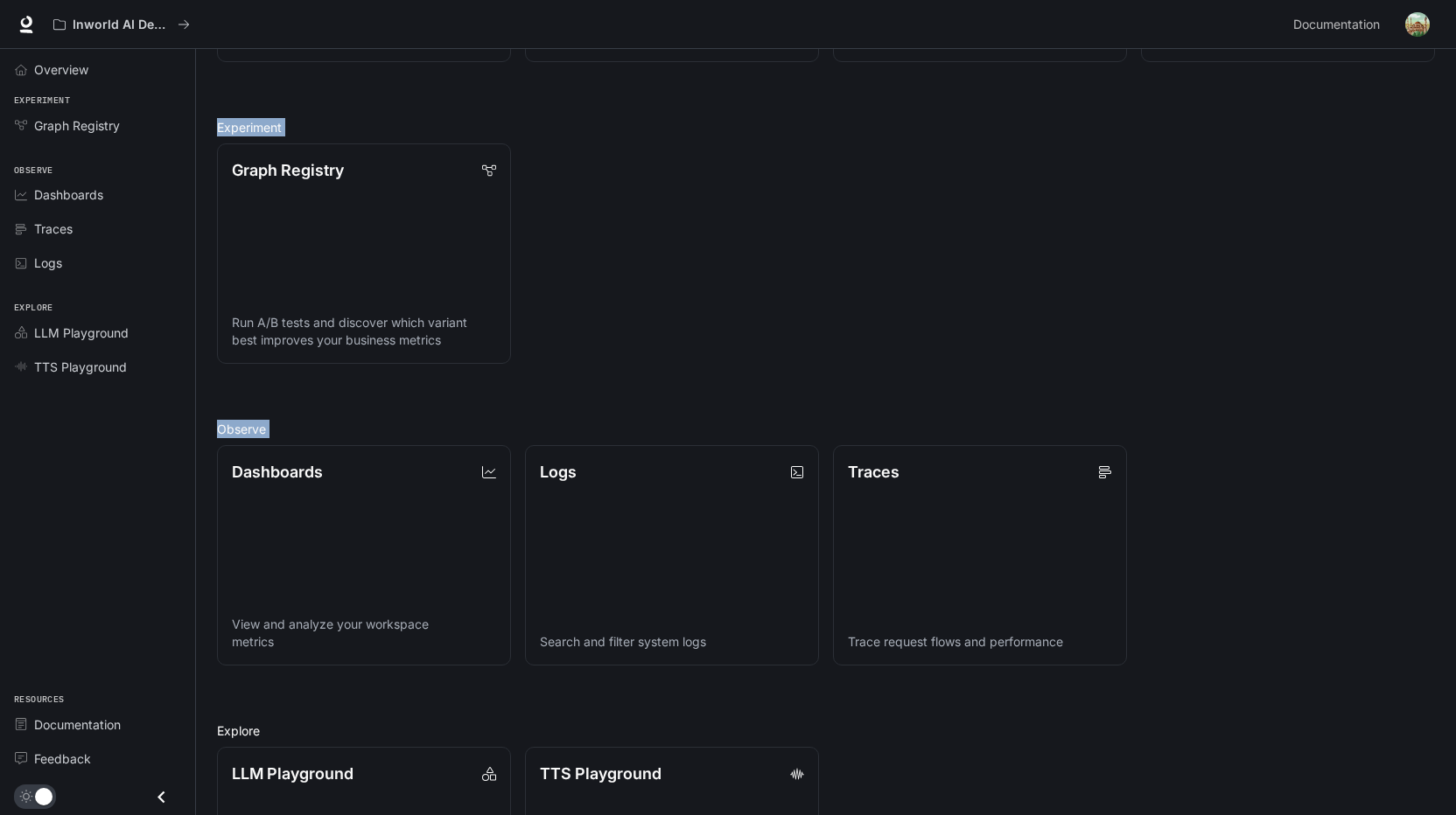
scroll to position [309, 0]
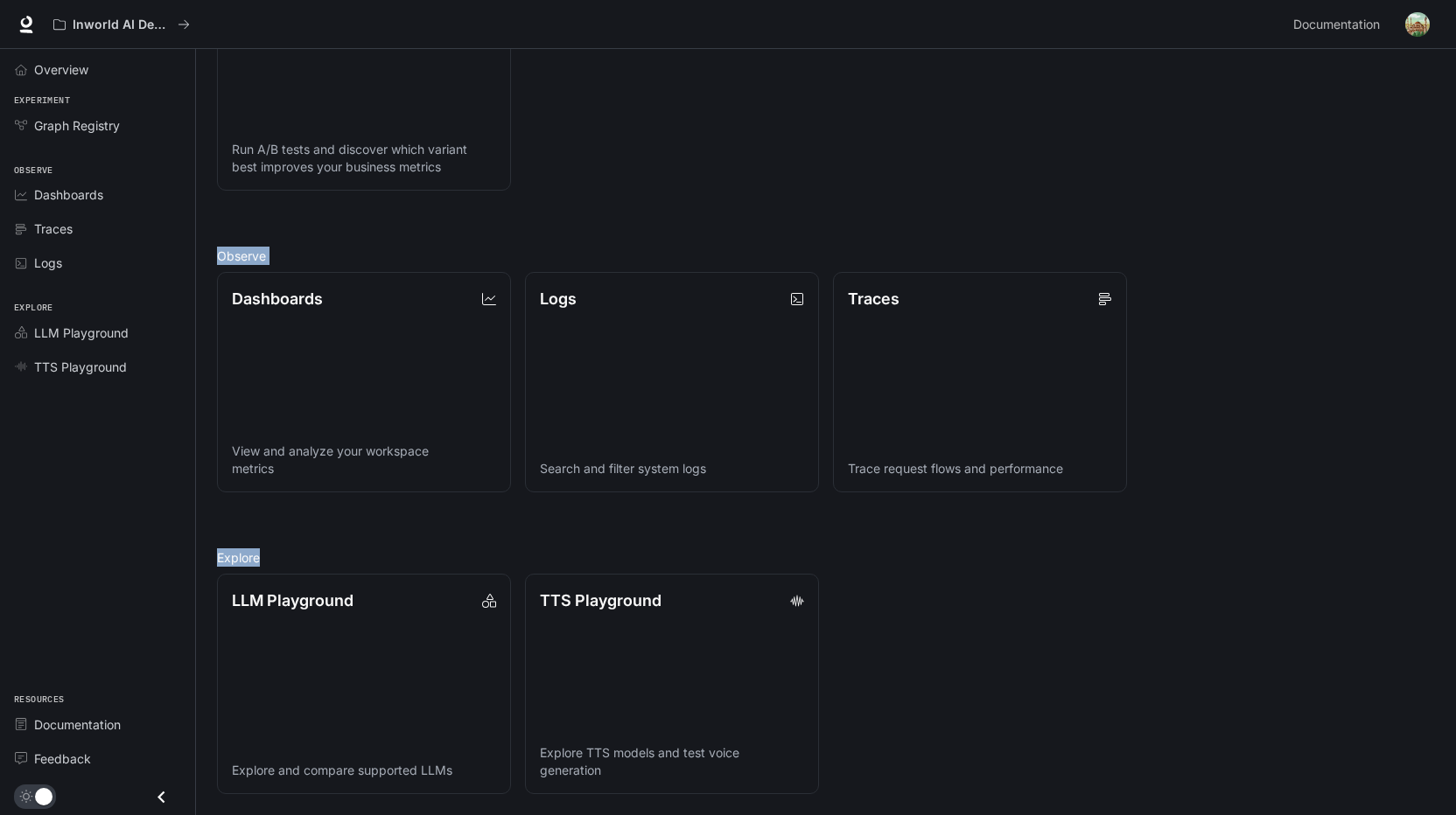
drag, startPoint x: 210, startPoint y: 126, endPoint x: 873, endPoint y: 773, distance: 926.4
click at [873, 773] on div "Shortcuts View Traces Get API Key Download Runtime Documentation Experiment Gra…" at bounding box center [826, 302] width 1260 height 1026
drag, startPoint x: 873, startPoint y: 773, endPoint x: 1022, endPoint y: 642, distance: 198.4
click at [1022, 642] on div "LLM Playground Explore and compare supported LLMs TTS Playground Explore TTS mo…" at bounding box center [819, 676] width 1231 height 234
click at [507, 537] on div "Shortcuts View Traces Get API Key Download Runtime Documentation Experiment Gra…" at bounding box center [826, 301] width 1218 height 984
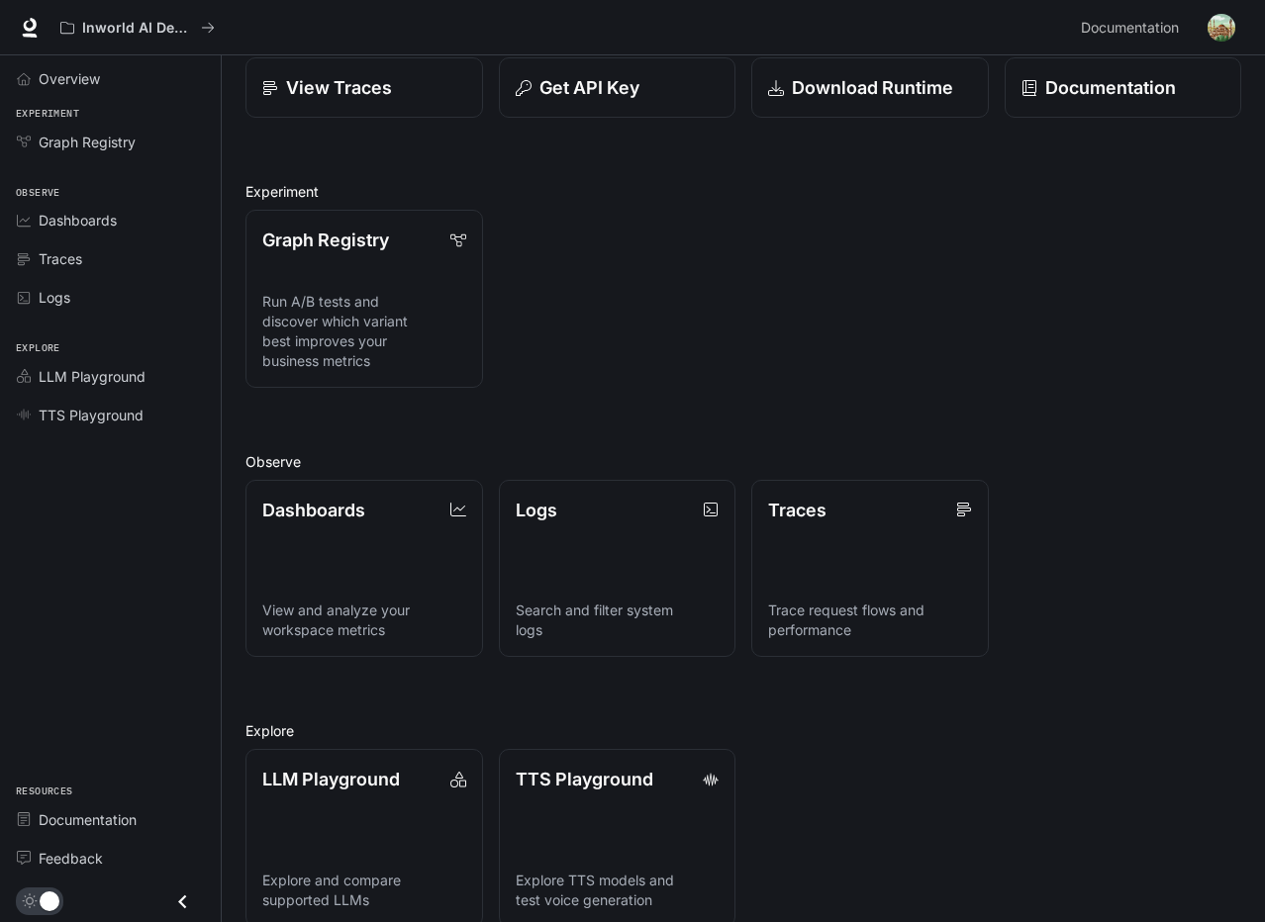
scroll to position [136, 0]
